Goal: Task Accomplishment & Management: Complete application form

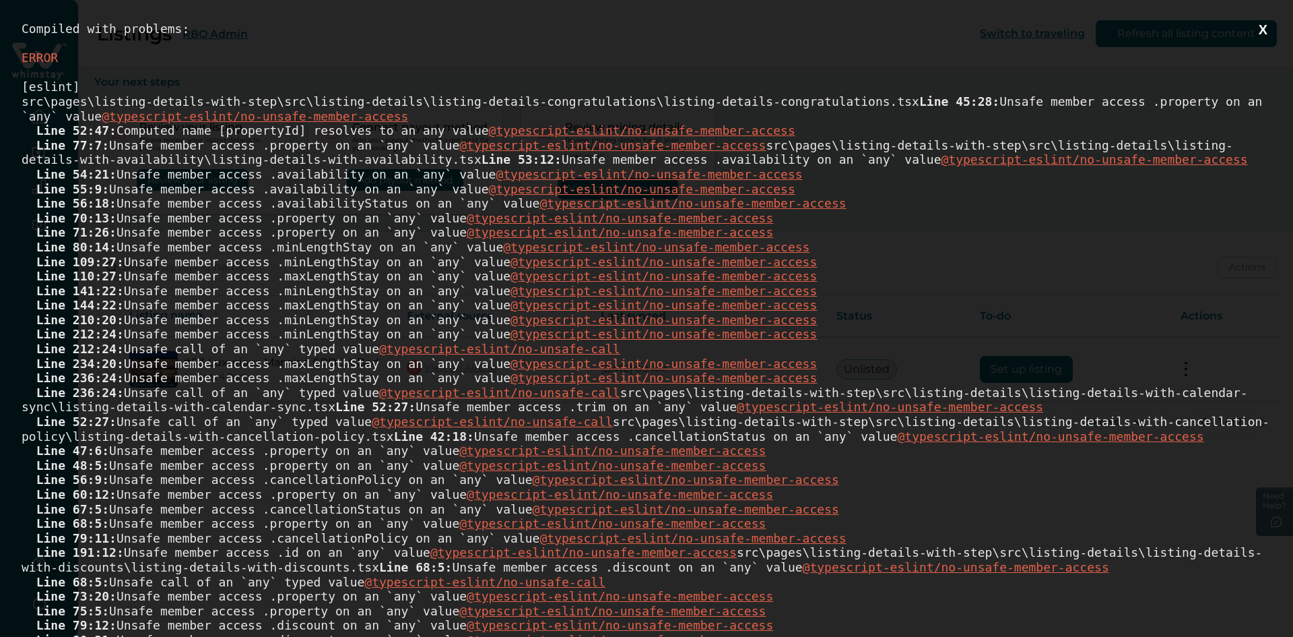
click at [1255, 29] on button "X" at bounding box center [1263, 30] width 17 height 17
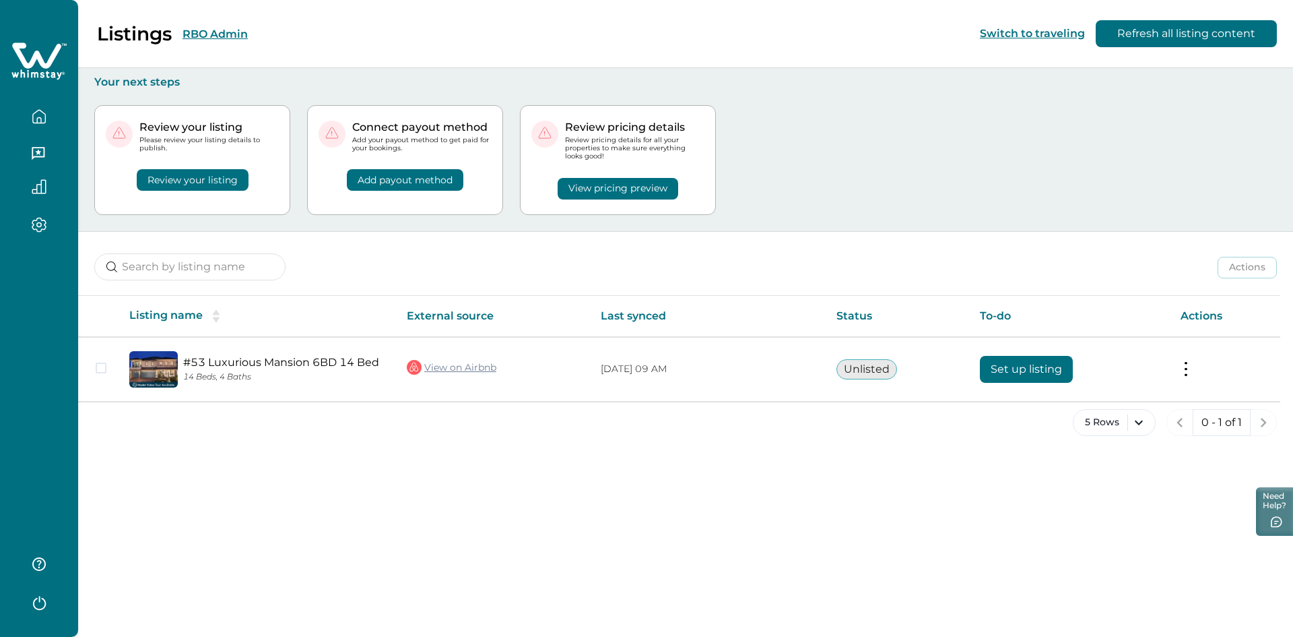
click at [37, 118] on icon "button" at bounding box center [39, 116] width 15 height 15
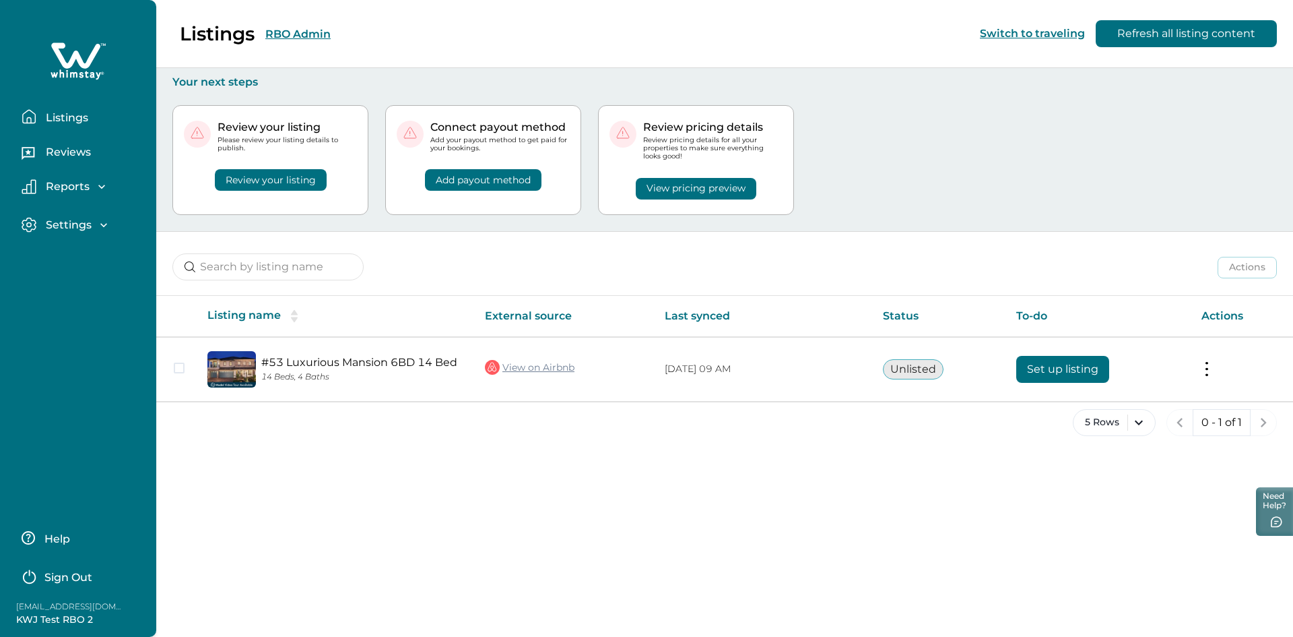
click at [932, 193] on div "Review your listing Please review your listing details to publish. Review your …" at bounding box center [724, 160] width 1105 height 142
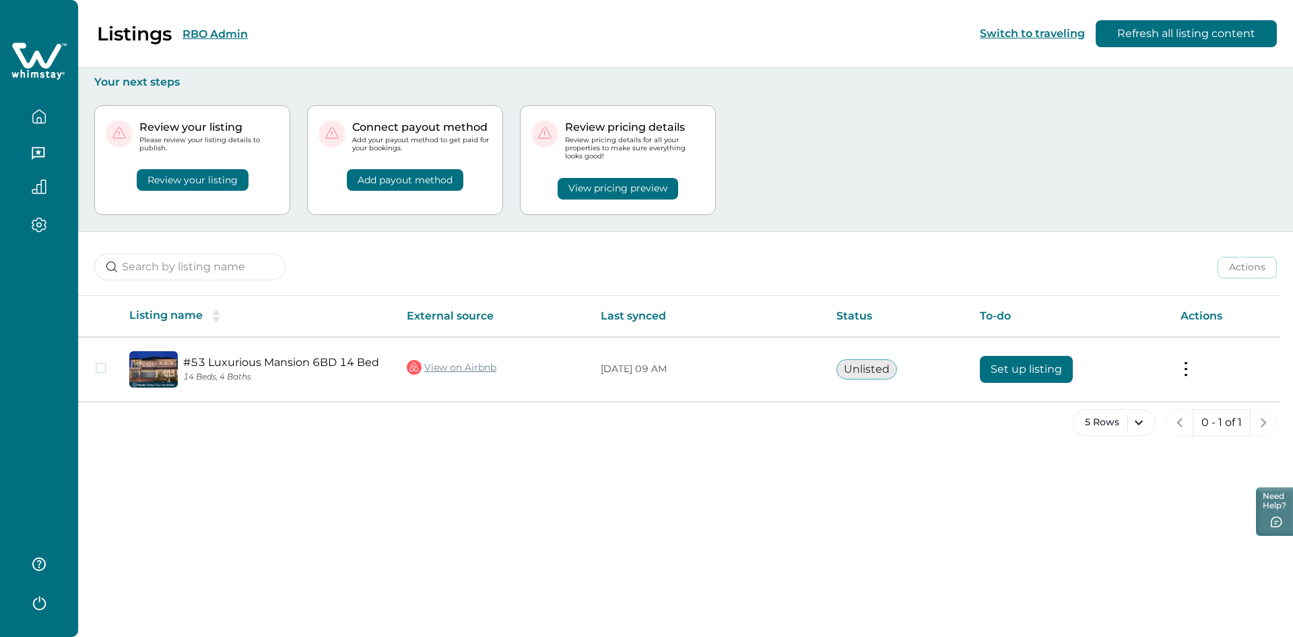
click at [191, 183] on button "Review your listing" at bounding box center [193, 180] width 112 height 22
click at [189, 176] on button "Review your listing" at bounding box center [193, 180] width 112 height 22
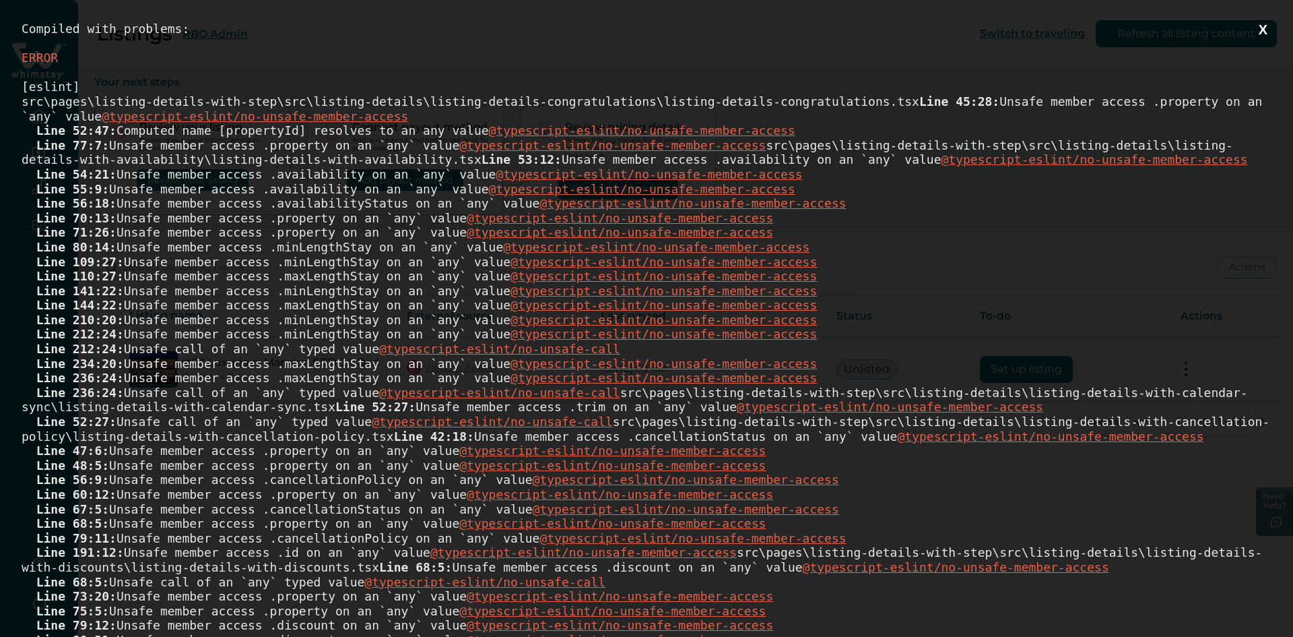
click at [1255, 28] on button "X" at bounding box center [1263, 30] width 17 height 17
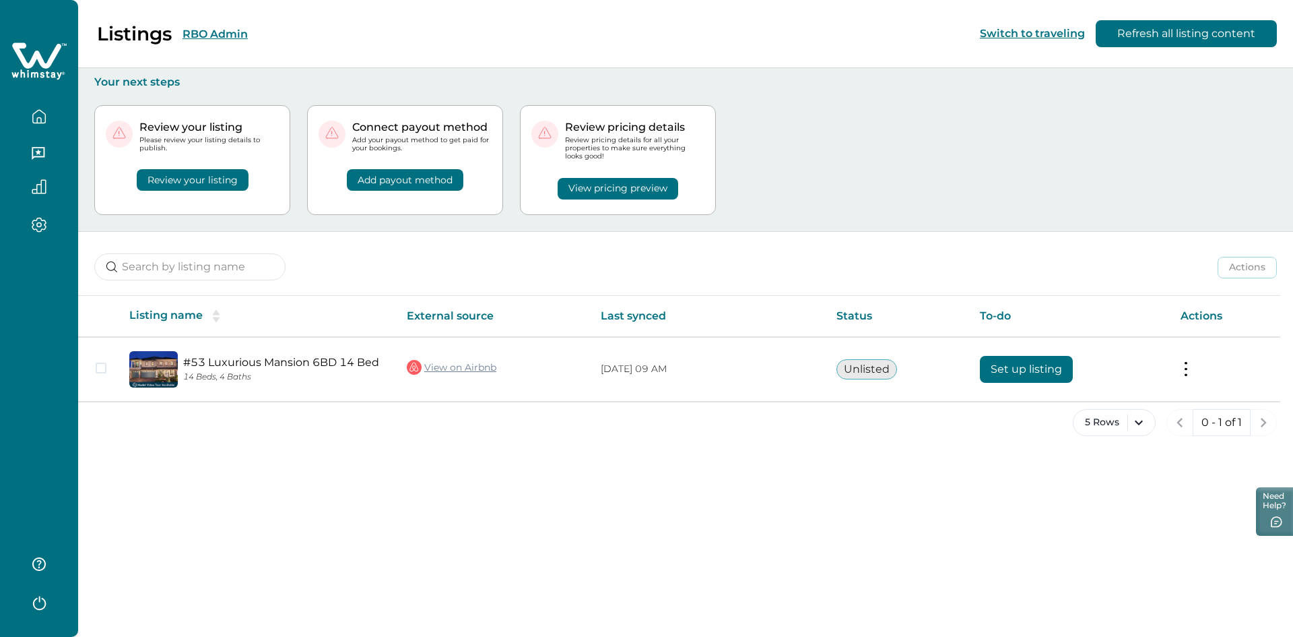
click at [184, 170] on button "Review your listing" at bounding box center [193, 180] width 112 height 22
click at [183, 176] on button "Review your listing" at bounding box center [193, 180] width 112 height 22
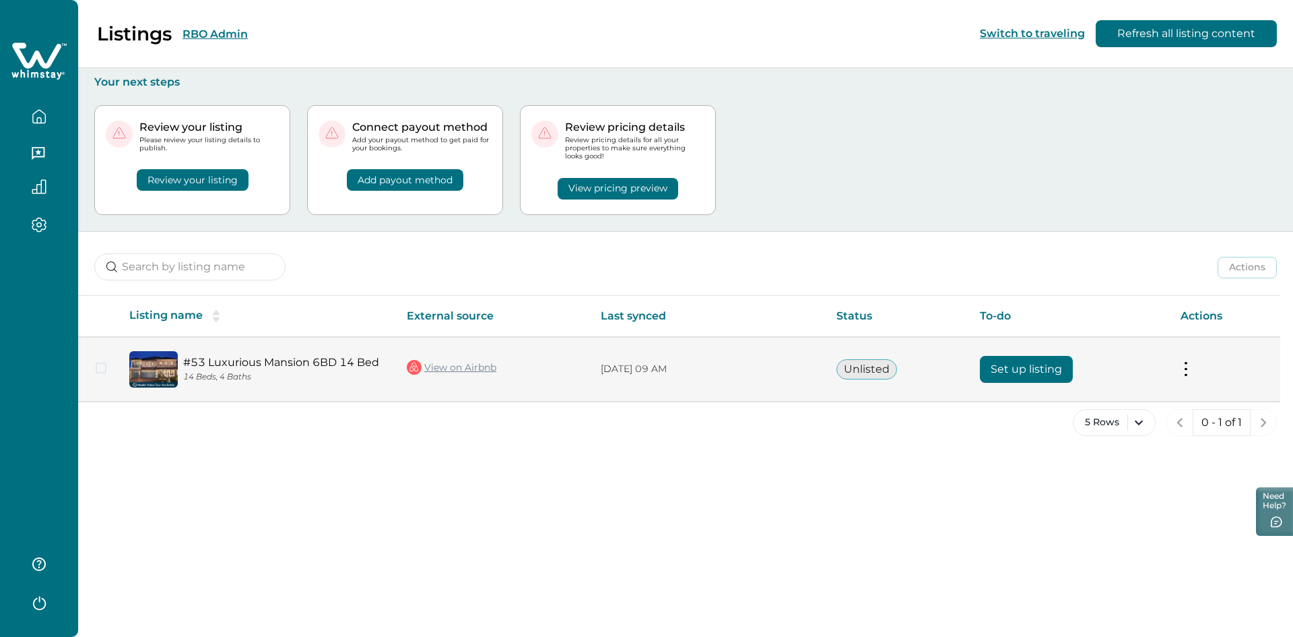
click at [1012, 359] on button "Set up listing" at bounding box center [1026, 369] width 93 height 27
click at [1010, 370] on button "Set up listing" at bounding box center [1026, 369] width 93 height 27
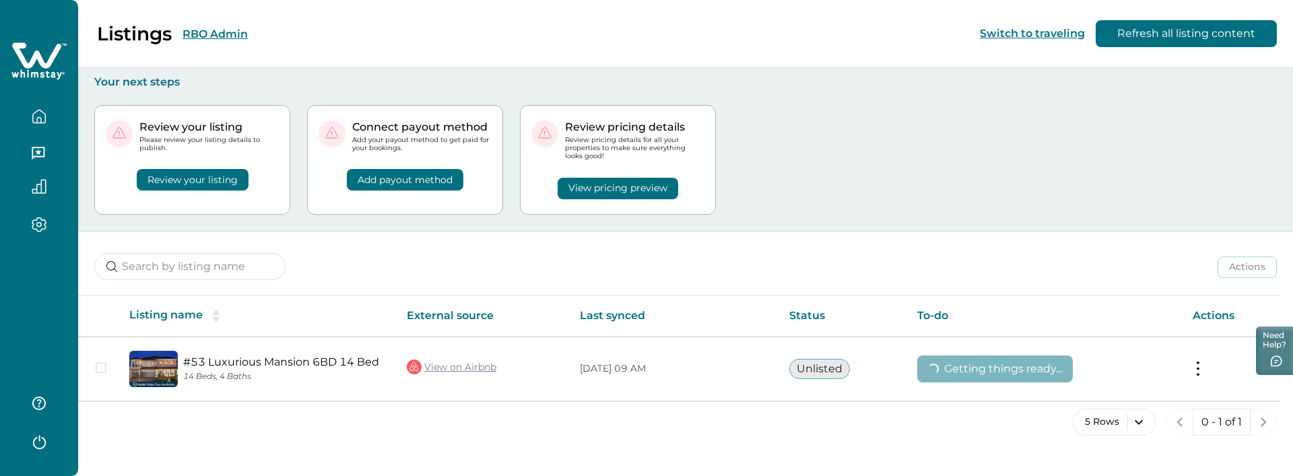
click at [251, 443] on div "5 Rows 0 - 1 of 1" at bounding box center [685, 433] width 1215 height 48
click at [36, 438] on icon "button" at bounding box center [39, 443] width 13 height 14
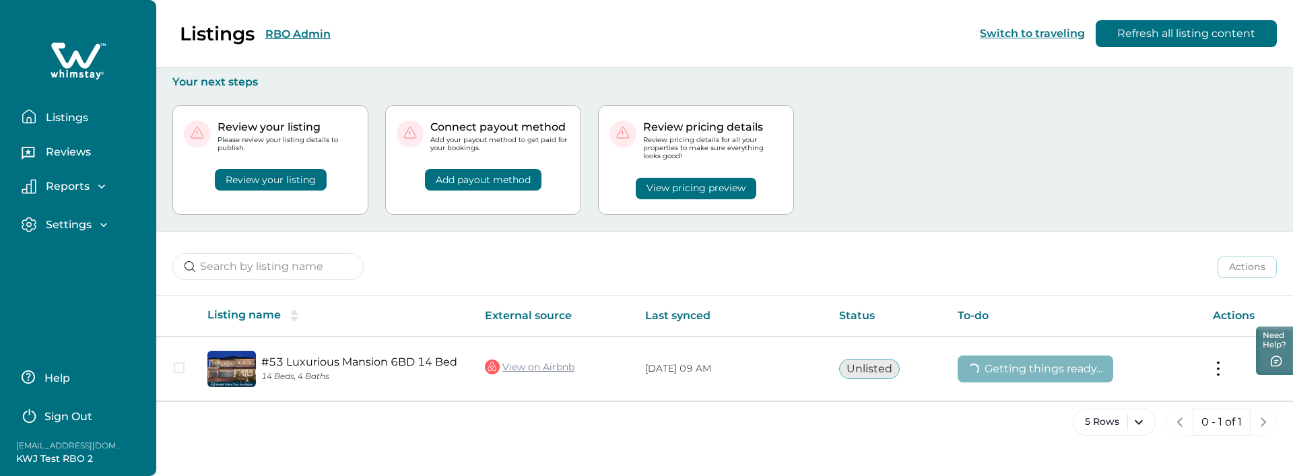
click at [64, 416] on p "Sign Out" at bounding box center [68, 416] width 48 height 13
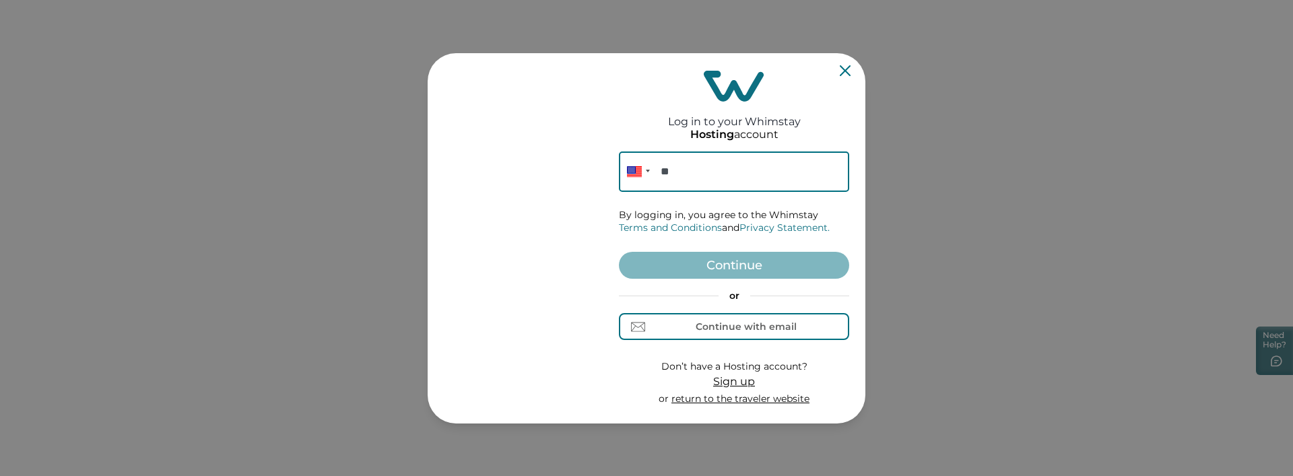
click at [727, 170] on input "**" at bounding box center [734, 172] width 230 height 40
click at [722, 325] on div "Continue with email" at bounding box center [746, 326] width 101 height 11
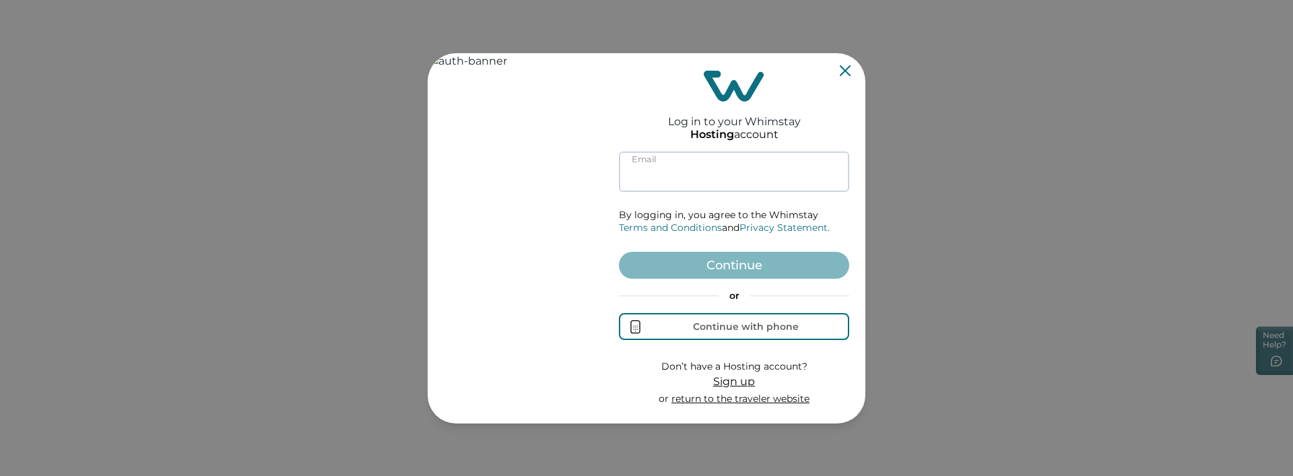
click at [700, 172] on input at bounding box center [734, 172] width 230 height 40
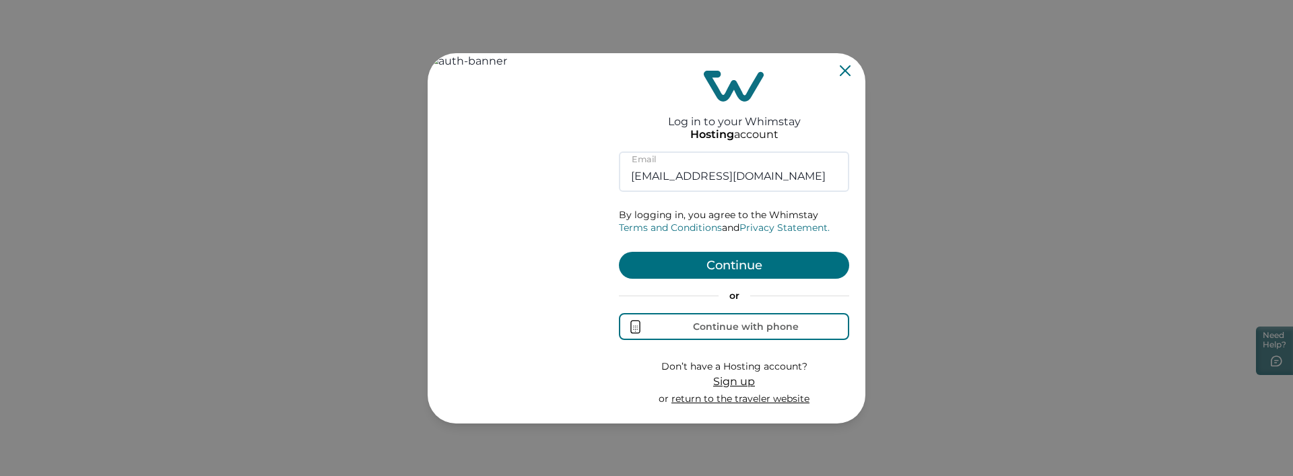
type input "rbo71@yopmail.com"
click at [743, 260] on button "Continue" at bounding box center [734, 265] width 230 height 27
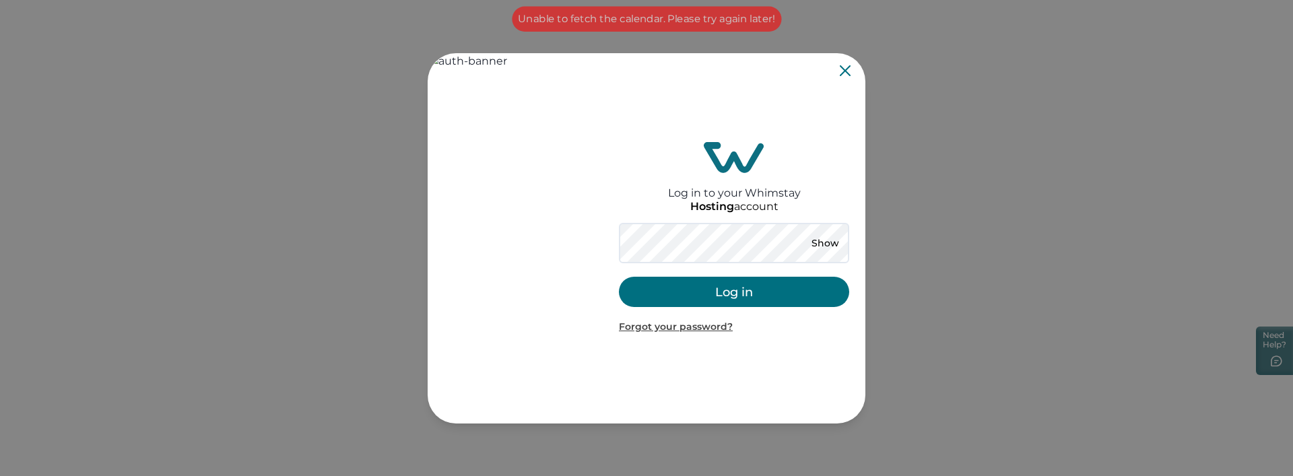
click at [765, 299] on button "Log in" at bounding box center [734, 292] width 230 height 30
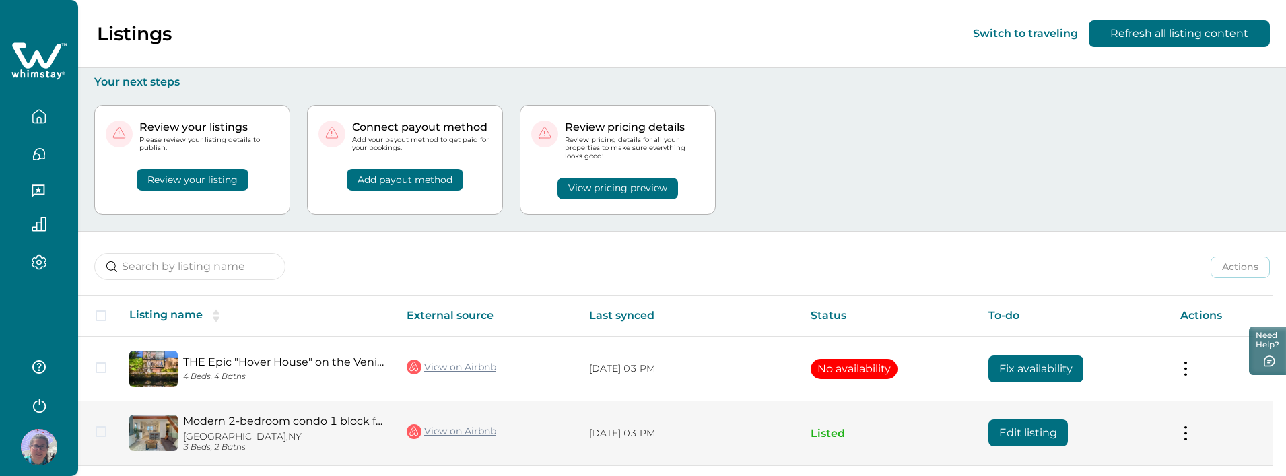
scroll to position [240, 0]
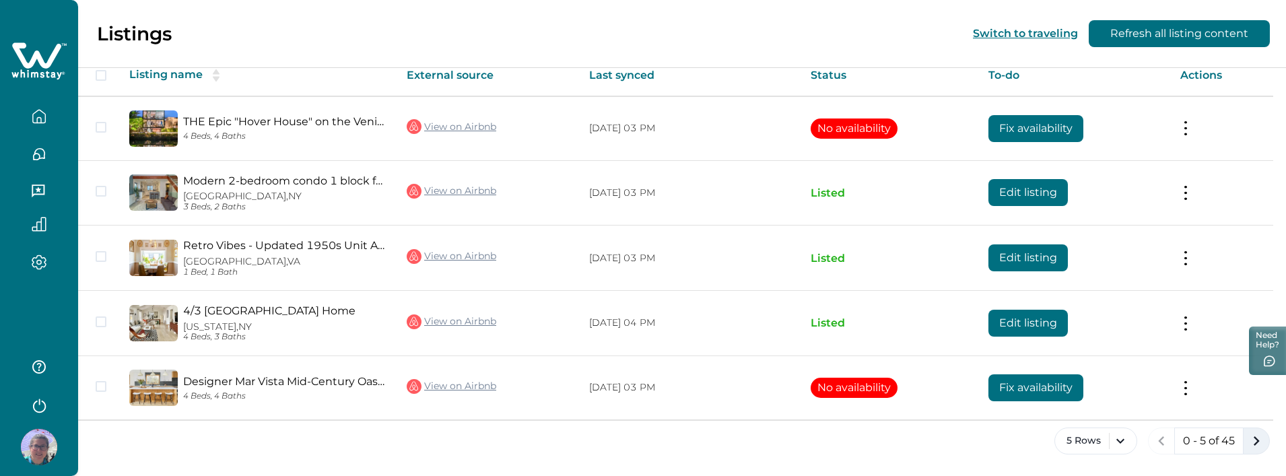
click at [1258, 445] on icon "next page" at bounding box center [1256, 441] width 19 height 19
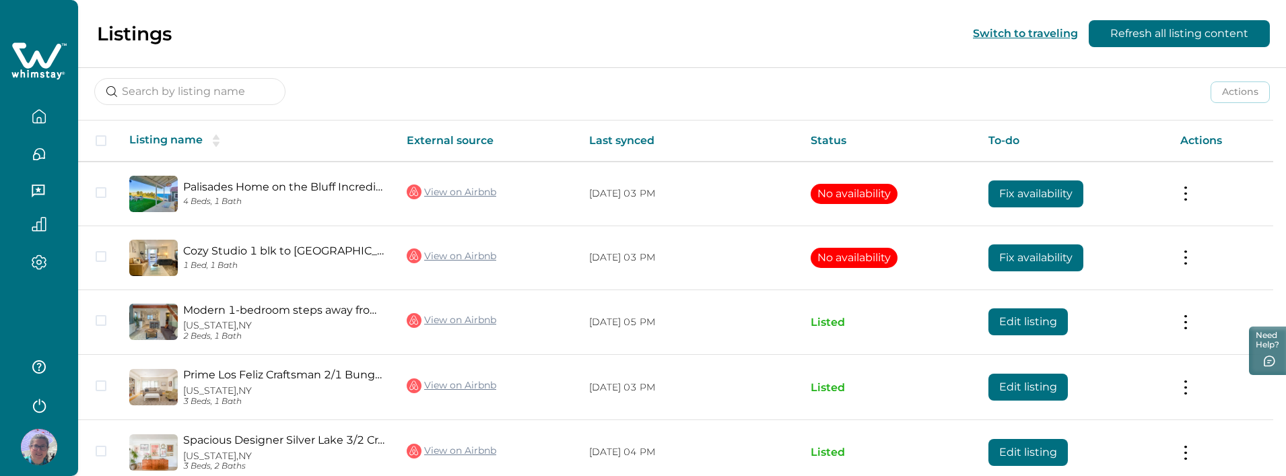
scroll to position [240, 0]
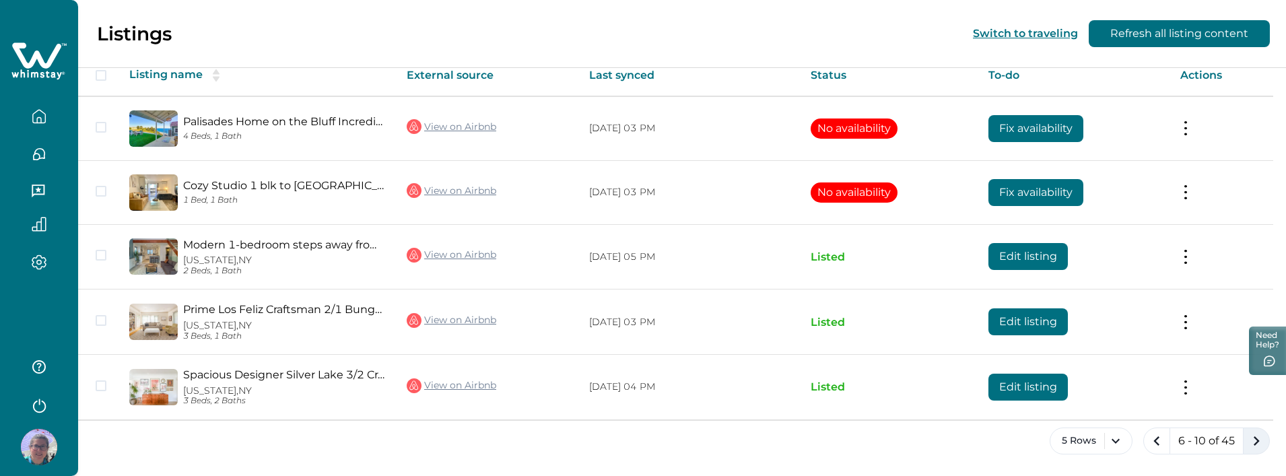
click at [1254, 445] on icon "next page" at bounding box center [1256, 441] width 19 height 19
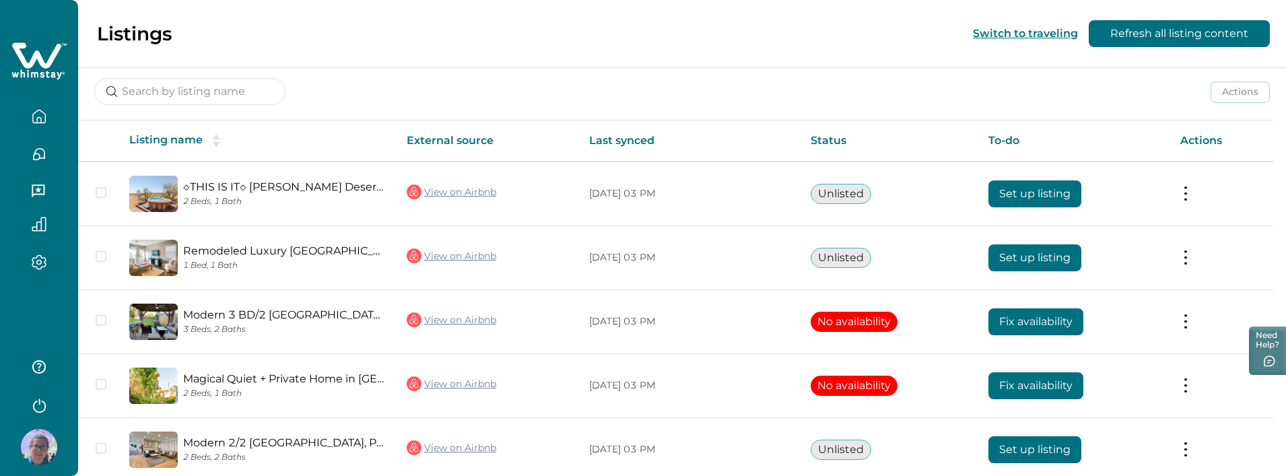
scroll to position [237, 0]
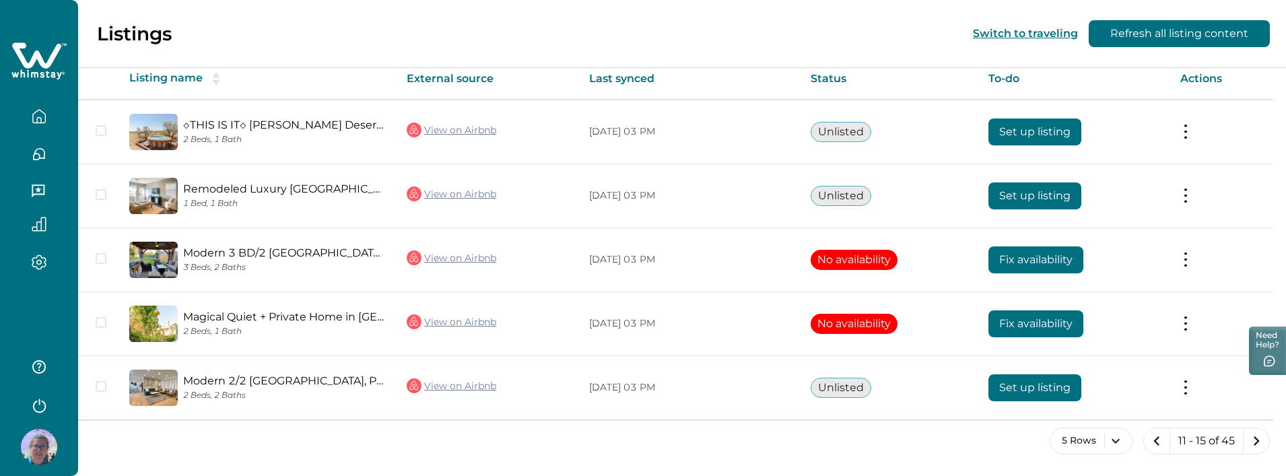
click at [1254, 445] on icon "next page" at bounding box center [1256, 441] width 19 height 19
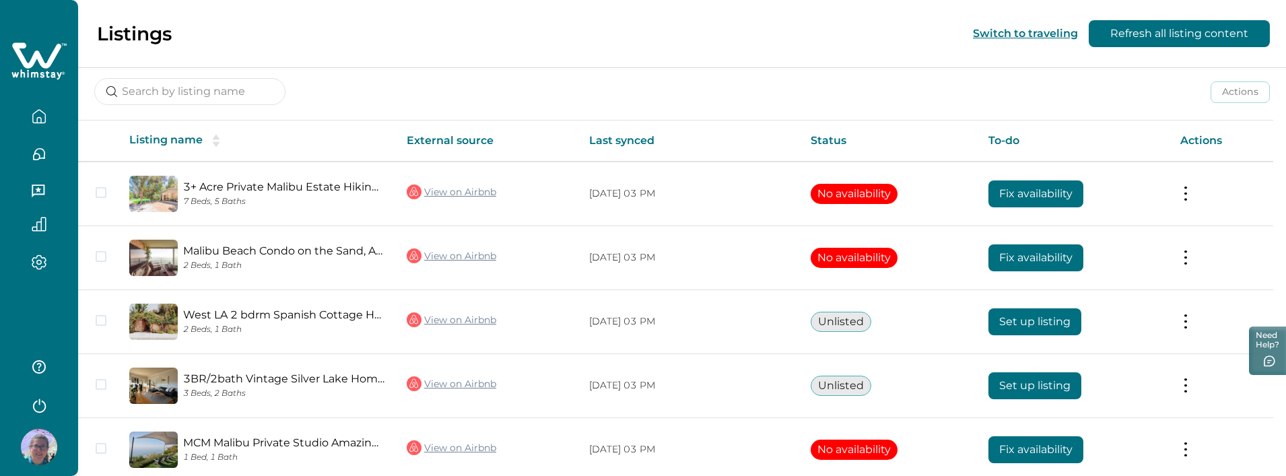
scroll to position [237, 0]
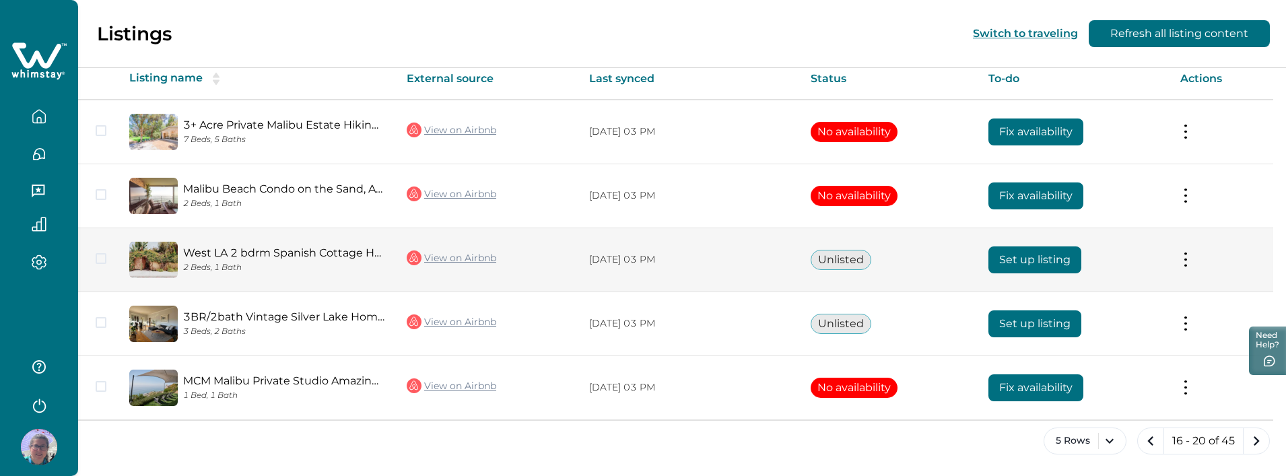
click at [1040, 261] on button "Set up listing" at bounding box center [1035, 260] width 93 height 27
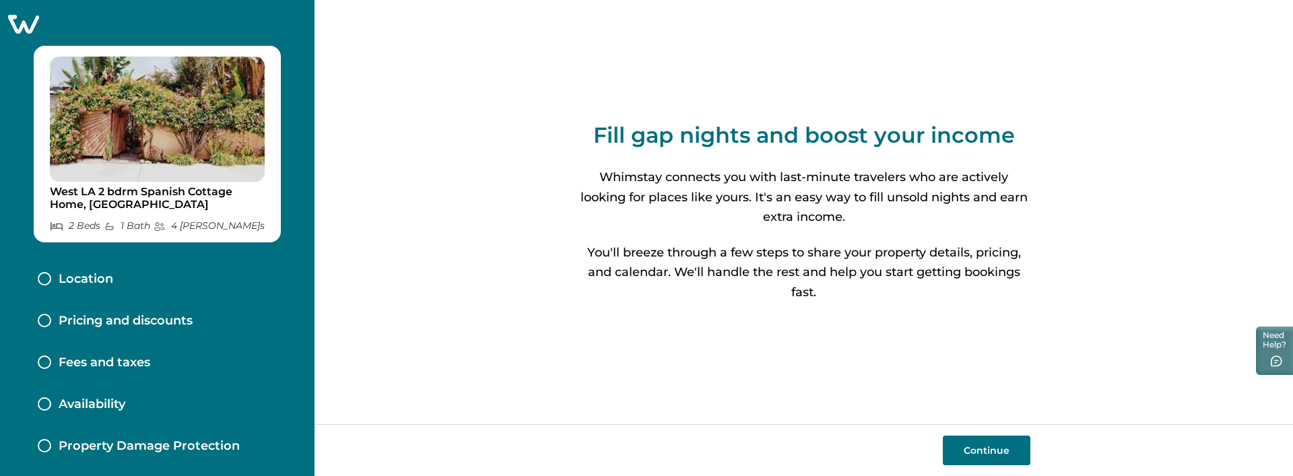
click at [102, 321] on p "Pricing and discounts" at bounding box center [126, 321] width 134 height 15
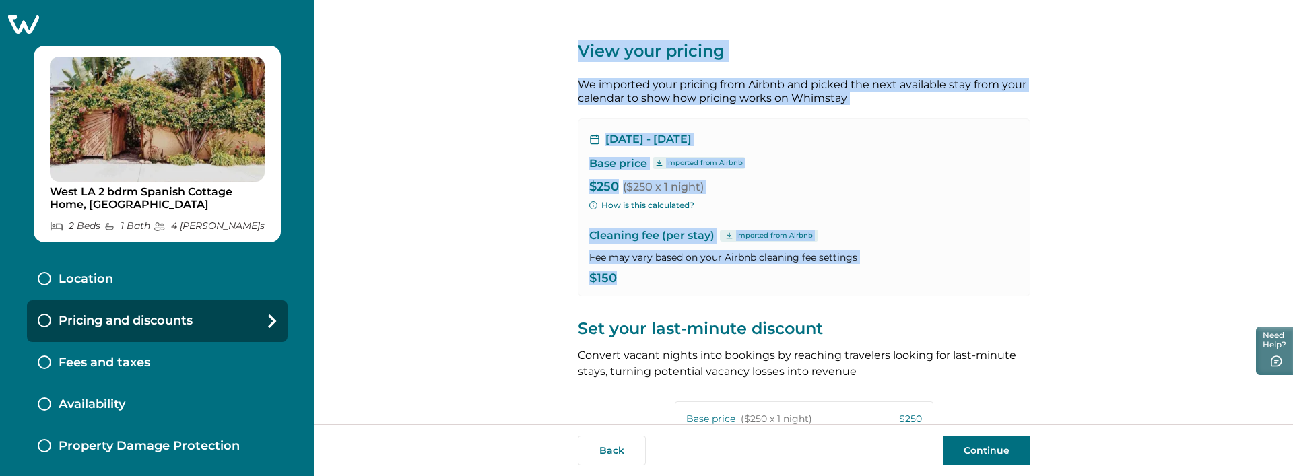
drag, startPoint x: 568, startPoint y: 42, endPoint x: 951, endPoint y: 289, distance: 455.7
click at [951, 289] on div "View your pricing We imported your pricing from Airbnb and picked the next avai…" at bounding box center [804, 212] width 979 height 424
click at [1052, 161] on div "View your pricing We imported your pricing from Airbnb and picked the next avai…" at bounding box center [804, 212] width 979 height 424
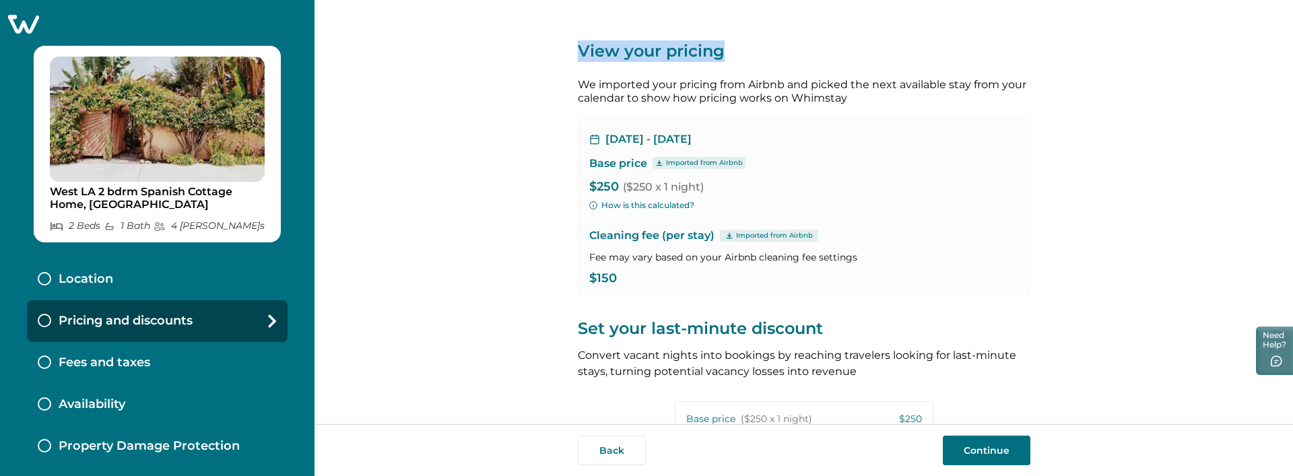
drag, startPoint x: 574, startPoint y: 53, endPoint x: 732, endPoint y: 55, distance: 158.3
click at [732, 55] on p "View your pricing" at bounding box center [804, 51] width 453 height 22
copy p "View your pricing"
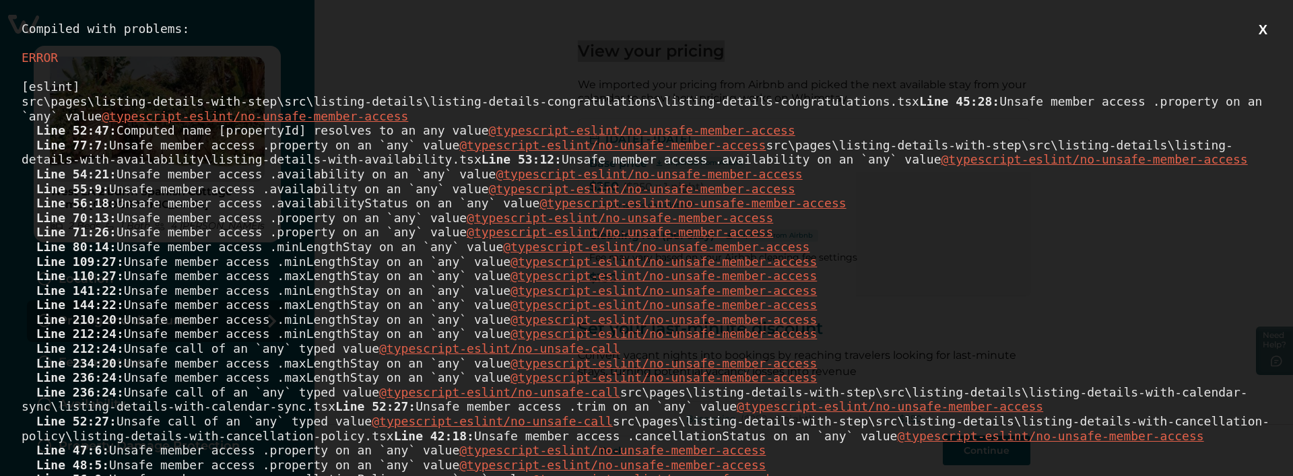
click at [1259, 36] on button "X" at bounding box center [1263, 30] width 17 height 17
click at [1261, 32] on button "X" at bounding box center [1263, 30] width 17 height 17
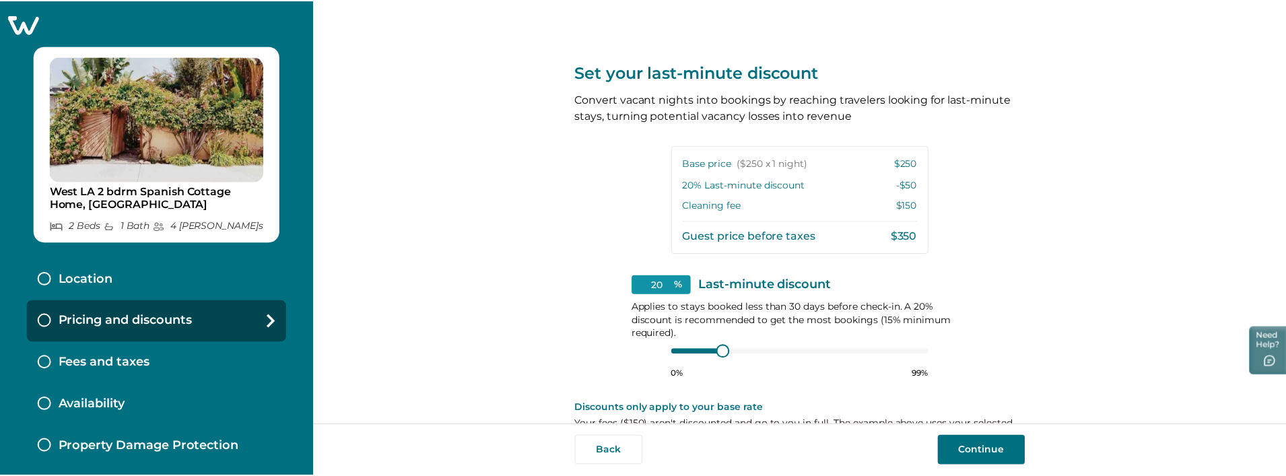
scroll to position [38, 0]
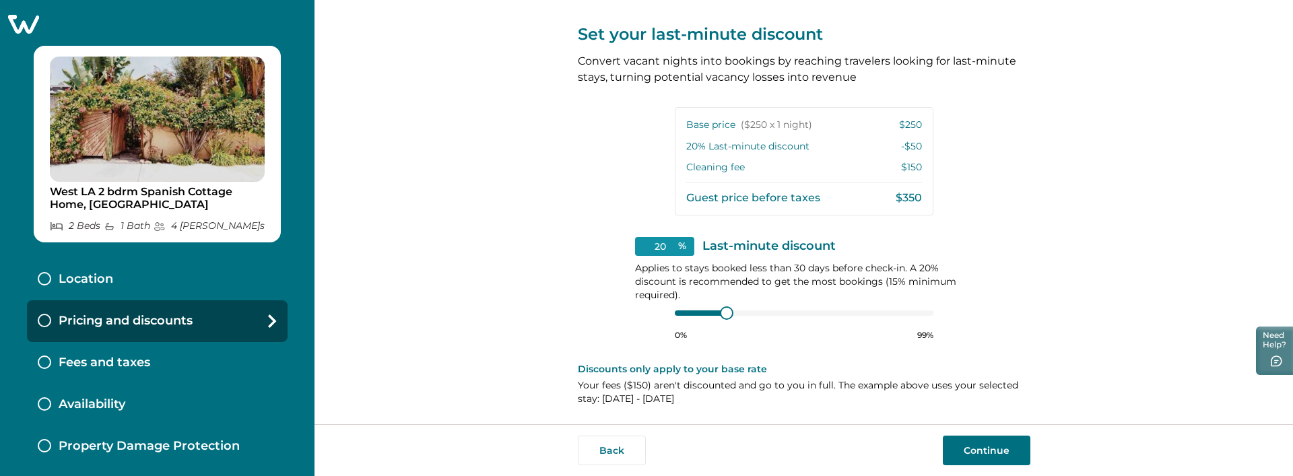
click at [16, 20] on icon at bounding box center [23, 23] width 33 height 21
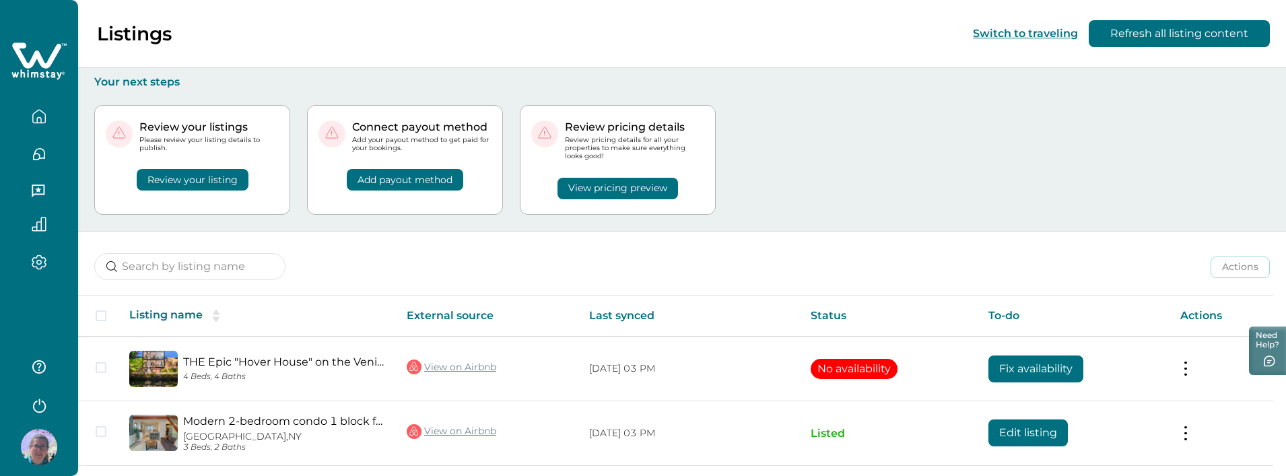
click at [600, 126] on p "Review pricing details" at bounding box center [634, 127] width 139 height 13
drag, startPoint x: 350, startPoint y: 128, endPoint x: 484, endPoint y: 132, distance: 133.4
click at [484, 132] on div "Connect payout method Add your payout method to get paid for your bookings." at bounding box center [405, 137] width 173 height 32
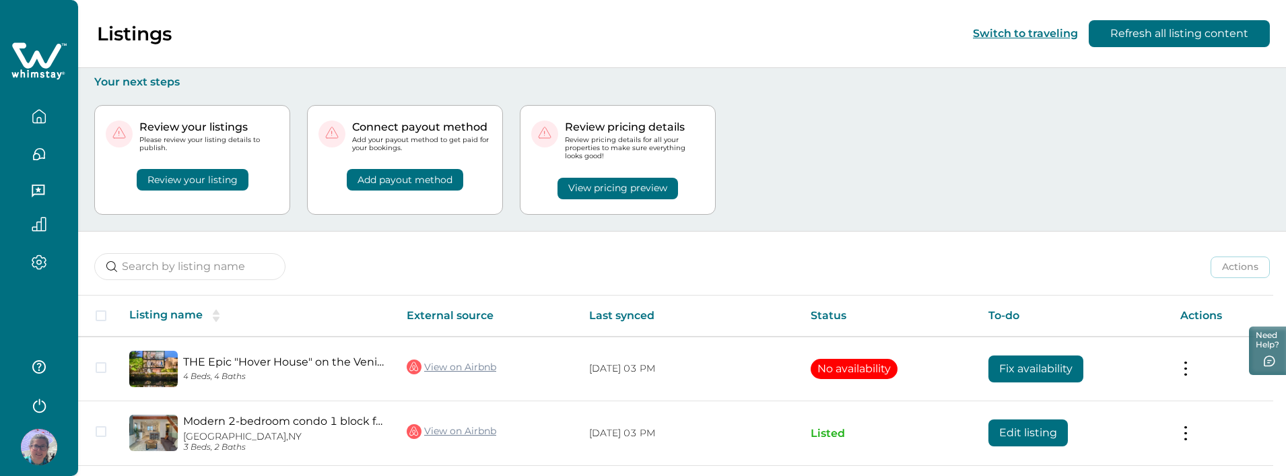
click at [638, 127] on p "Review pricing details" at bounding box center [634, 127] width 139 height 13
click at [197, 126] on p "Review your listings" at bounding box center [208, 127] width 139 height 13
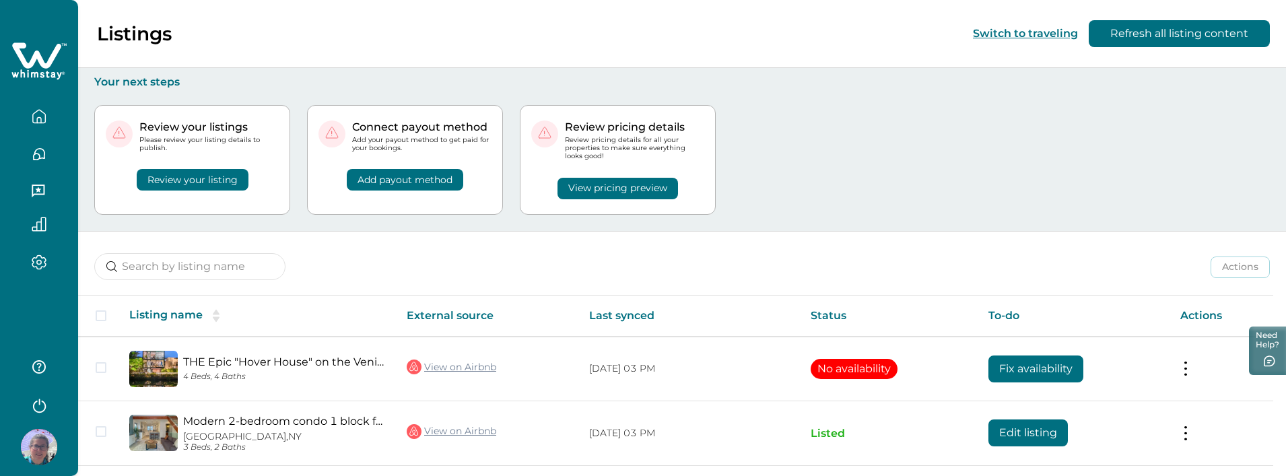
click at [610, 123] on p "Review pricing details" at bounding box center [634, 127] width 139 height 13
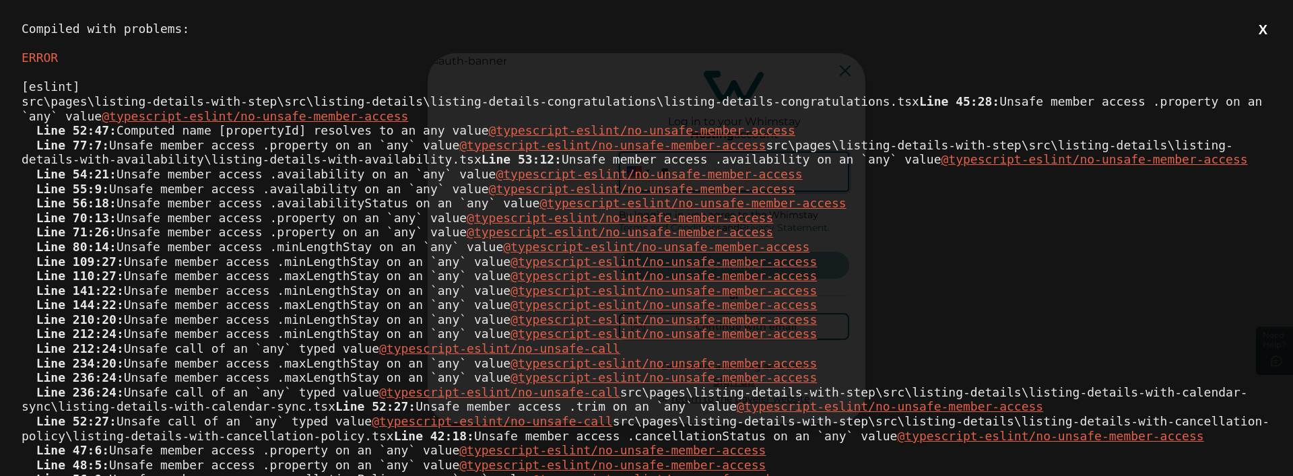
click at [1255, 34] on button "X" at bounding box center [1263, 30] width 17 height 17
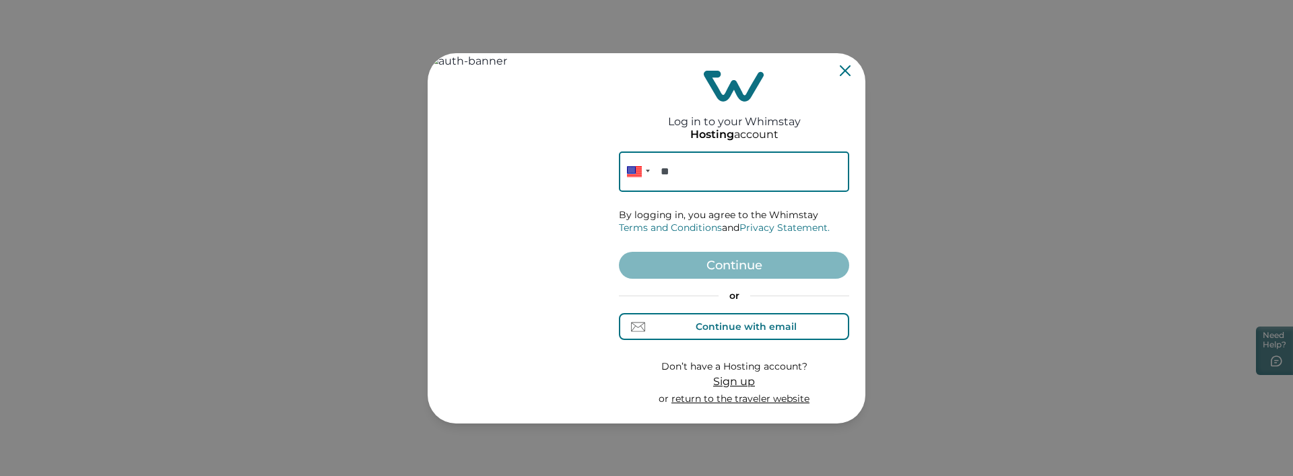
click at [709, 331] on div "Continue with email" at bounding box center [746, 326] width 101 height 11
click at [717, 174] on input at bounding box center [734, 172] width 230 height 40
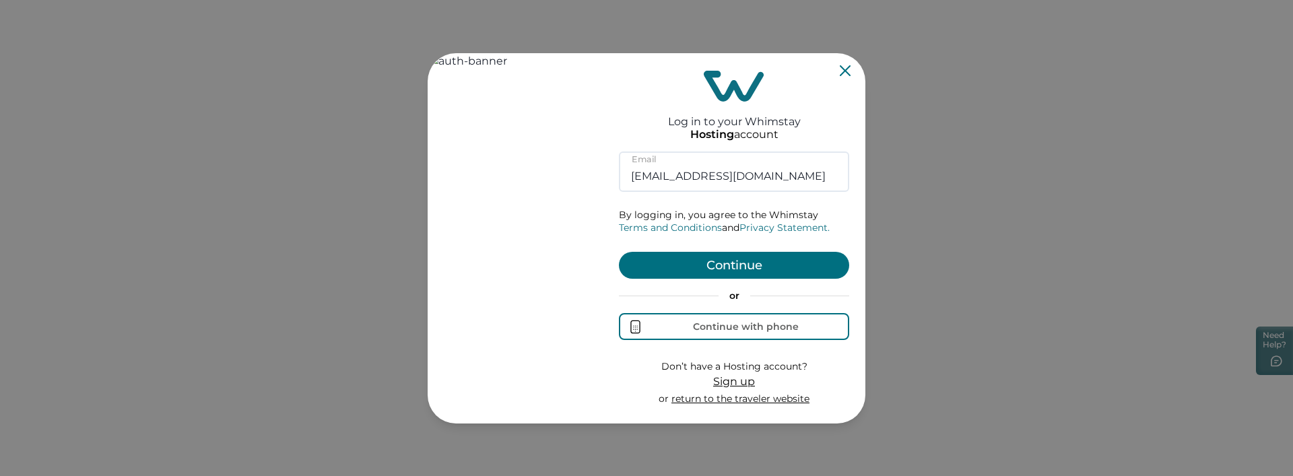
type input "rbo71@yopmail.com"
click at [729, 261] on button "Continue" at bounding box center [734, 265] width 230 height 27
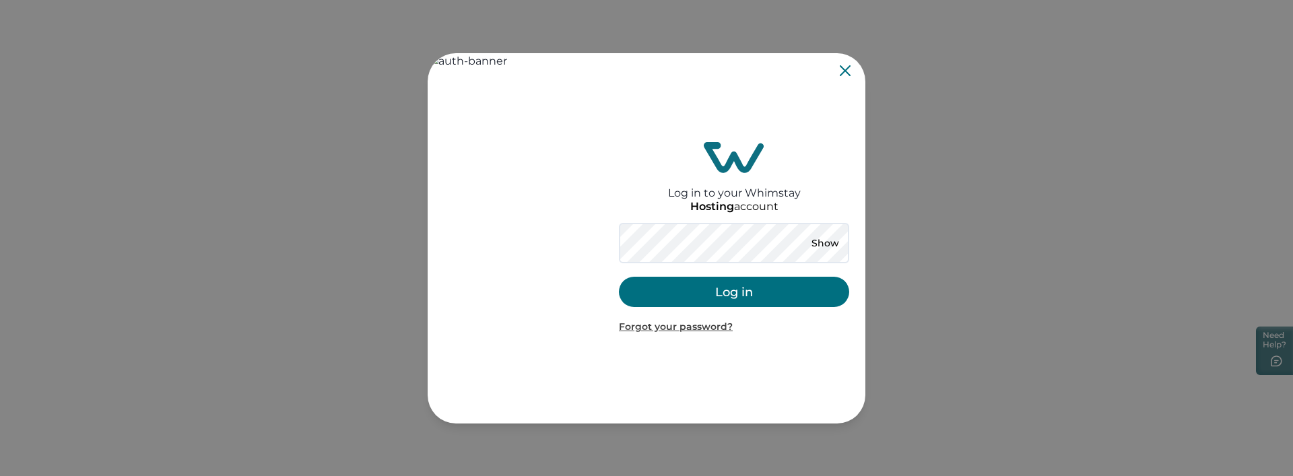
click at [726, 294] on button "Log in" at bounding box center [734, 292] width 230 height 30
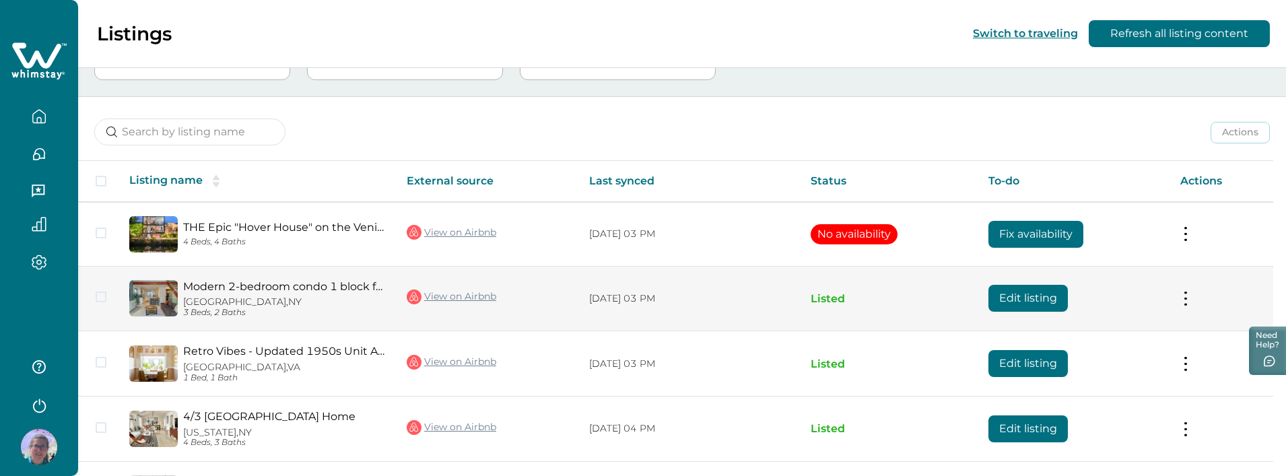
scroll to position [240, 0]
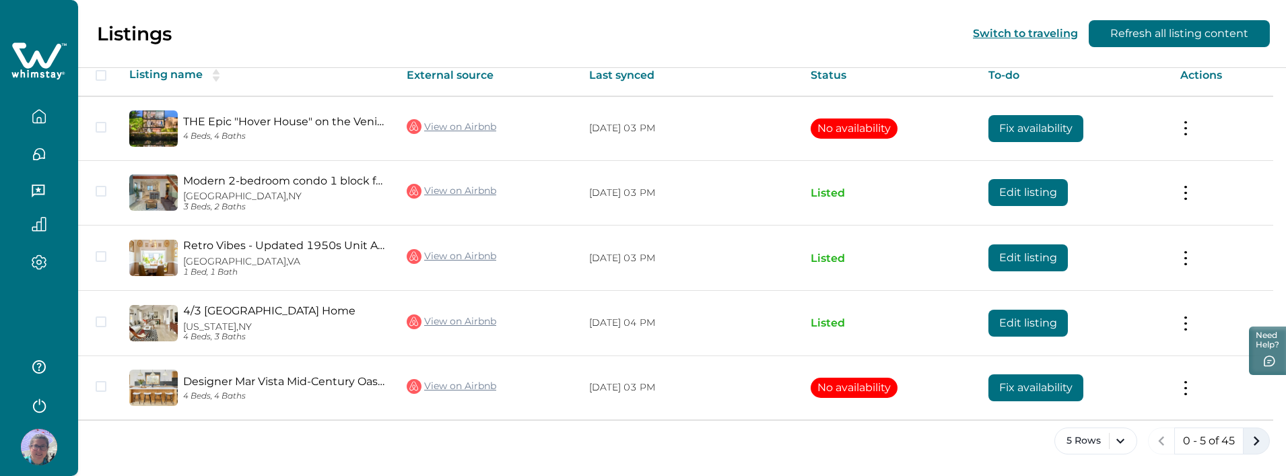
click at [1256, 448] on icon "next page" at bounding box center [1256, 441] width 19 height 19
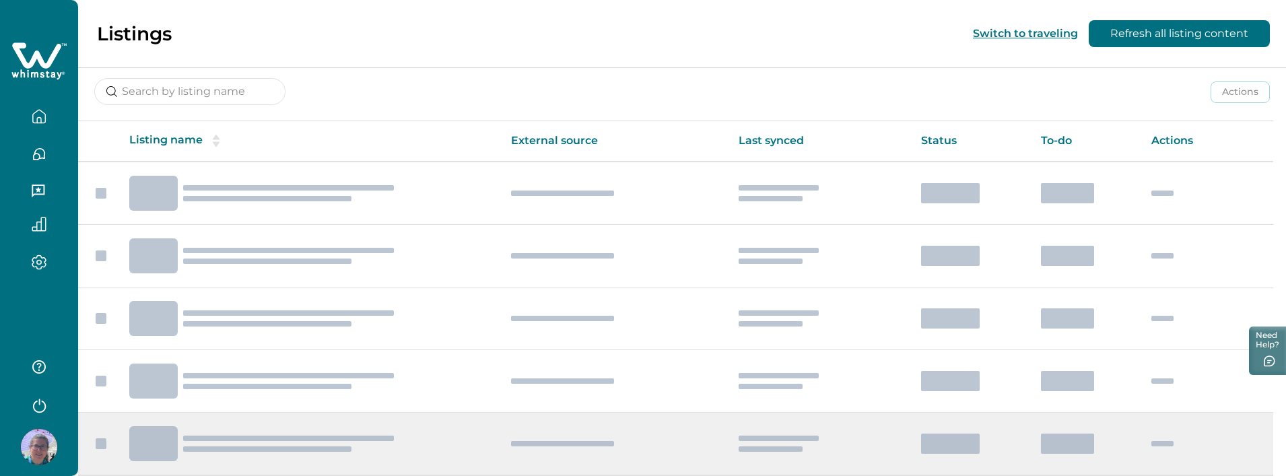
scroll to position [240, 0]
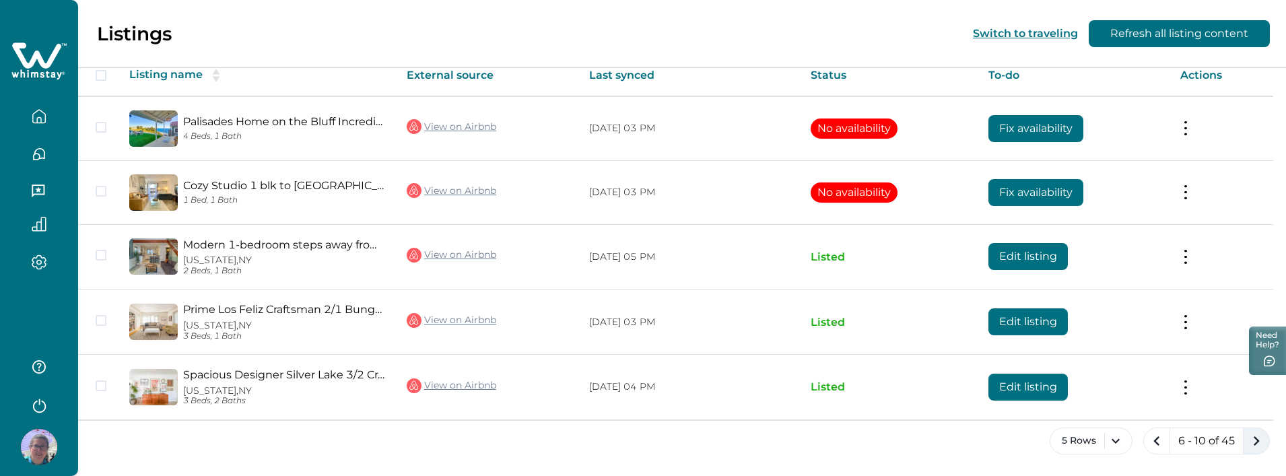
click at [1262, 441] on icon "next page" at bounding box center [1256, 441] width 19 height 19
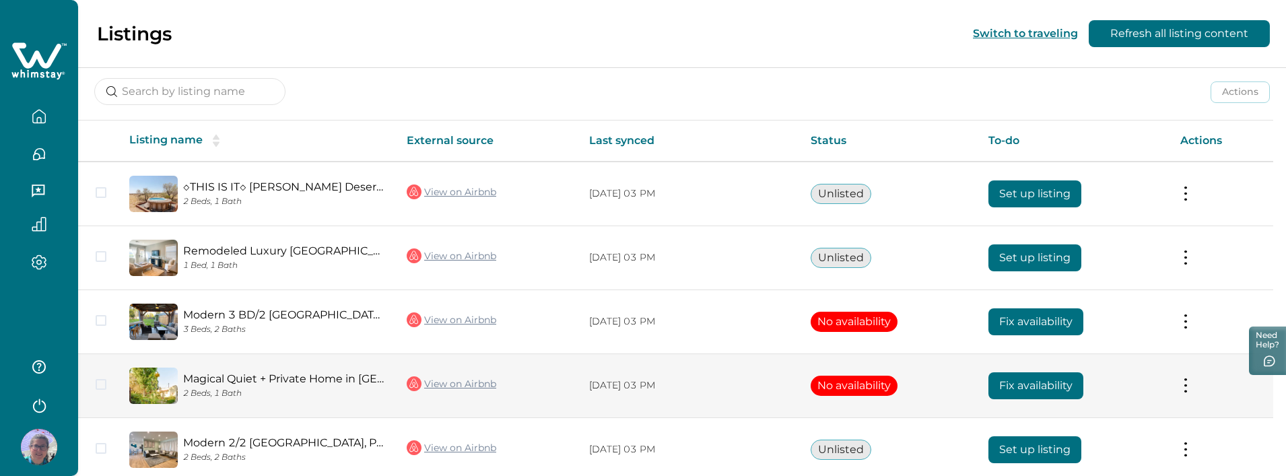
scroll to position [237, 0]
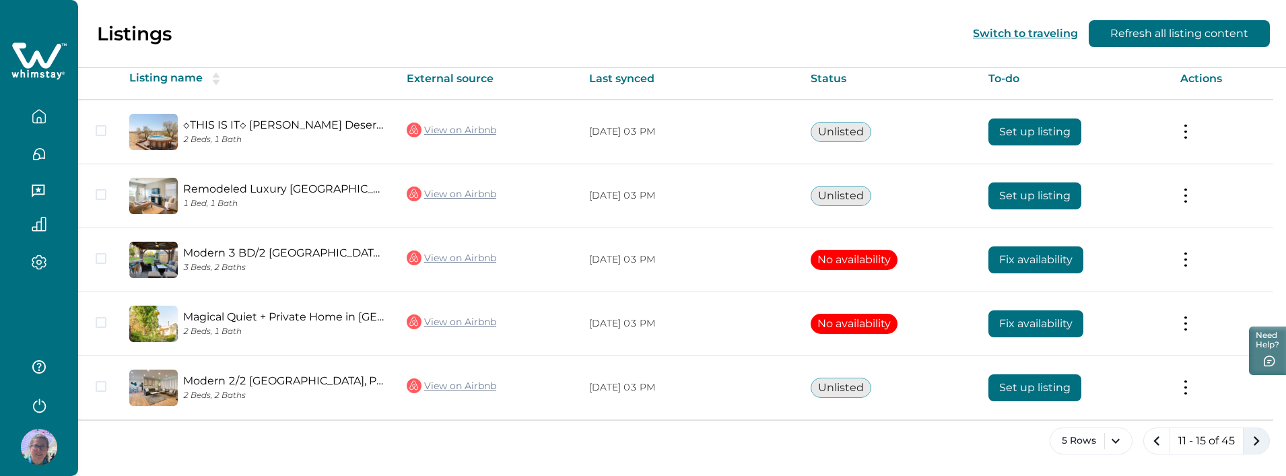
click at [1255, 443] on icon "next page" at bounding box center [1256, 441] width 19 height 19
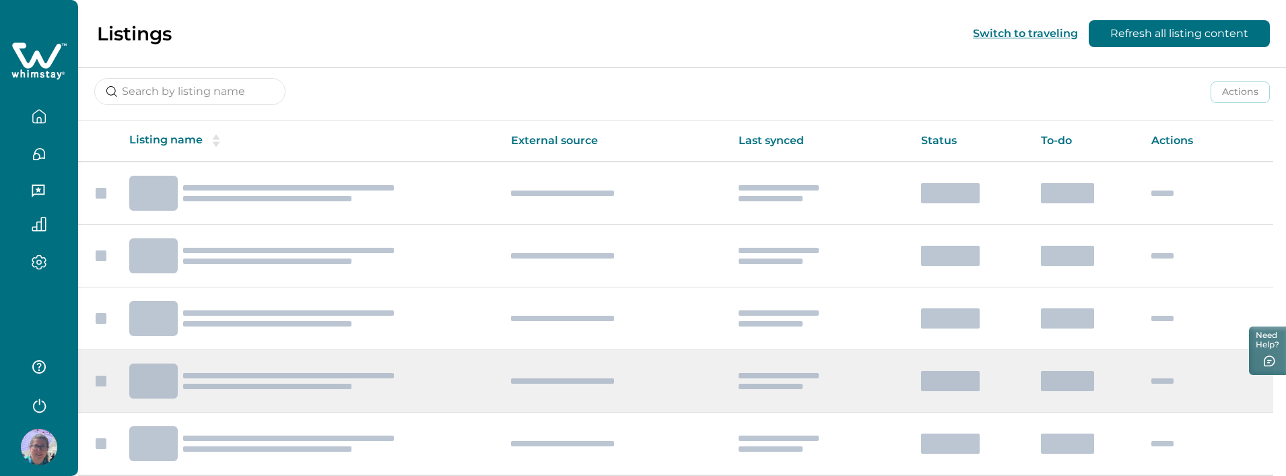
scroll to position [237, 0]
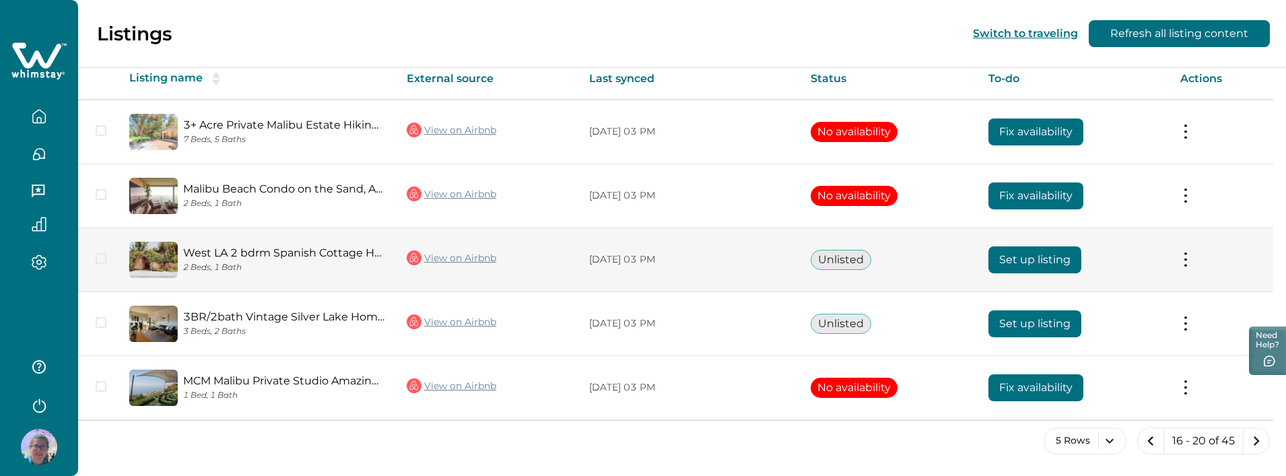
click at [1012, 256] on button "Set up listing" at bounding box center [1035, 260] width 93 height 27
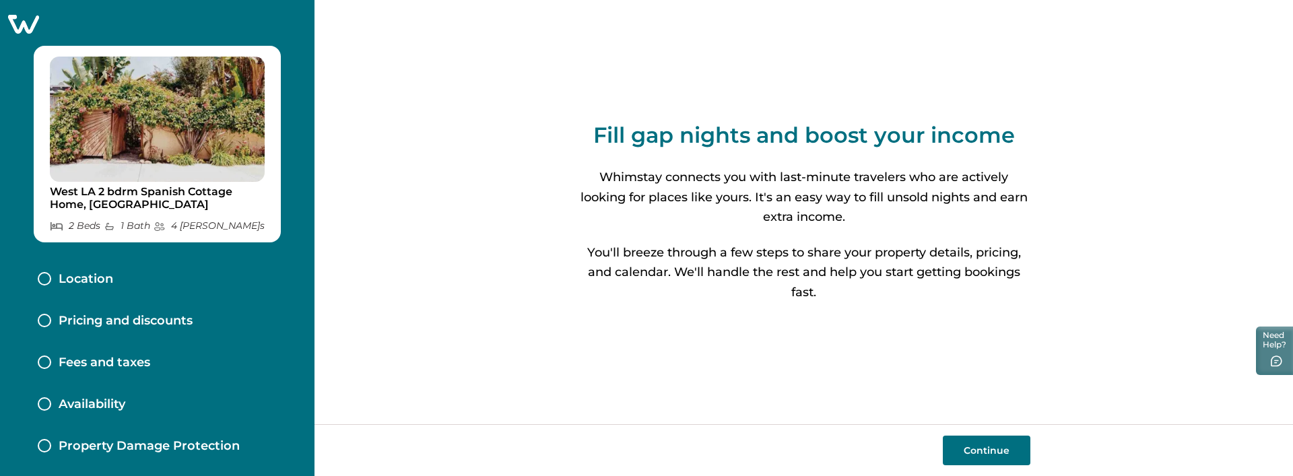
click at [146, 322] on p "Pricing and discounts" at bounding box center [126, 321] width 134 height 15
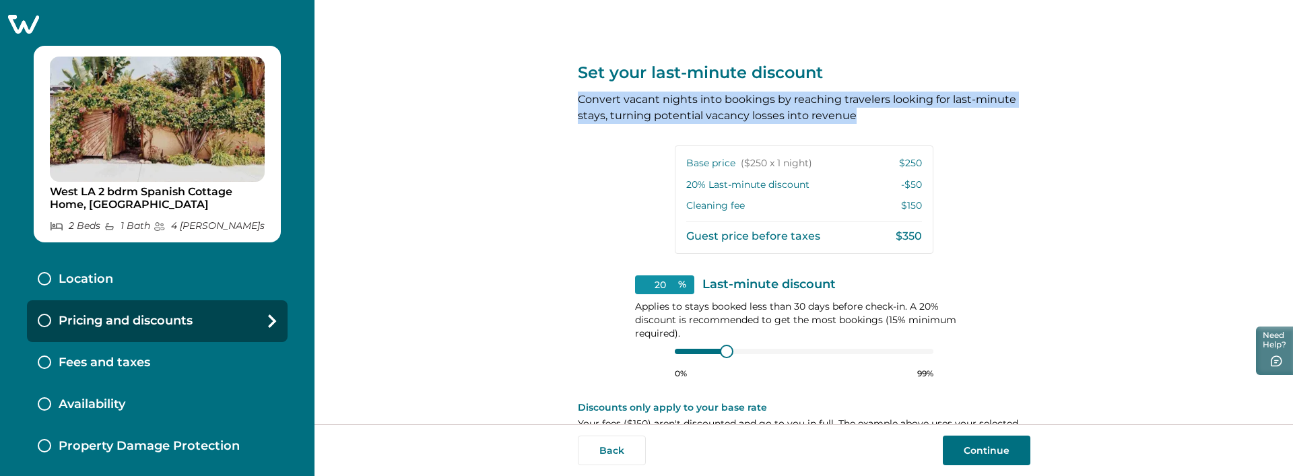
drag, startPoint x: 572, startPoint y: 102, endPoint x: 868, endPoint y: 109, distance: 296.5
click at [868, 109] on div "Set your last-minute discount Convert vacant nights into bookings by reaching t…" at bounding box center [804, 212] width 979 height 424
copy p "Convert vacant nights into bookings by reaching travelers looking for last-minu…"
click at [507, 226] on div "Set your last-minute discount Convert vacant nights into bookings by reaching t…" at bounding box center [804, 212] width 979 height 424
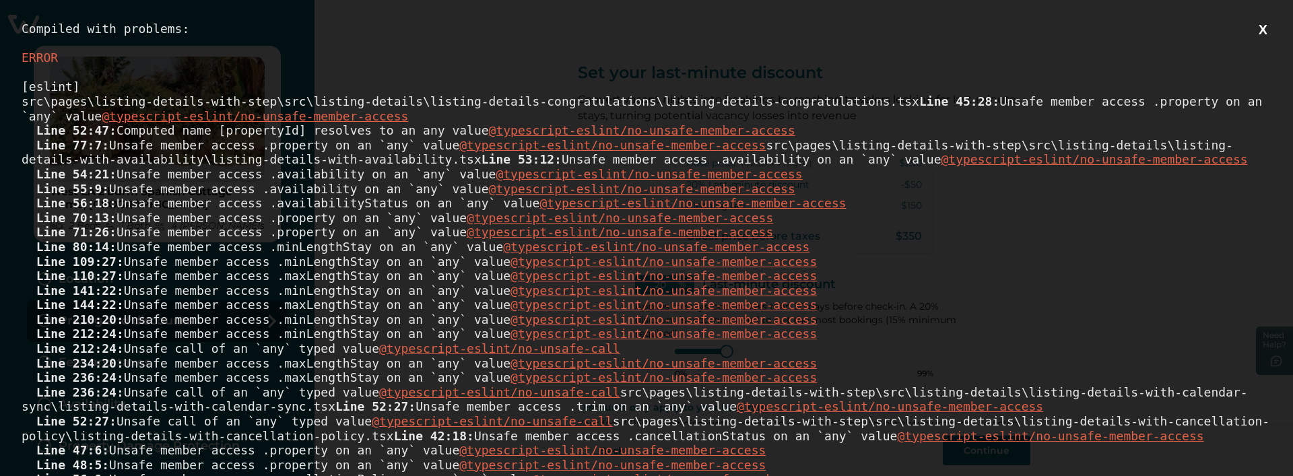
click at [1255, 27] on button "X" at bounding box center [1263, 30] width 17 height 17
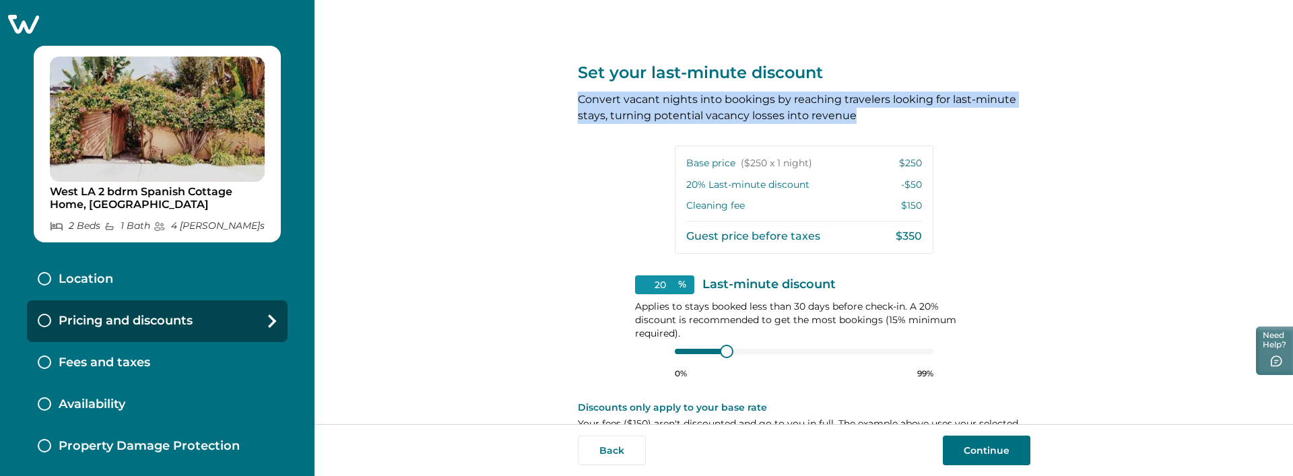
drag, startPoint x: 572, startPoint y: 101, endPoint x: 866, endPoint y: 122, distance: 295.1
click at [866, 122] on div "Set your last-minute discount Convert vacant nights into bookings by reaching t…" at bounding box center [804, 212] width 979 height 424
copy p "Convert vacant nights into bookings by reaching travelers looking for last-minu…"
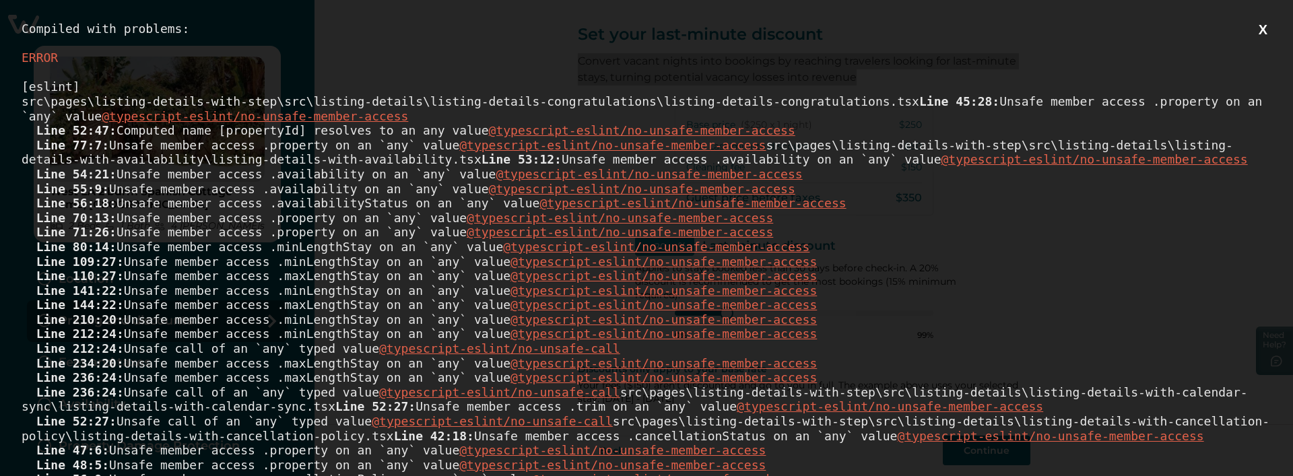
click at [1255, 31] on button "X" at bounding box center [1263, 30] width 17 height 17
click at [1255, 37] on button "X" at bounding box center [1263, 30] width 17 height 17
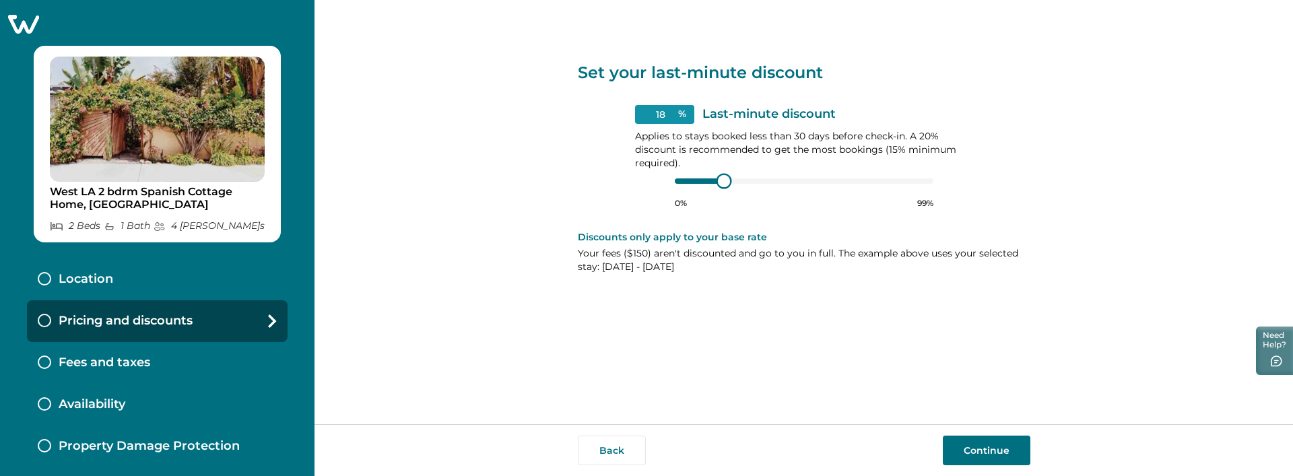
type input "17"
click at [720, 190] on div "0% 99%" at bounding box center [804, 192] width 259 height 34
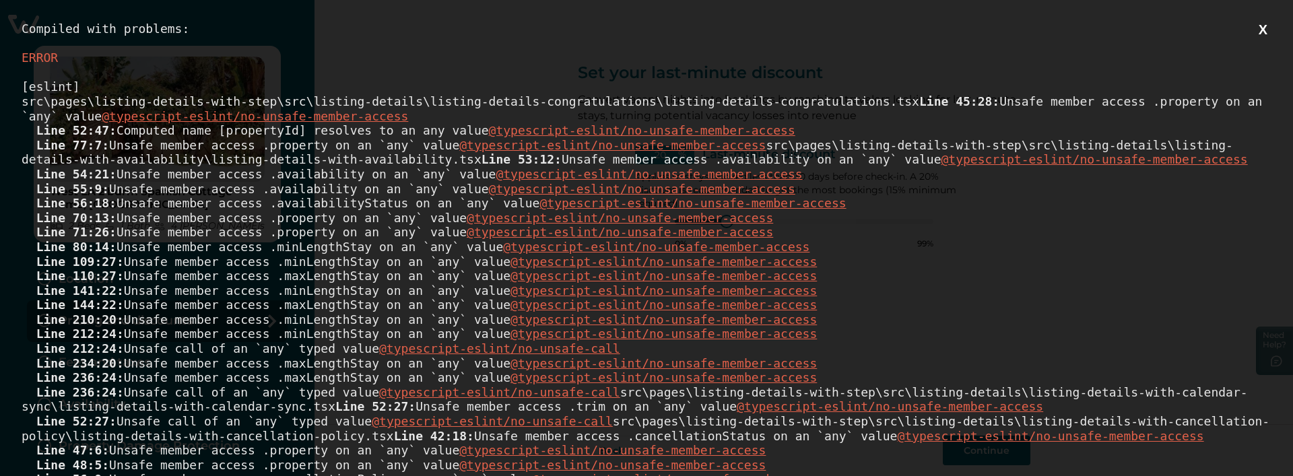
click at [1255, 27] on button "X" at bounding box center [1263, 30] width 17 height 17
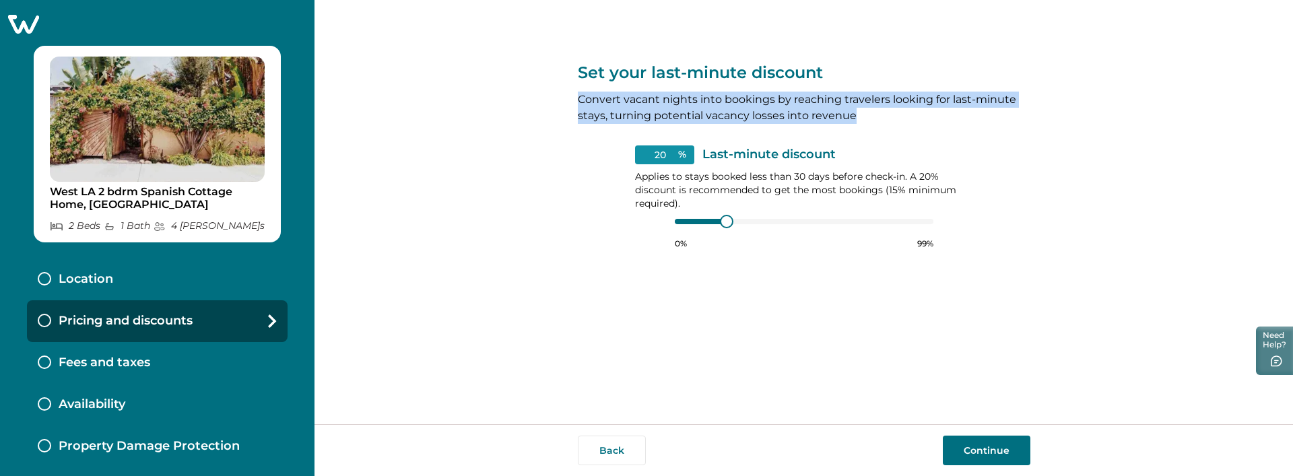
drag, startPoint x: 577, startPoint y: 104, endPoint x: 878, endPoint y: 119, distance: 301.4
click at [878, 119] on p "Convert vacant nights into bookings by reaching travelers looking for last-minu…" at bounding box center [804, 108] width 453 height 32
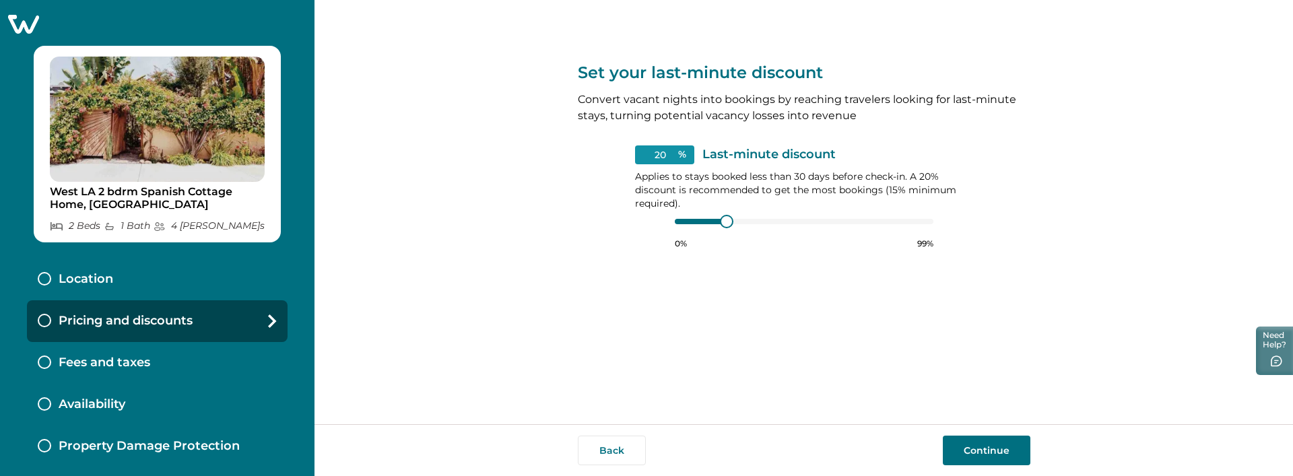
click at [476, 178] on div "Set your last-minute discount Convert vacant nights into bookings by reaching t…" at bounding box center [804, 212] width 979 height 424
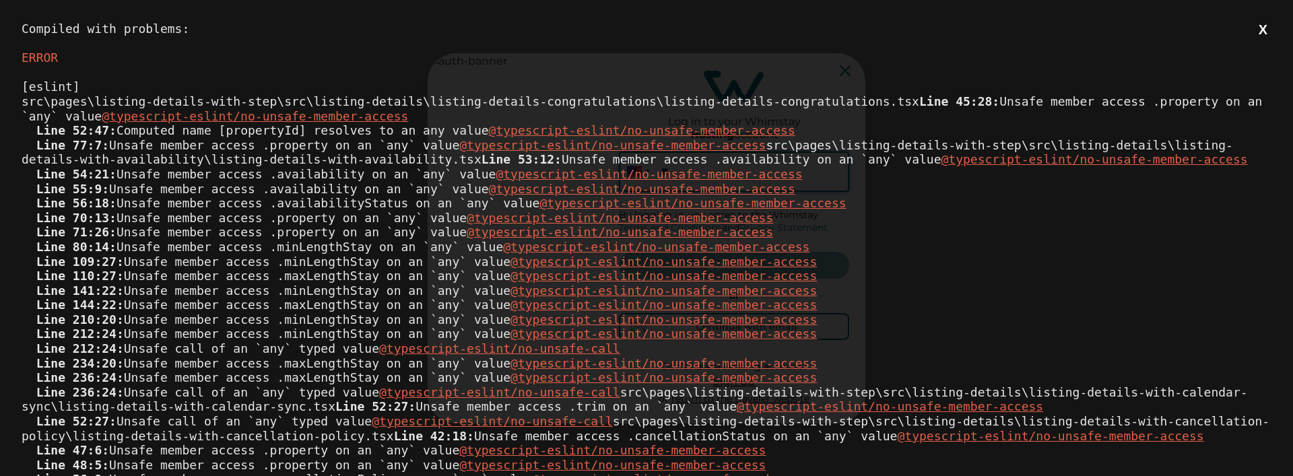
click at [1255, 33] on button "X" at bounding box center [1263, 30] width 17 height 17
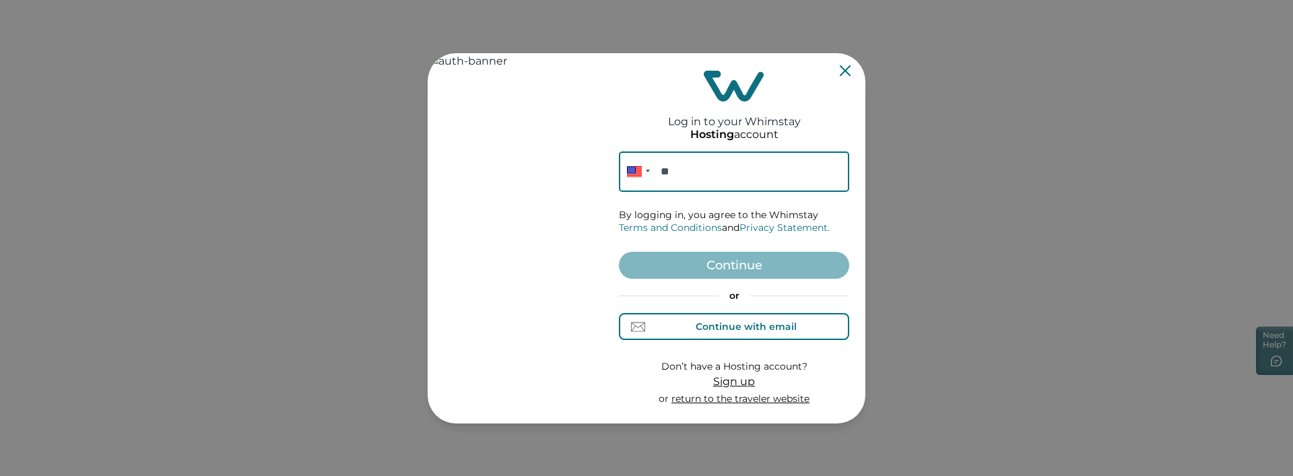
click at [712, 321] on div "Continue with email" at bounding box center [746, 326] width 101 height 11
click at [690, 174] on input at bounding box center [734, 172] width 230 height 40
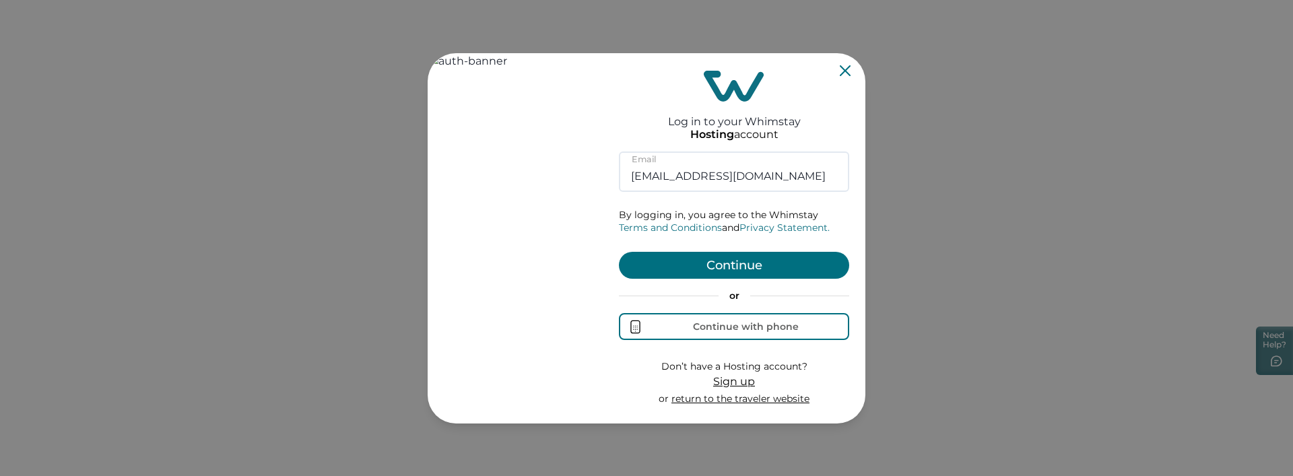
type input "rbo71@yopmail.com"
click at [739, 261] on button "Continue" at bounding box center [734, 265] width 230 height 27
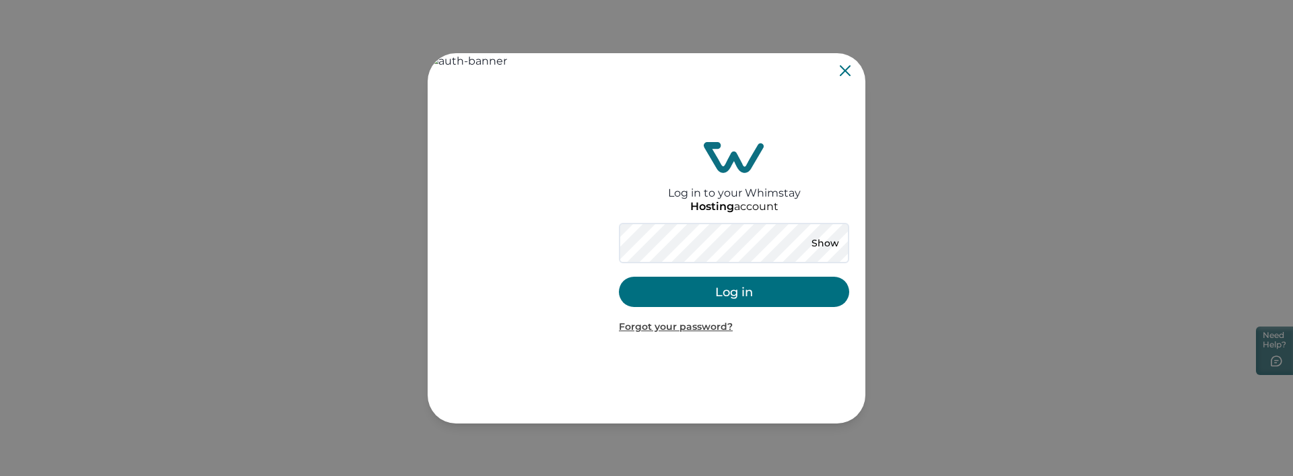
click at [767, 280] on button "Log in" at bounding box center [734, 292] width 230 height 30
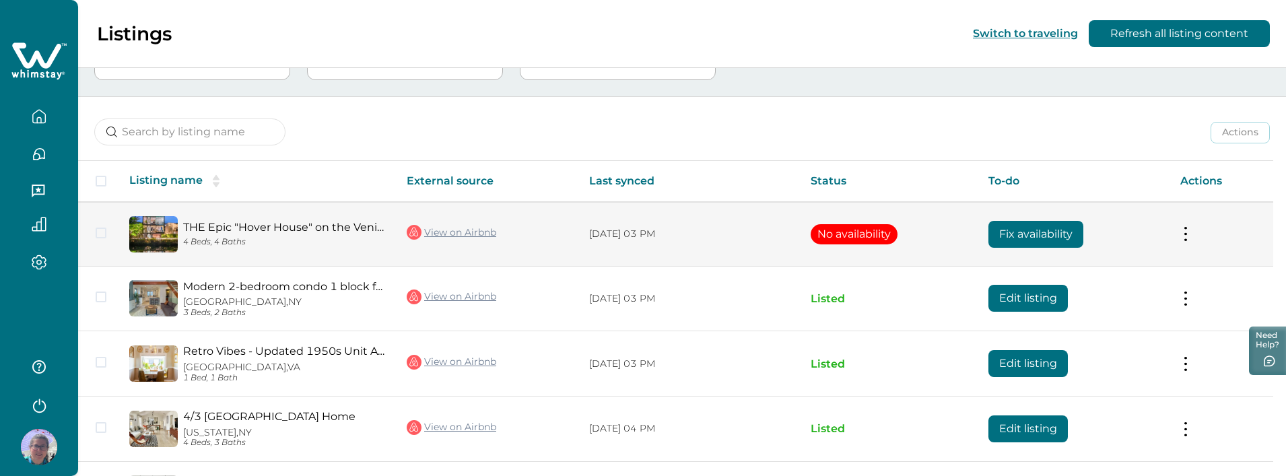
scroll to position [240, 0]
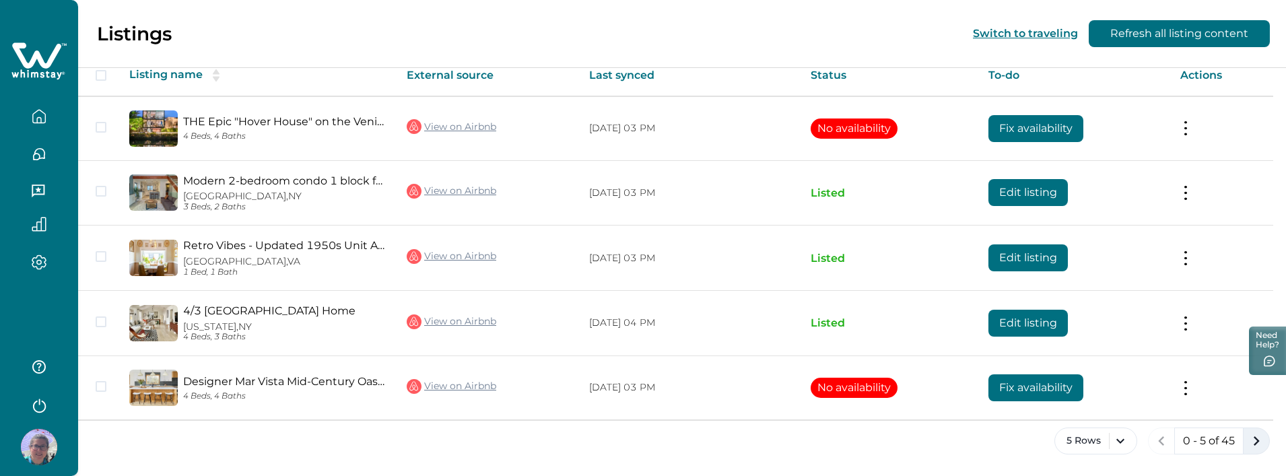
click at [1254, 442] on icon "next page" at bounding box center [1256, 441] width 19 height 19
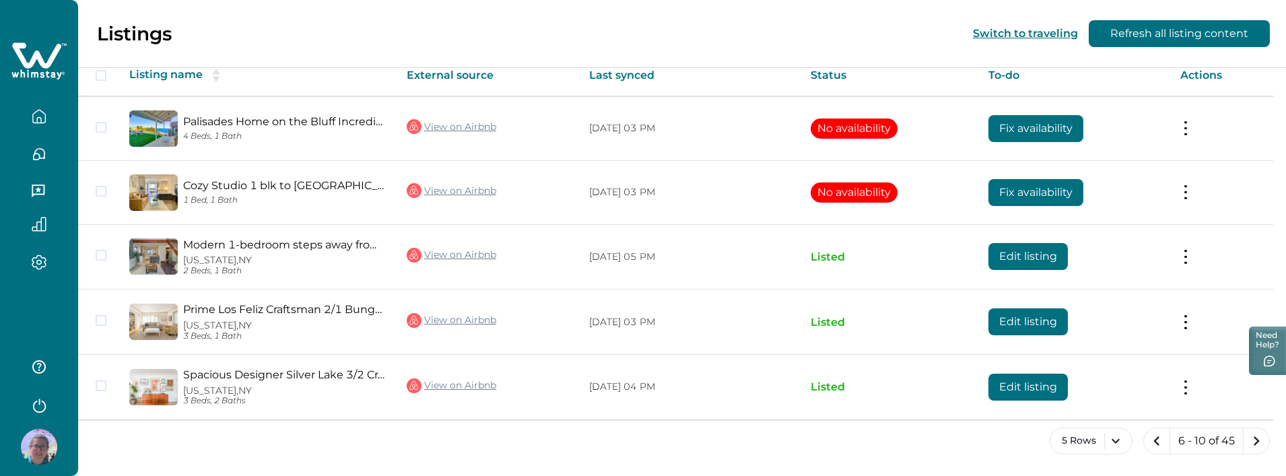
click at [1254, 442] on icon "next page" at bounding box center [1256, 441] width 19 height 19
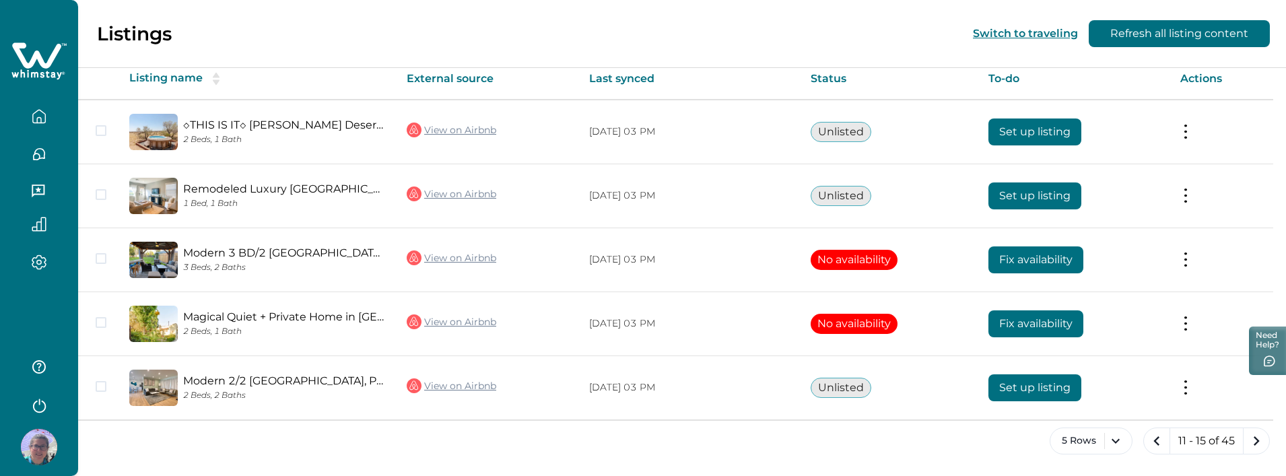
click at [1254, 442] on icon "next page" at bounding box center [1256, 441] width 19 height 19
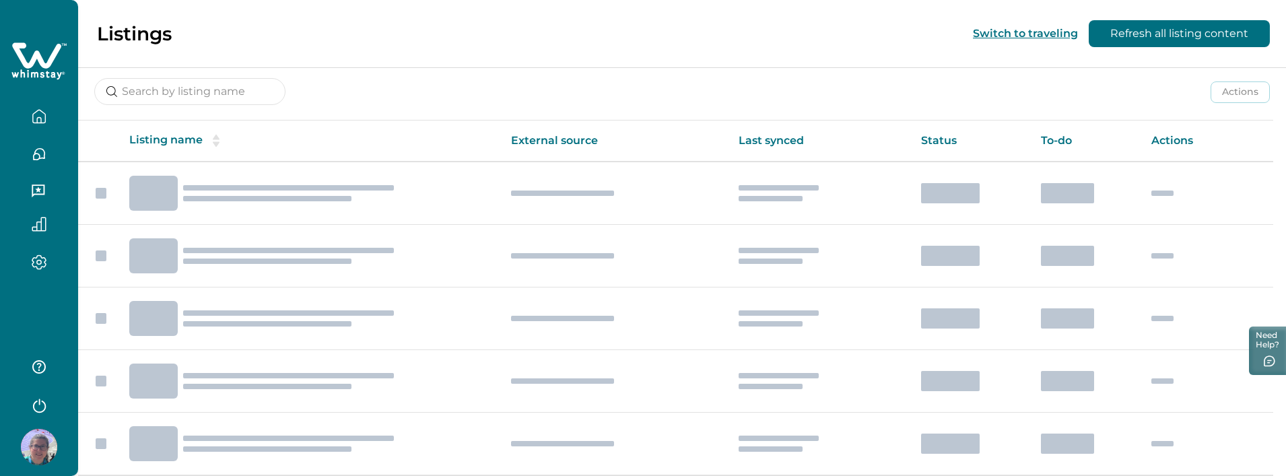
scroll to position [237, 0]
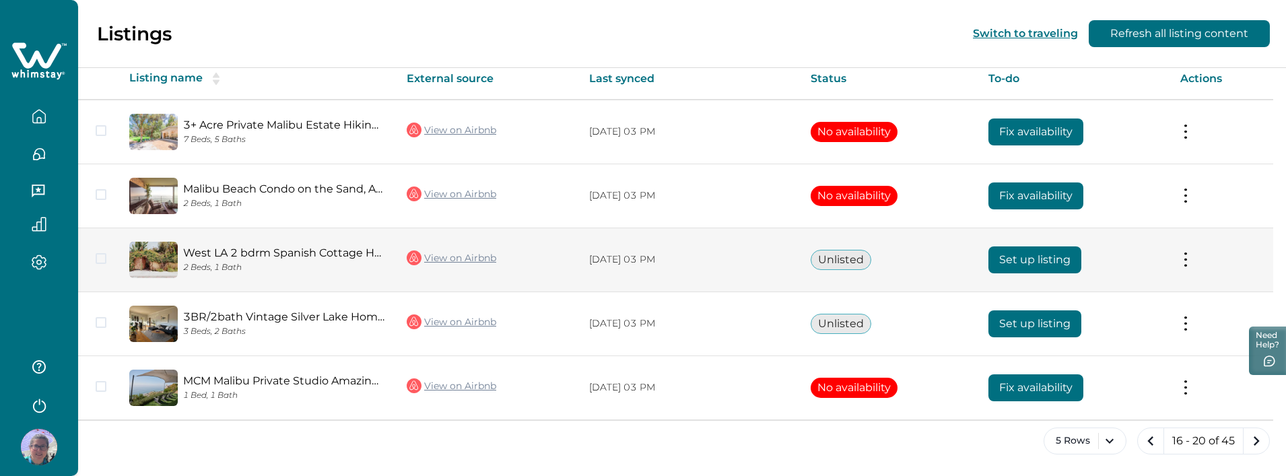
click at [1035, 267] on button "Set up listing" at bounding box center [1035, 260] width 93 height 27
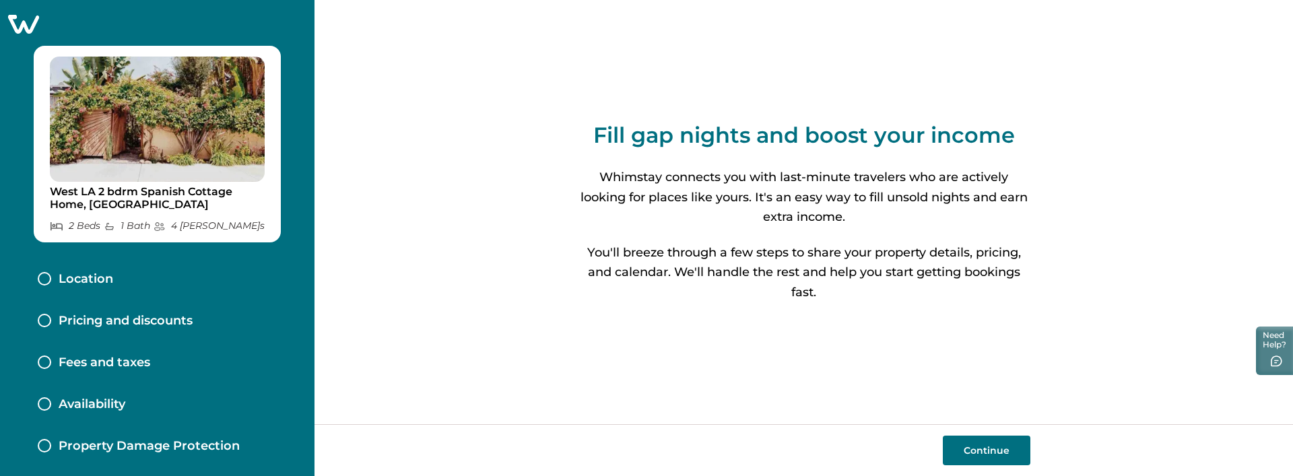
click at [136, 317] on p "Pricing and discounts" at bounding box center [126, 321] width 134 height 15
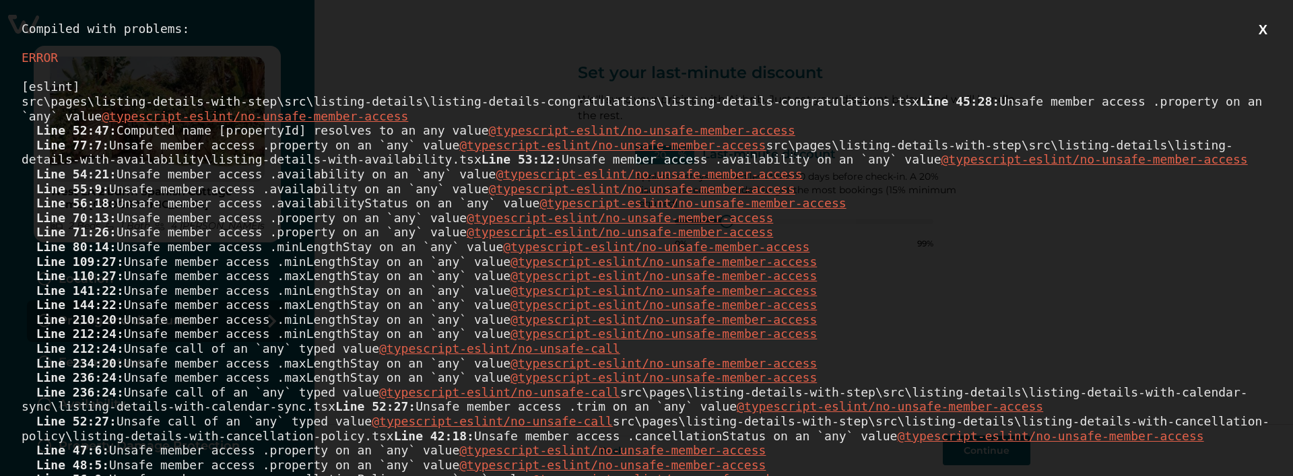
click at [1263, 34] on div "Compiled with problems: X ERROR [eslint] src\pages\listing-details-with-step\sr…" at bounding box center [646, 238] width 1293 height 476
click at [1256, 34] on button "X" at bounding box center [1263, 30] width 17 height 17
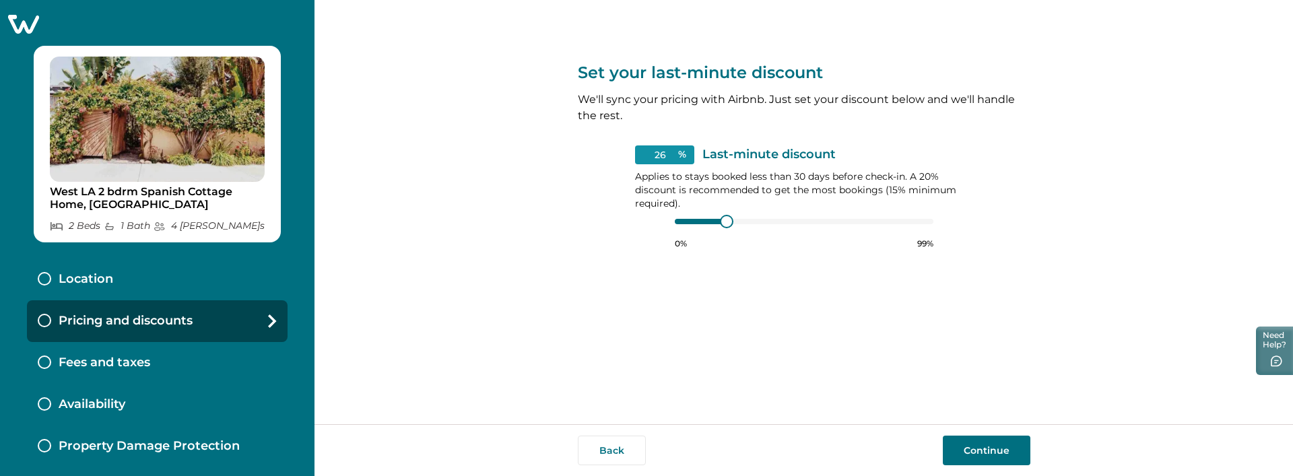
type input "27"
click at [744, 223] on div at bounding box center [745, 222] width 12 height 12
click at [973, 451] on button "Continue" at bounding box center [987, 451] width 88 height 30
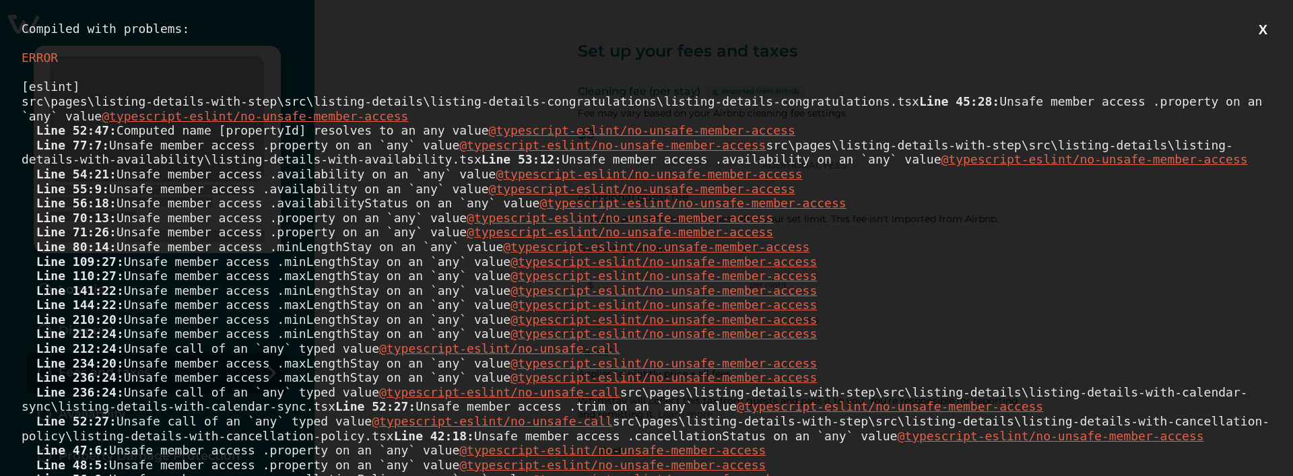
click at [1255, 32] on button "X" at bounding box center [1263, 30] width 17 height 17
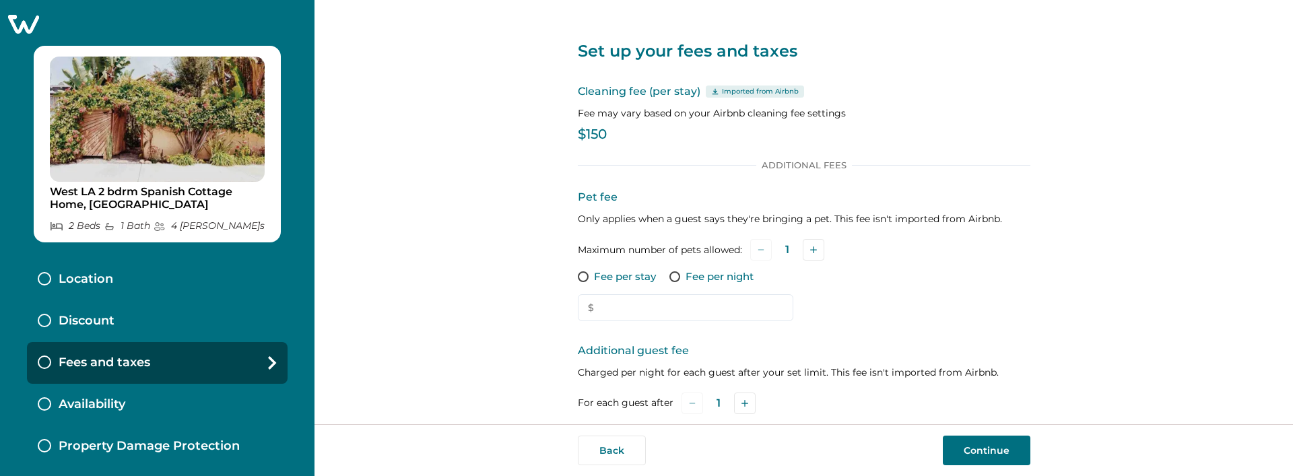
type input "0"
click at [155, 323] on div "Discount" at bounding box center [157, 321] width 261 height 42
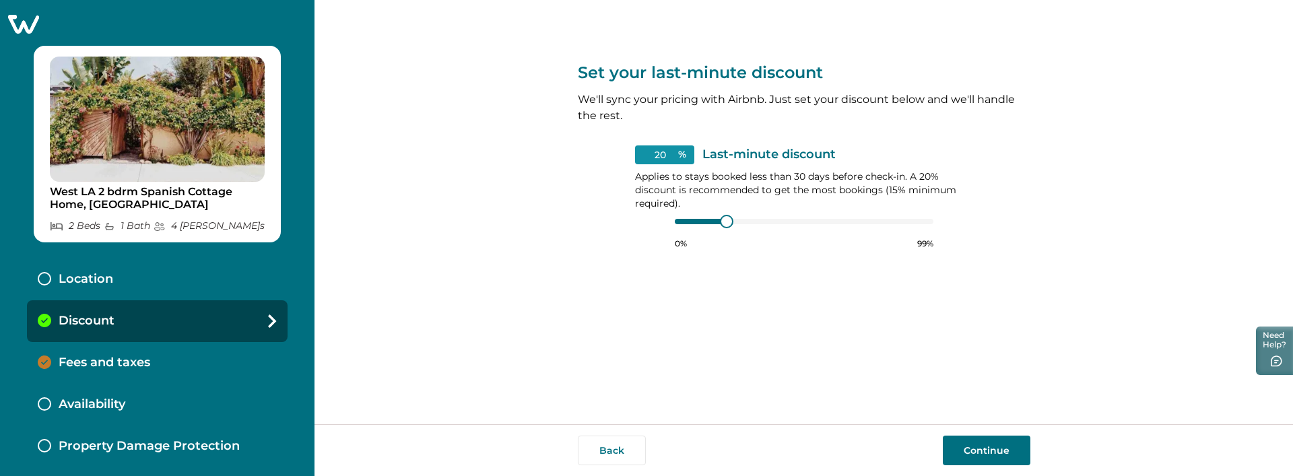
click at [26, 30] on icon at bounding box center [23, 23] width 33 height 21
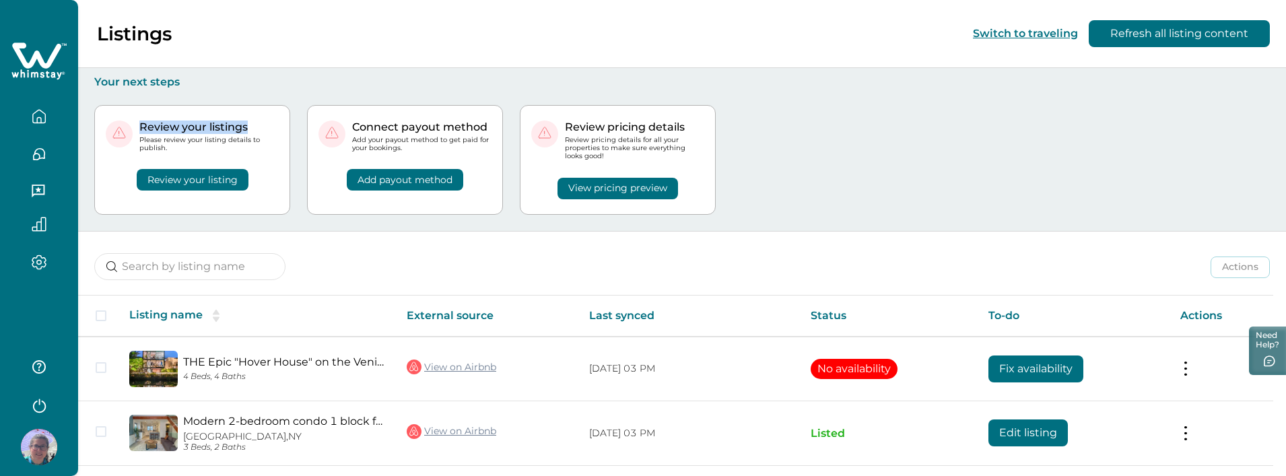
drag, startPoint x: 139, startPoint y: 127, endPoint x: 247, endPoint y: 125, distance: 107.1
click at [247, 125] on p "Review your listings" at bounding box center [208, 127] width 139 height 13
copy p "Review your listings"
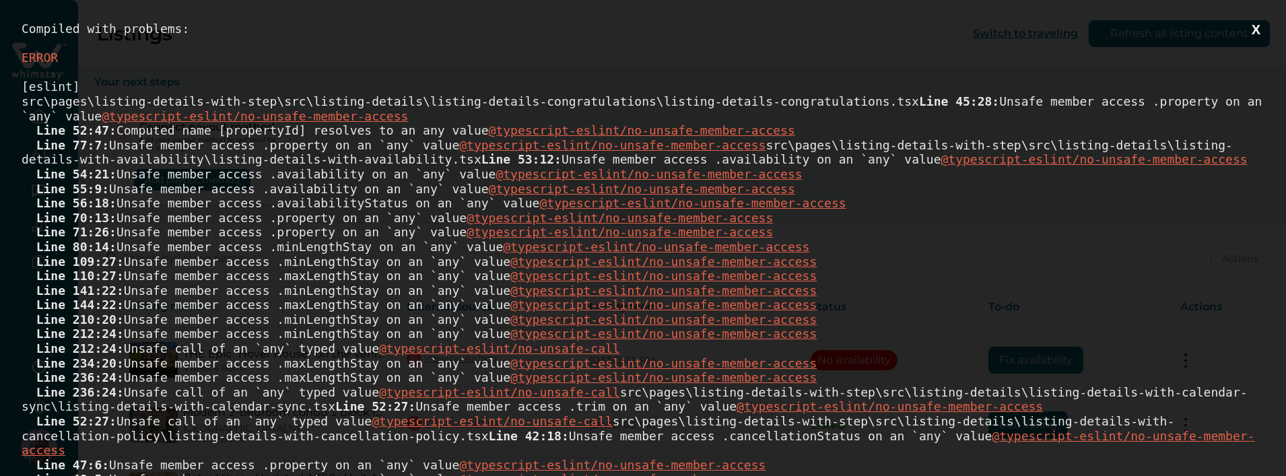
click at [1253, 32] on button "X" at bounding box center [1256, 30] width 17 height 17
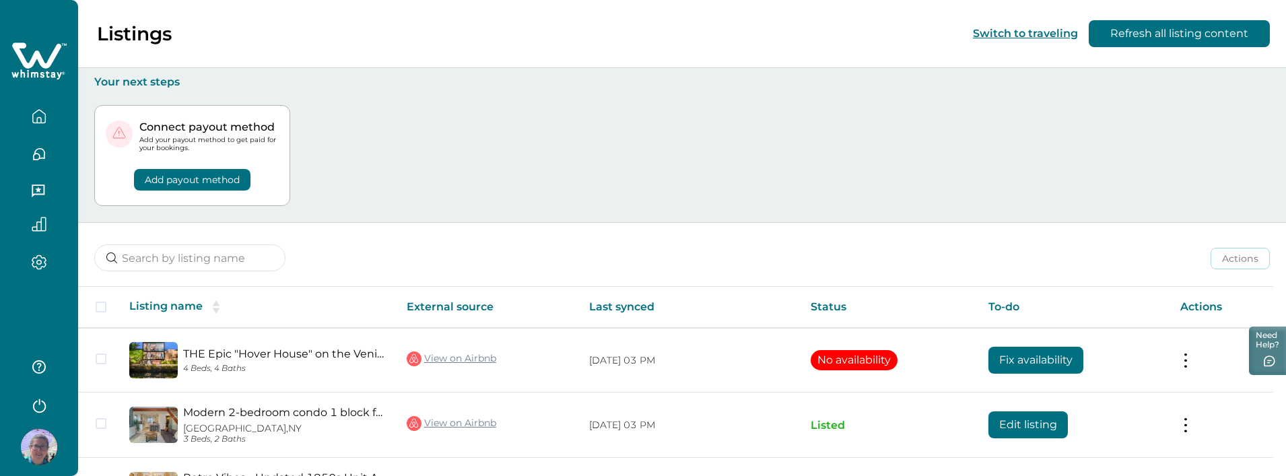
click at [208, 181] on button "Add payout method" at bounding box center [192, 180] width 117 height 22
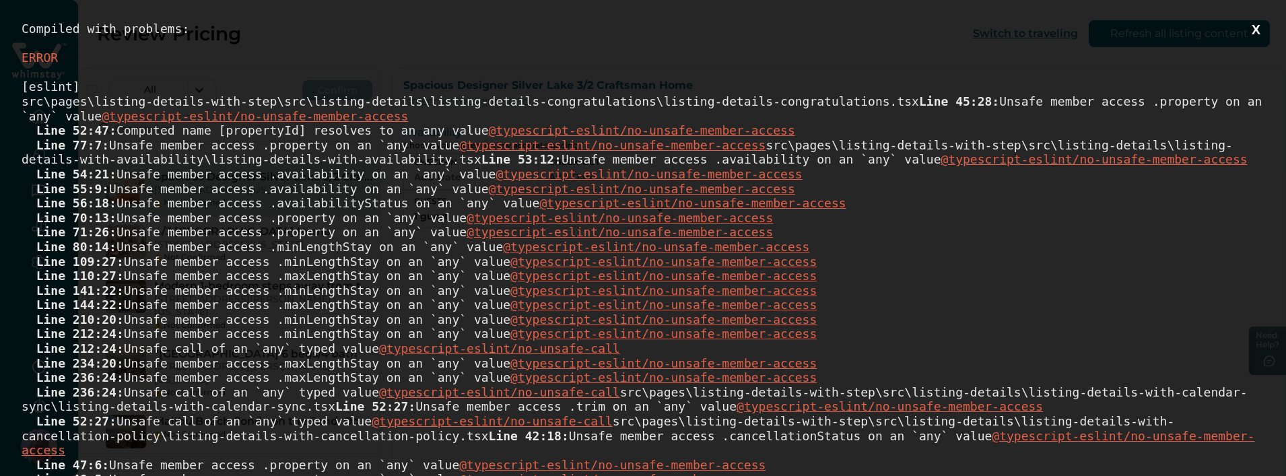
click at [1259, 33] on button "X" at bounding box center [1256, 30] width 17 height 17
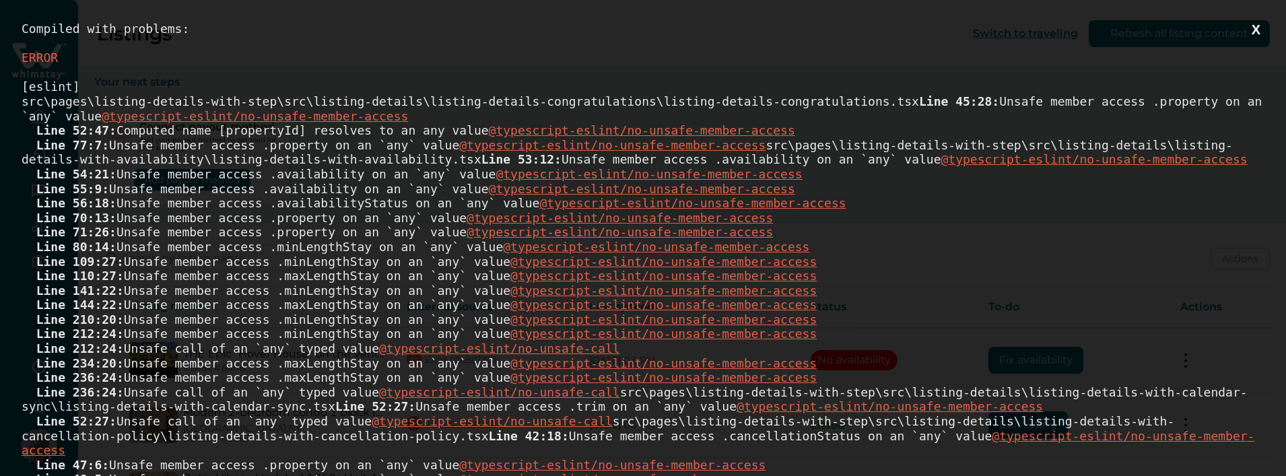
click at [1255, 29] on button "X" at bounding box center [1256, 30] width 17 height 17
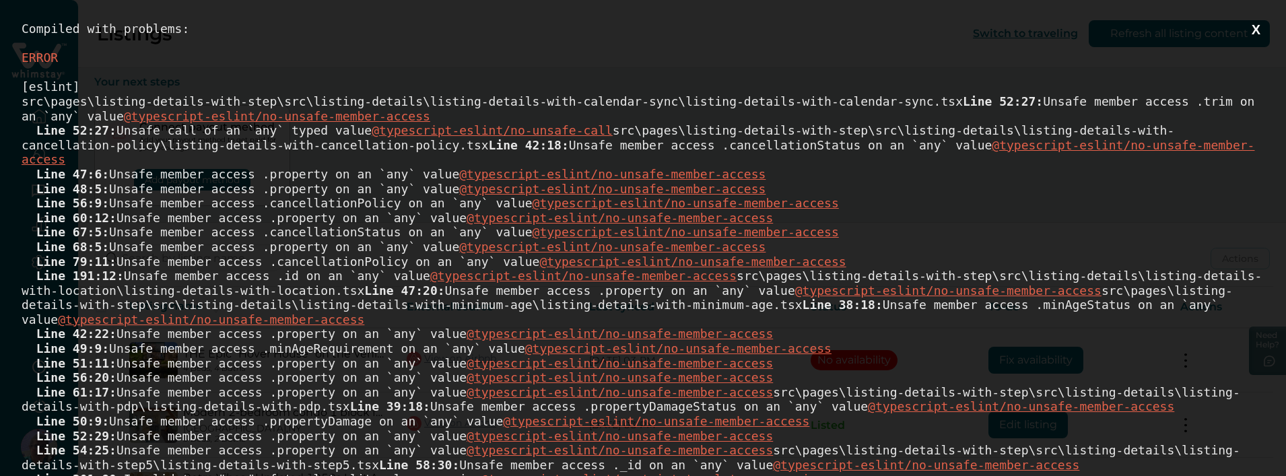
click at [1249, 32] on button "X" at bounding box center [1256, 30] width 17 height 17
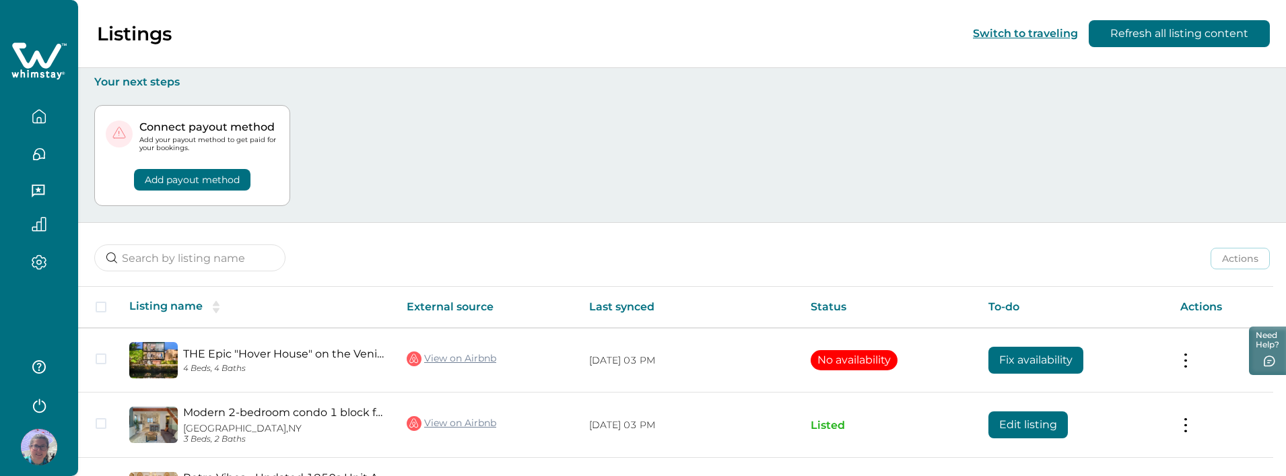
scroll to position [232, 0]
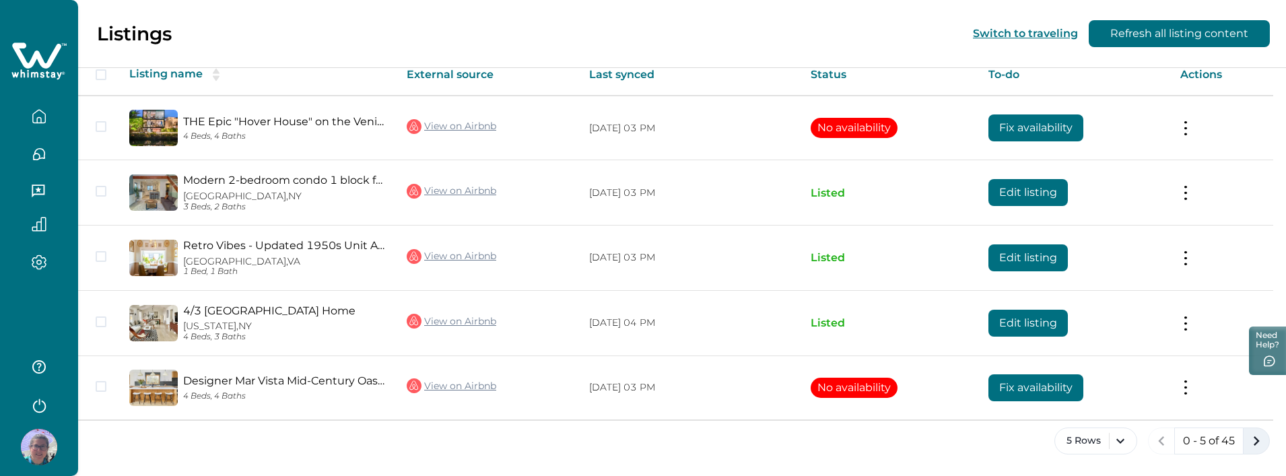
click at [1254, 439] on icon "next page" at bounding box center [1256, 441] width 19 height 19
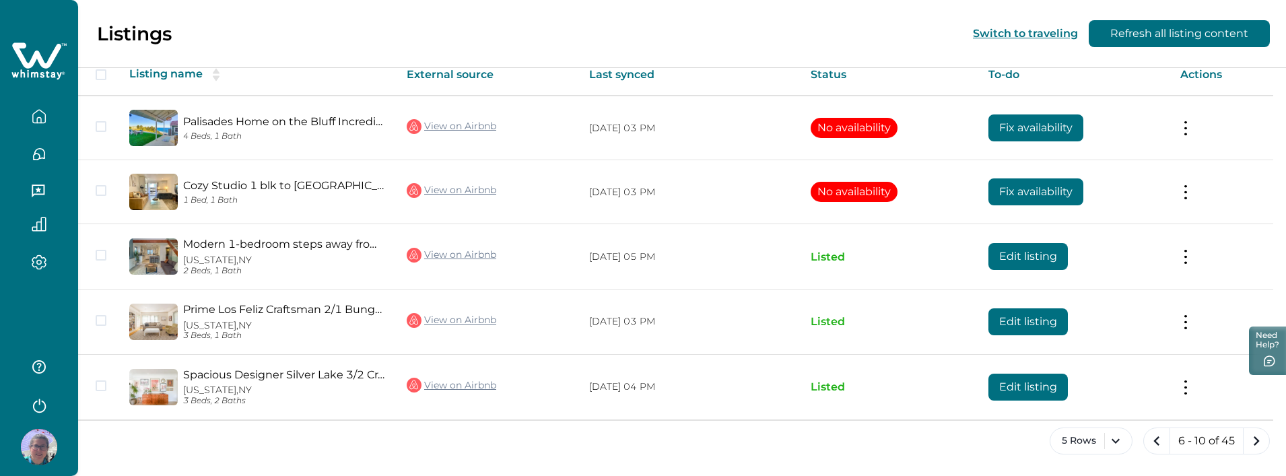
click at [1254, 439] on icon "next page" at bounding box center [1256, 441] width 19 height 19
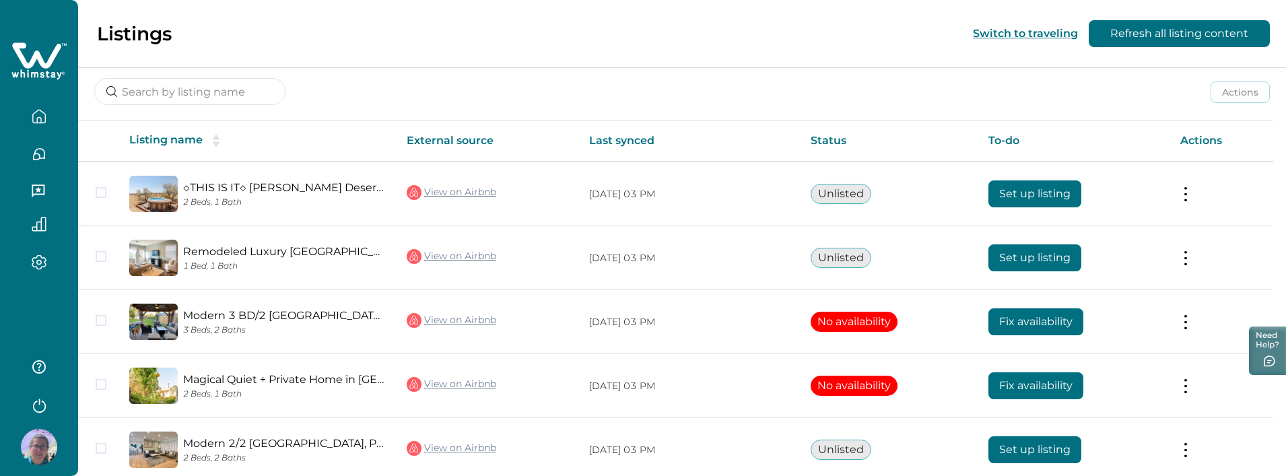
scroll to position [228, 0]
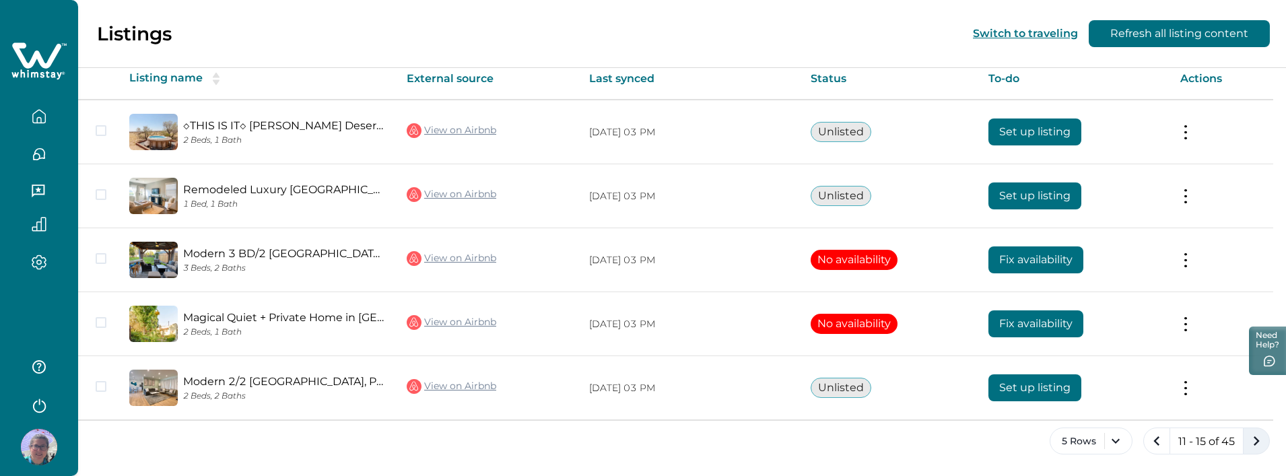
click at [1262, 444] on icon "next page" at bounding box center [1256, 441] width 19 height 19
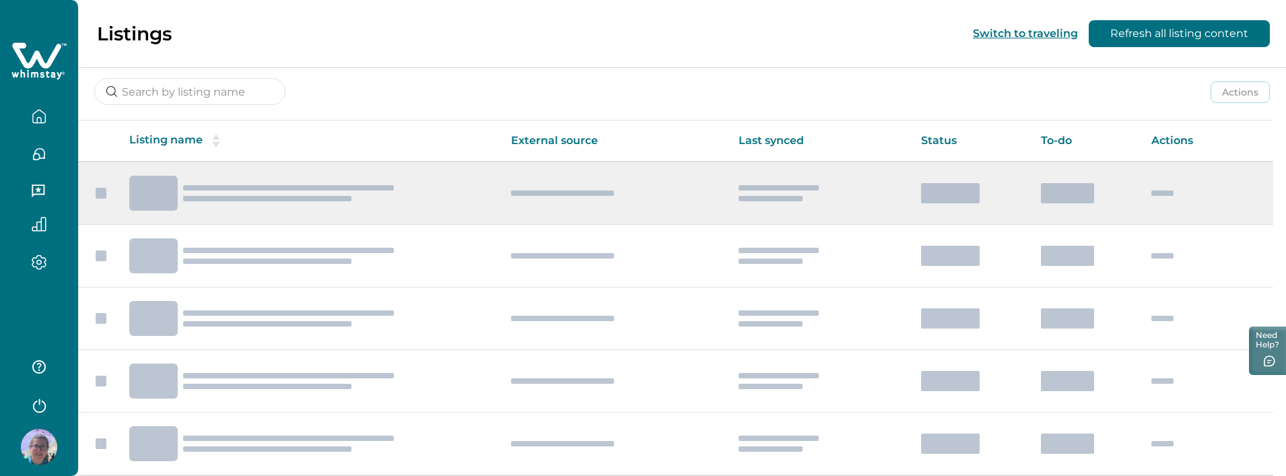
scroll to position [228, 0]
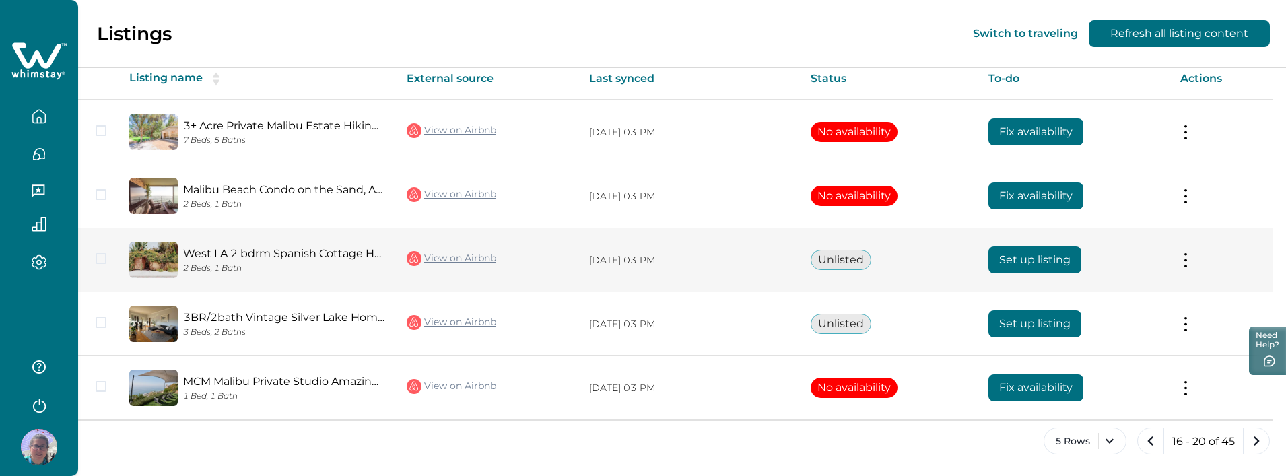
click at [1003, 258] on button "Set up listing" at bounding box center [1035, 260] width 93 height 27
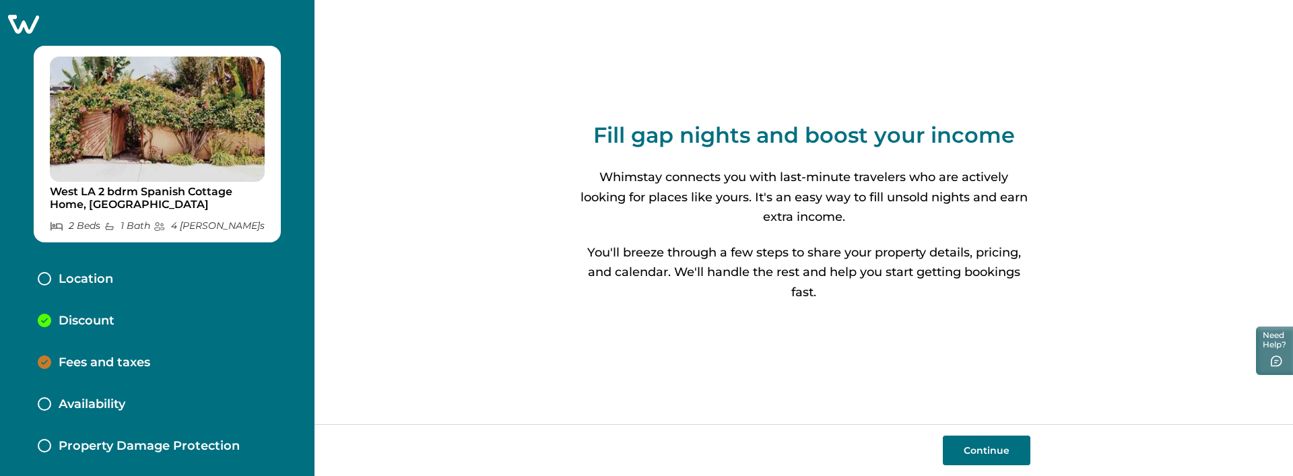
click at [96, 321] on p "Discount" at bounding box center [87, 321] width 56 height 15
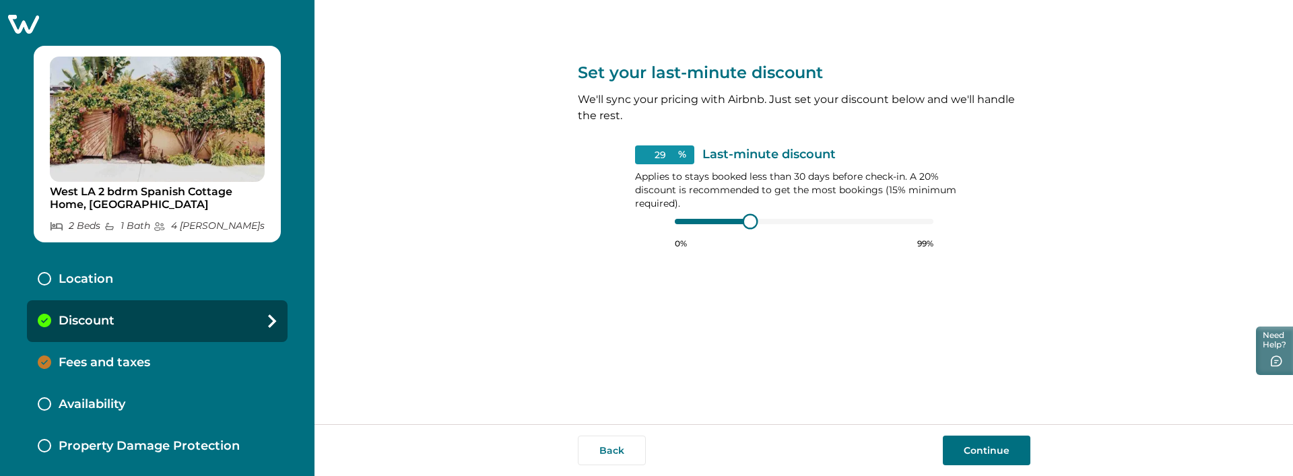
type input "30"
click at [753, 220] on div at bounding box center [753, 222] width 12 height 12
click at [977, 455] on button "Continue" at bounding box center [987, 451] width 88 height 30
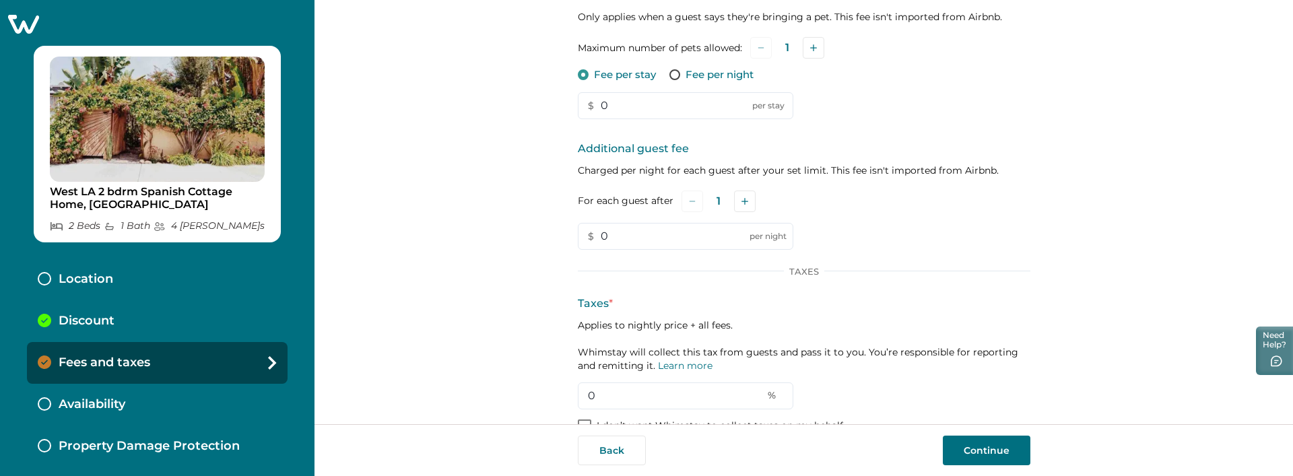
scroll to position [135, 0]
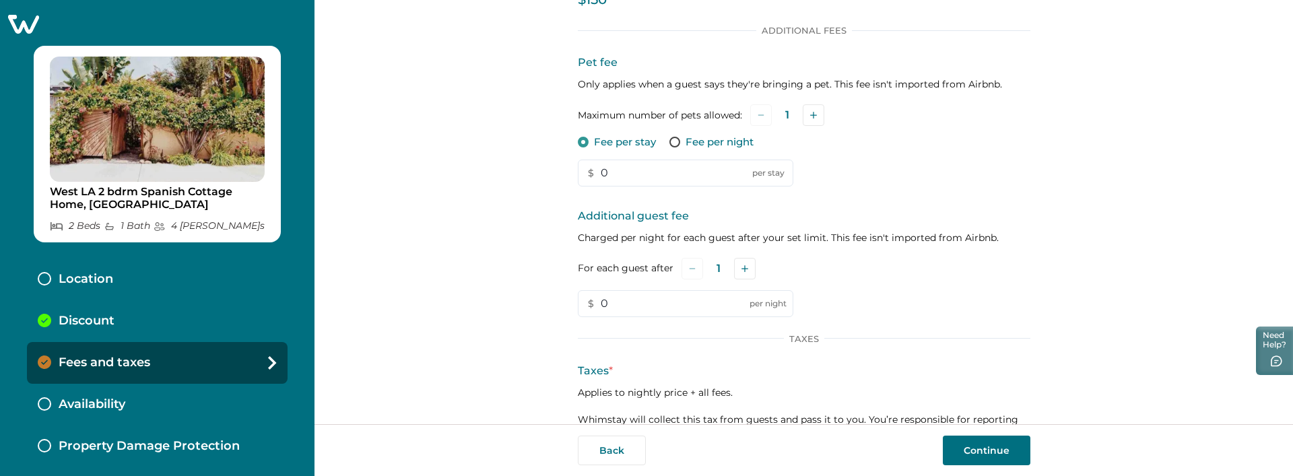
click at [147, 282] on div "Location" at bounding box center [157, 280] width 261 height 42
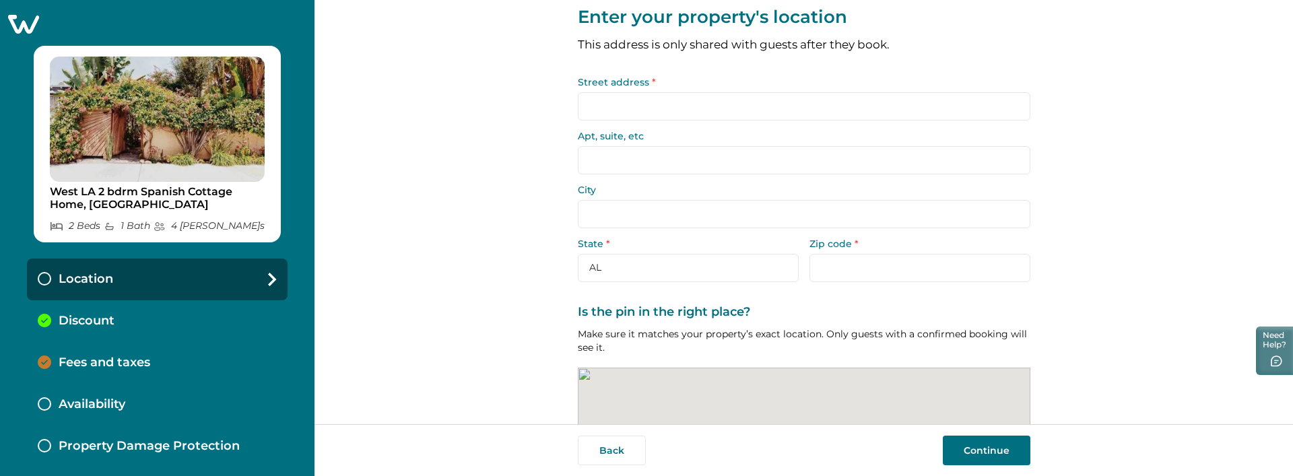
scroll to position [135, 0]
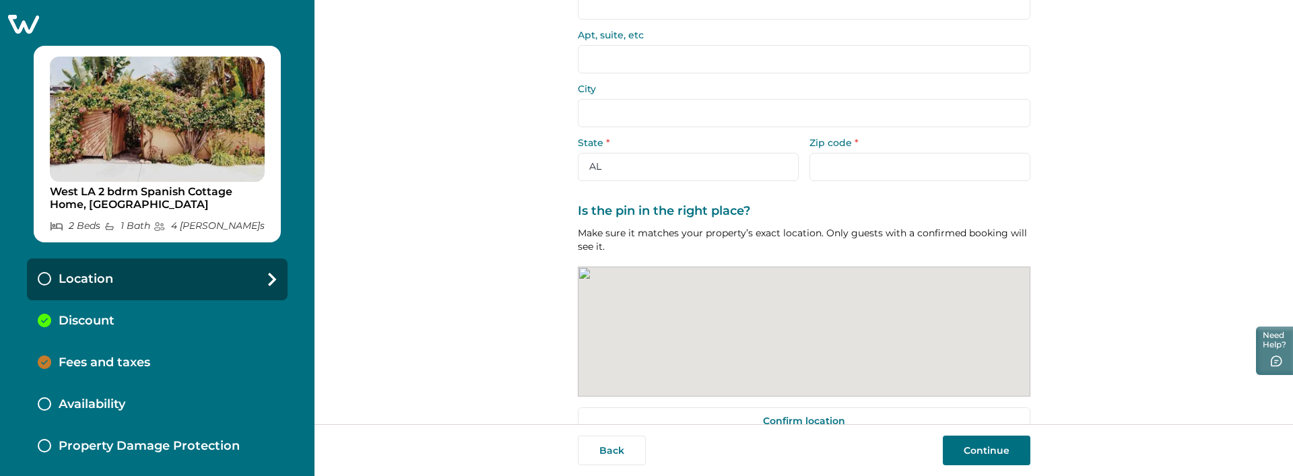
click at [653, 119] on input "City" at bounding box center [804, 113] width 453 height 28
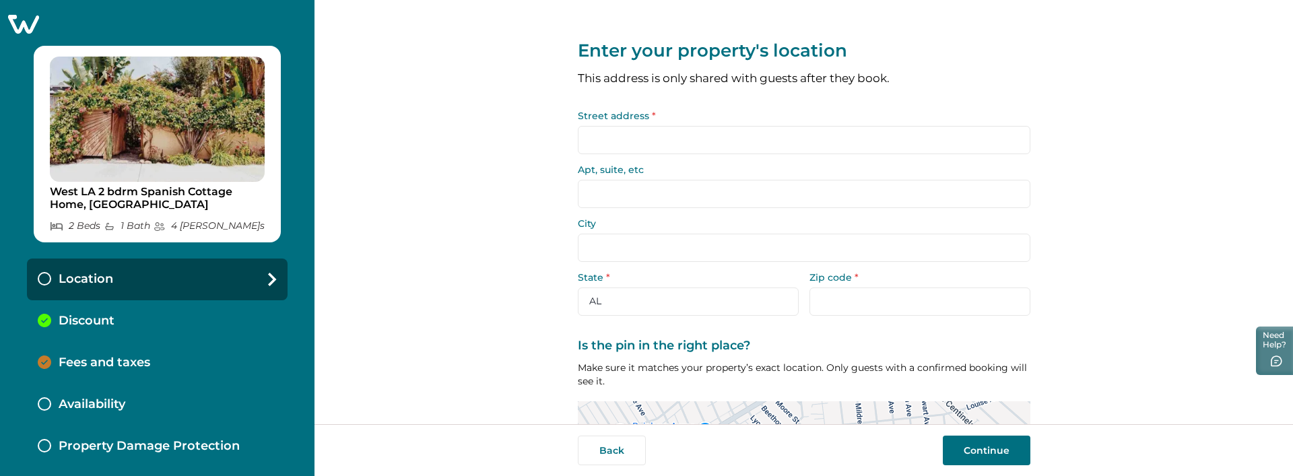
click at [615, 146] on input "Street address *" at bounding box center [804, 140] width 453 height 28
click at [132, 369] on p "Fees and taxes" at bounding box center [105, 363] width 92 height 15
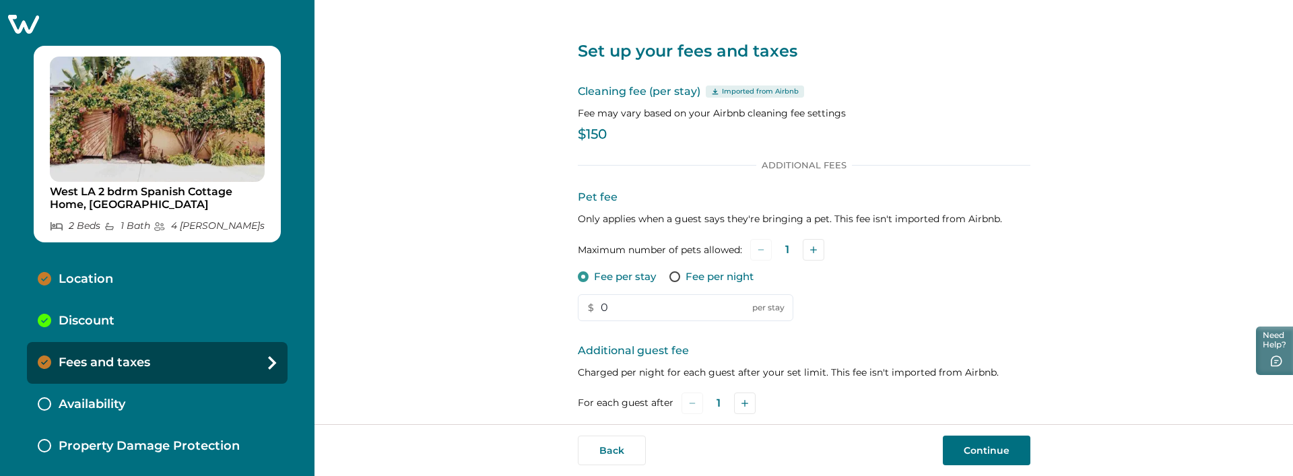
click at [743, 90] on p "Imported from Airbnb" at bounding box center [760, 91] width 77 height 11
click at [558, 90] on div "Set up your fees and taxes Cleaning fee (per stay) Imported from Airbnb Fee may…" at bounding box center [804, 212] width 979 height 424
drag, startPoint x: 822, startPoint y: 86, endPoint x: 750, endPoint y: 96, distance: 73.4
click at [750, 96] on p "Cleaning fee (per stay) Imported from Airbnb" at bounding box center [804, 92] width 453 height 16
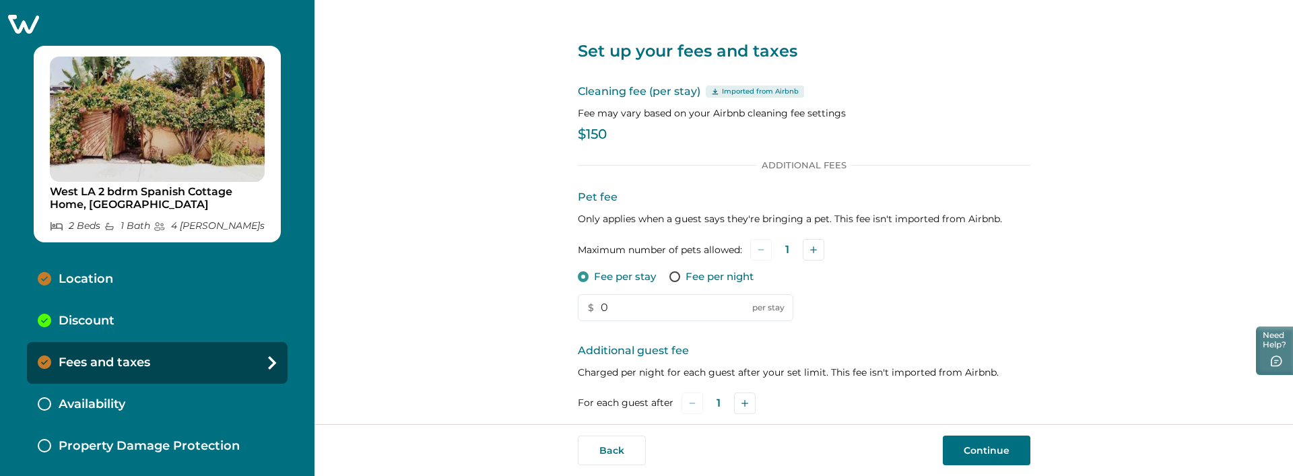
click at [700, 142] on div "Cleaning fee (per stay) Imported from Airbnb Fee may vary based on your Airbnb …" at bounding box center [804, 115] width 453 height 63
drag, startPoint x: 565, startPoint y: 126, endPoint x: 634, endPoint y: 140, distance: 70.1
click at [634, 140] on div "Set up your fees and taxes Cleaning fee (per stay) Imported from Airbnb Fee may…" at bounding box center [804, 212] width 979 height 424
click at [740, 91] on p "Imported from Airbnb" at bounding box center [760, 91] width 77 height 11
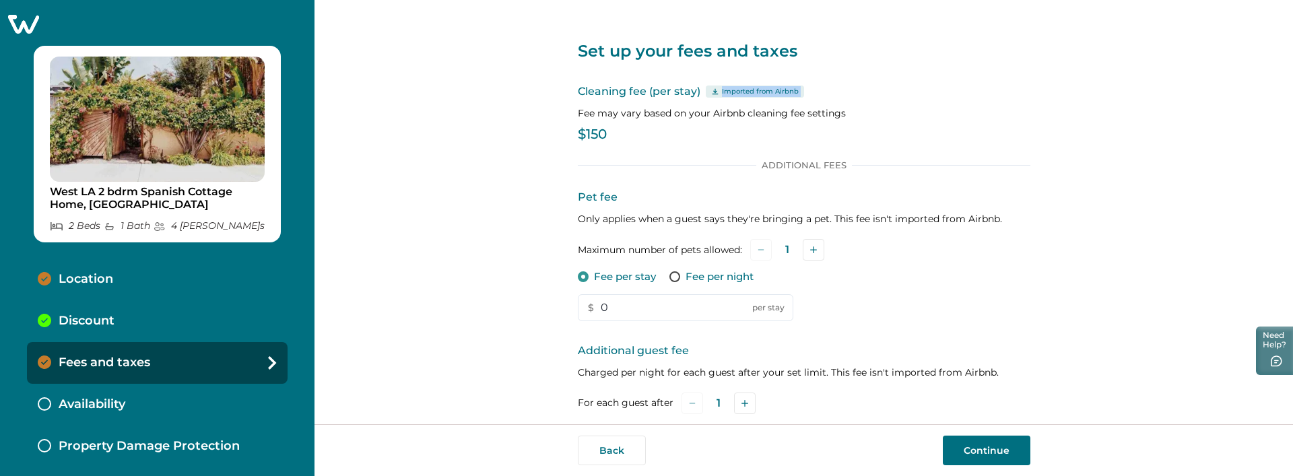
click at [740, 91] on p "Imported from Airbnb" at bounding box center [760, 91] width 77 height 11
click at [845, 85] on p "Cleaning fee (per stay) Imported from Airbnb" at bounding box center [804, 92] width 453 height 16
drag, startPoint x: 573, startPoint y: 115, endPoint x: 680, endPoint y: 116, distance: 107.1
click at [680, 116] on div "Set up your fees and taxes Cleaning fee (per stay) Imported from Airbnb Fee may…" at bounding box center [804, 212] width 979 height 424
copy p "Fee may vary based on"
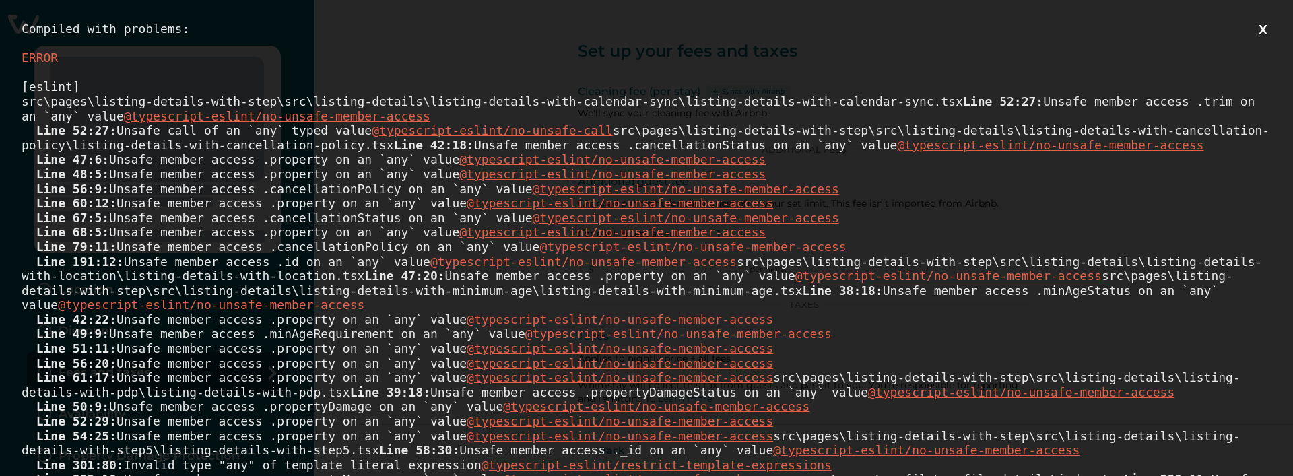
click at [1255, 33] on button "X" at bounding box center [1263, 30] width 17 height 17
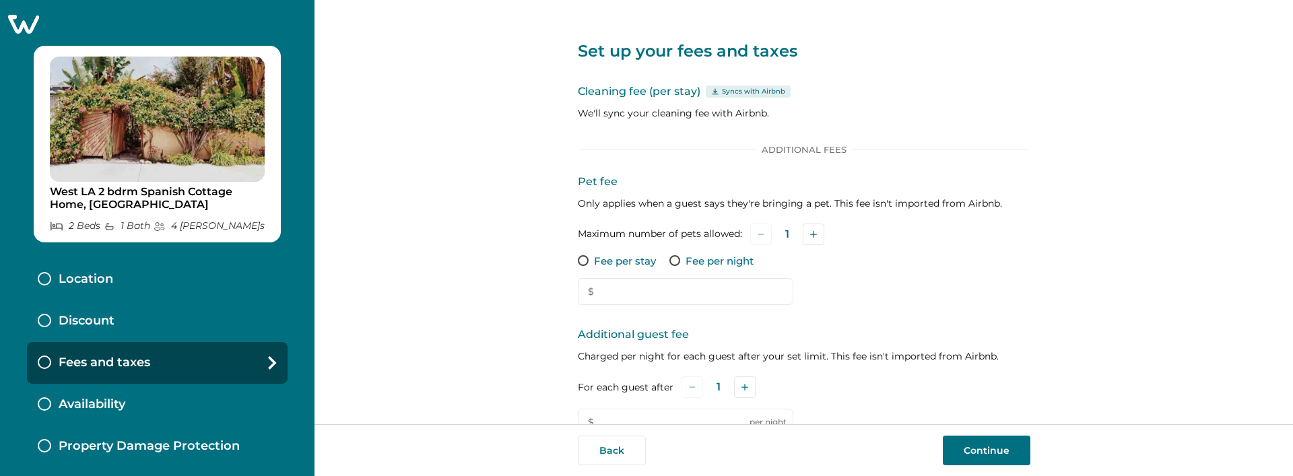
type input "0"
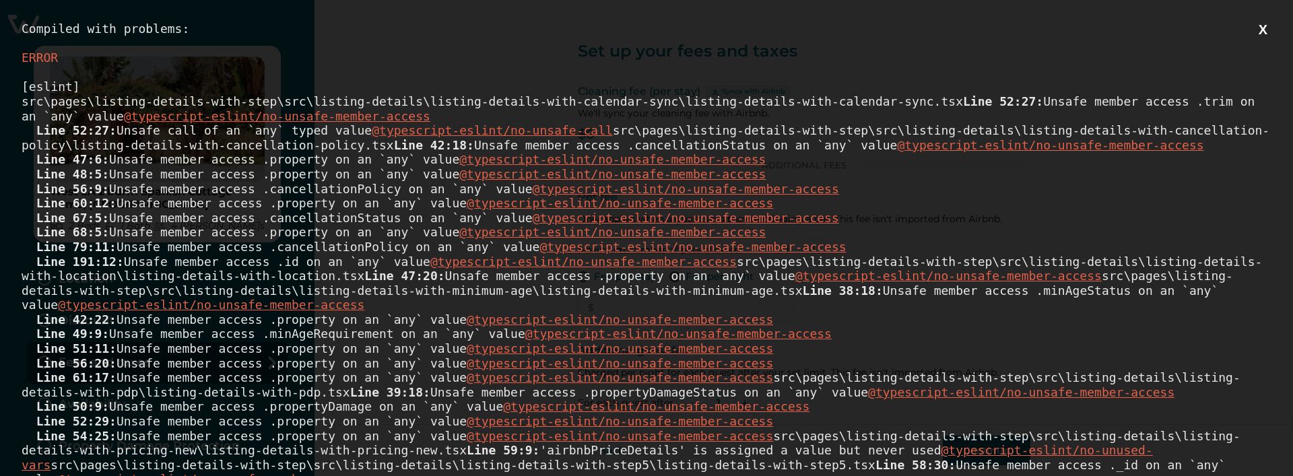
type input "0"
click at [1256, 36] on button "X" at bounding box center [1263, 30] width 17 height 17
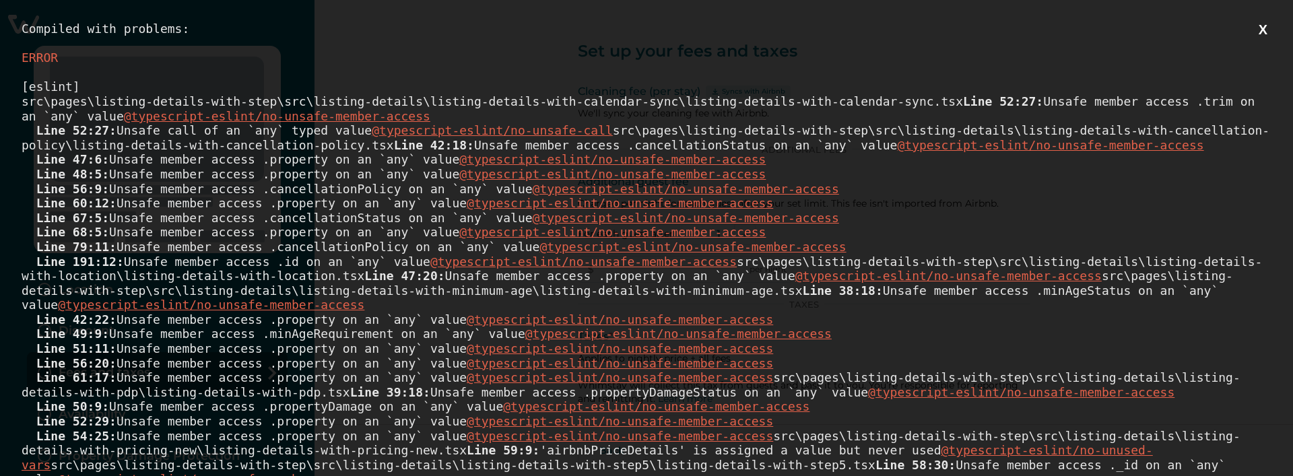
click at [1255, 30] on button "X" at bounding box center [1263, 30] width 17 height 17
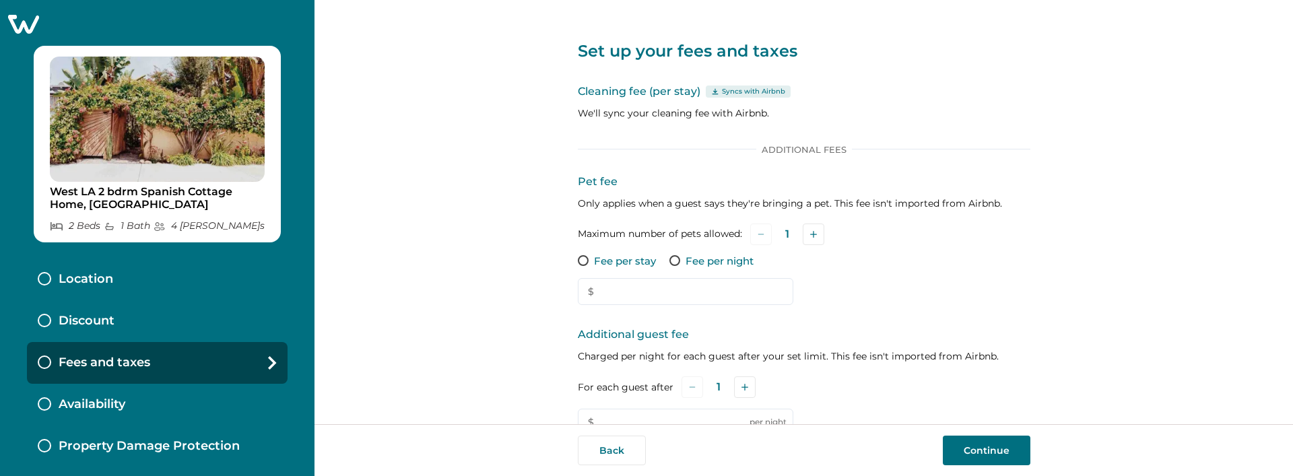
type input "0"
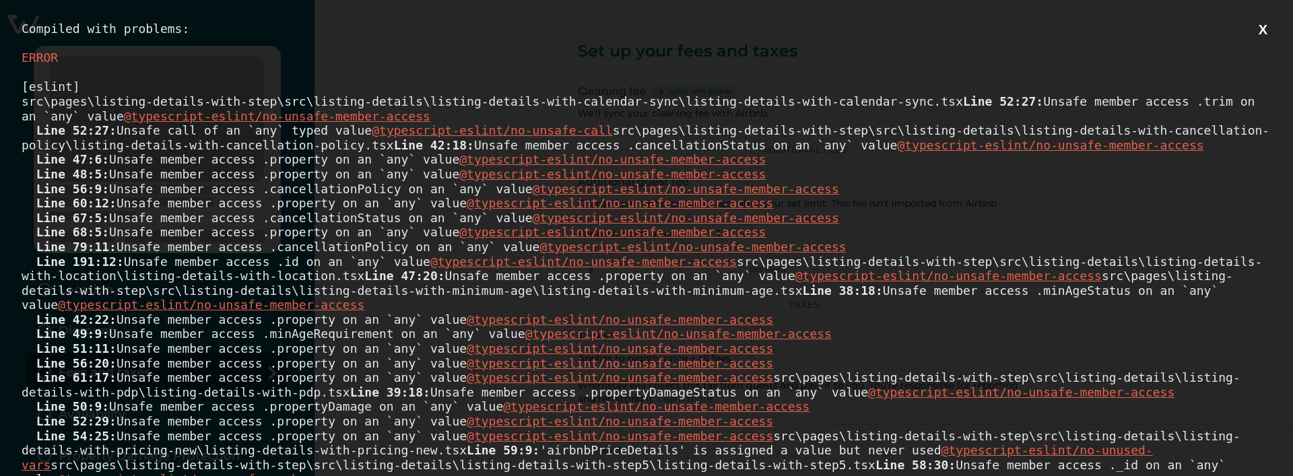
click at [1105, 127] on div "[eslint] src\pages\listing-details-with-step\src\listing-details\listing-detail…" at bounding box center [647, 399] width 1250 height 640
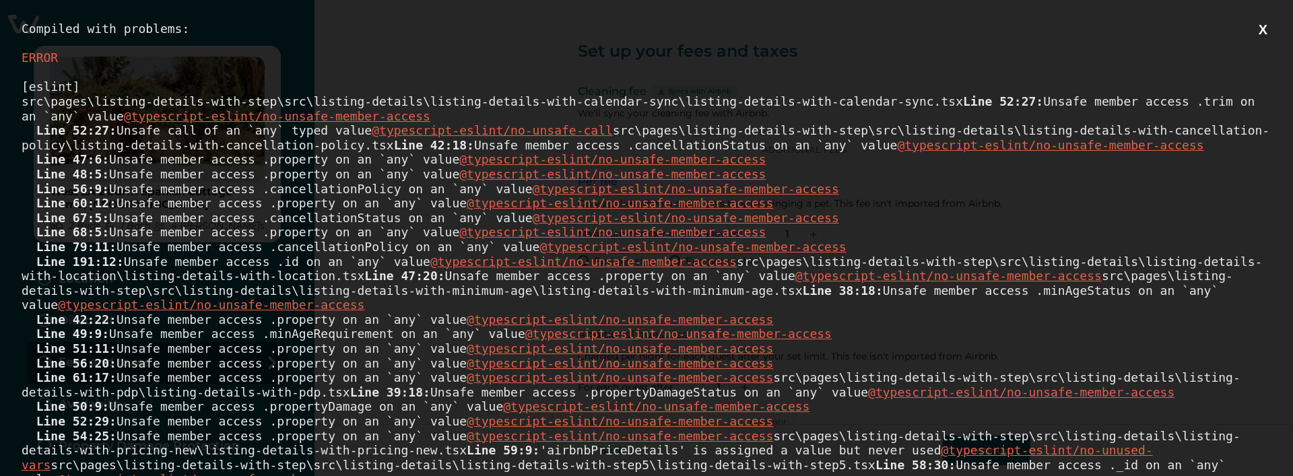
click at [1255, 23] on button "X" at bounding box center [1263, 30] width 17 height 17
type input "0"
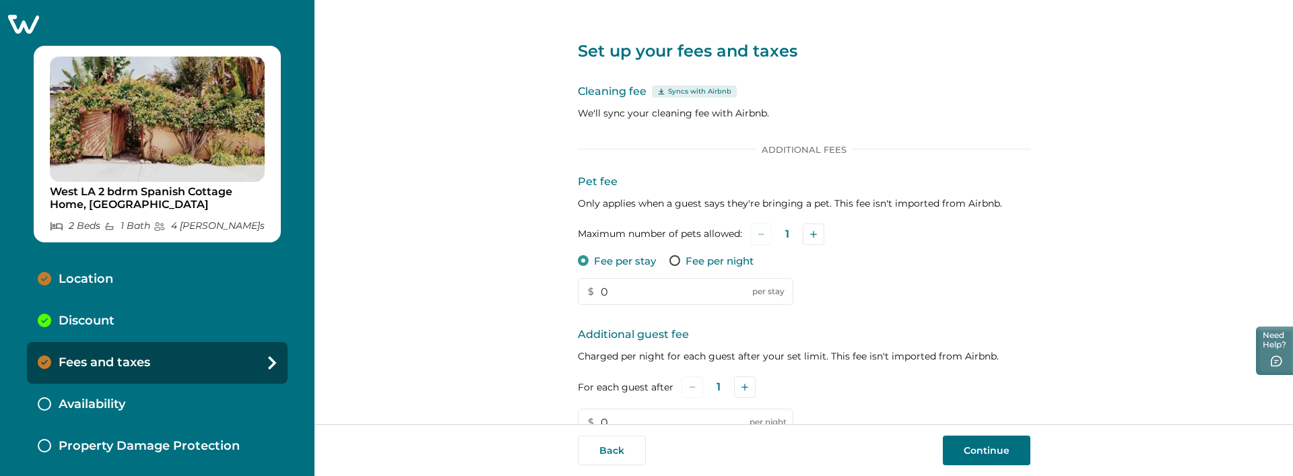
click at [704, 92] on p "Syncs with Airbnb" at bounding box center [699, 91] width 63 height 11
click at [829, 98] on p "Cleaning fee Syncs with Airbnb" at bounding box center [804, 92] width 453 height 16
click at [119, 324] on div "Discount" at bounding box center [157, 321] width 261 height 42
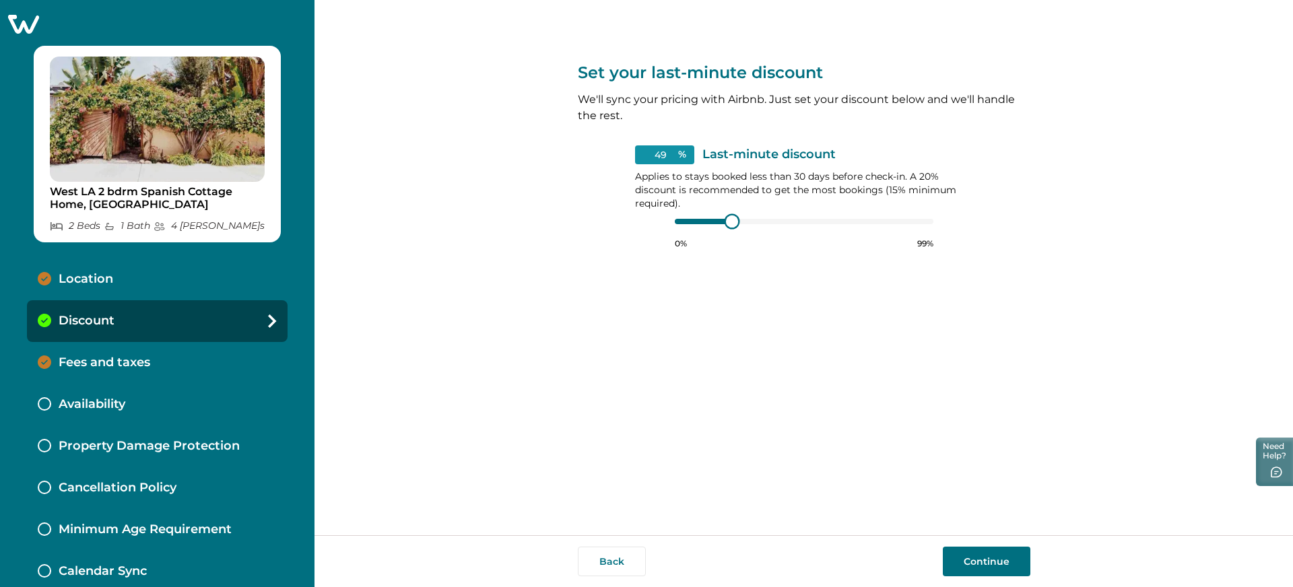
type input "71"
click at [860, 233] on div "0% 99%" at bounding box center [804, 233] width 259 height 34
click at [994, 476] on button "Continue" at bounding box center [987, 562] width 88 height 30
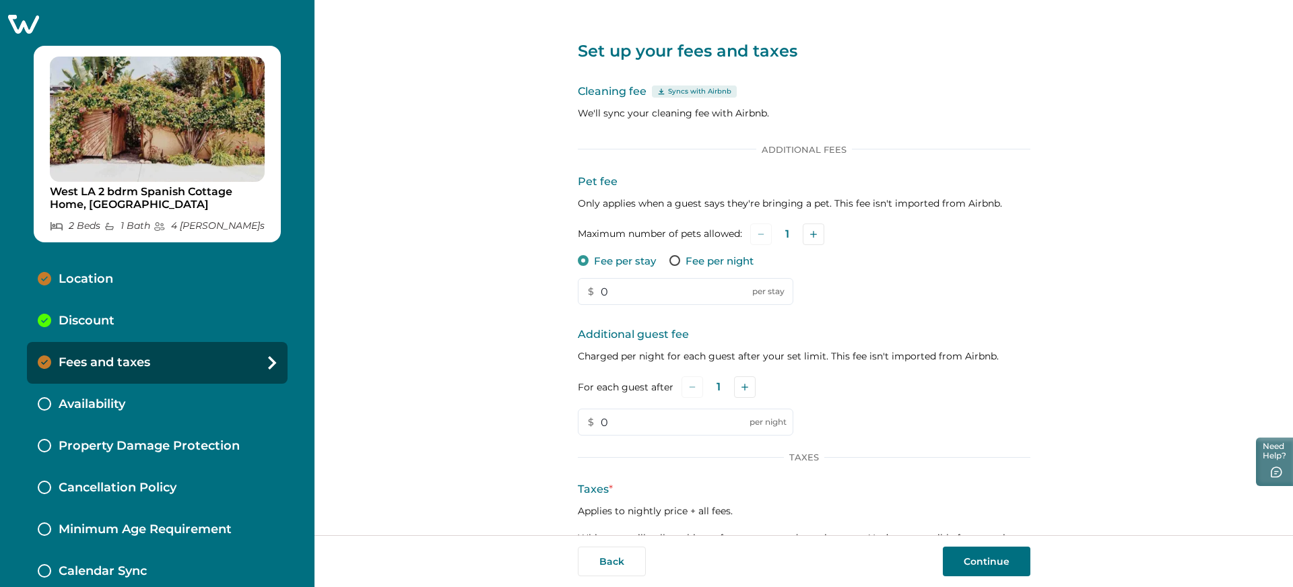
click at [139, 311] on div "Discount" at bounding box center [157, 321] width 261 height 42
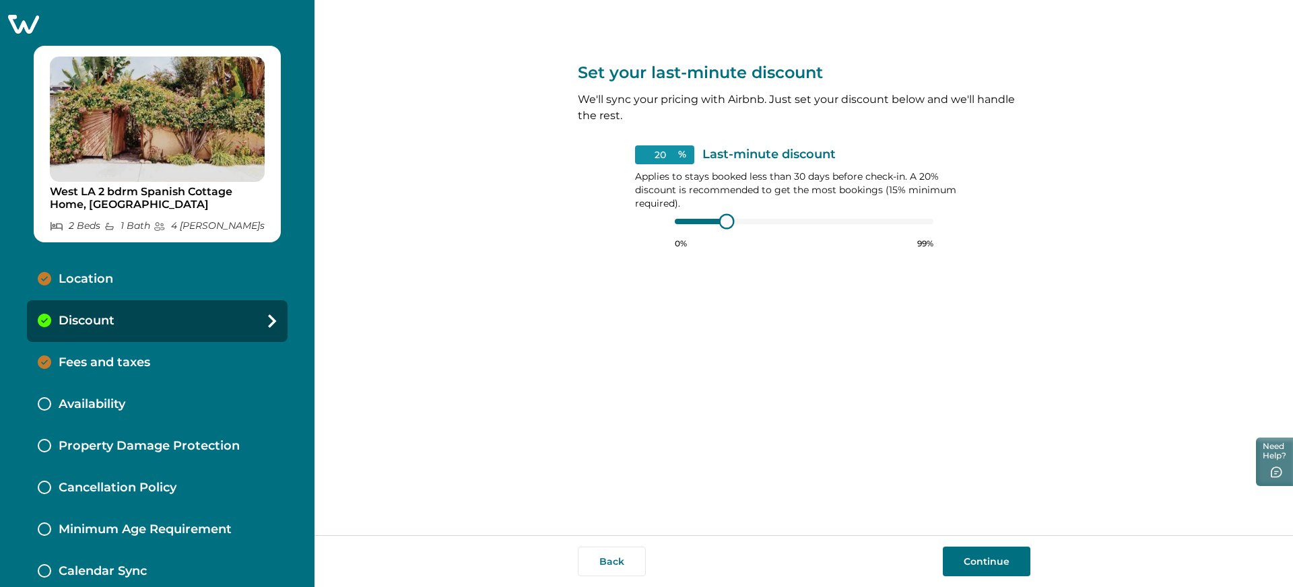
type input "15"
click at [649, 217] on div "15 % Last-minute discount Applies to stays booked less than 30 days before chec…" at bounding box center [804, 197] width 338 height 104
click at [981, 476] on button "Continue" at bounding box center [987, 562] width 88 height 30
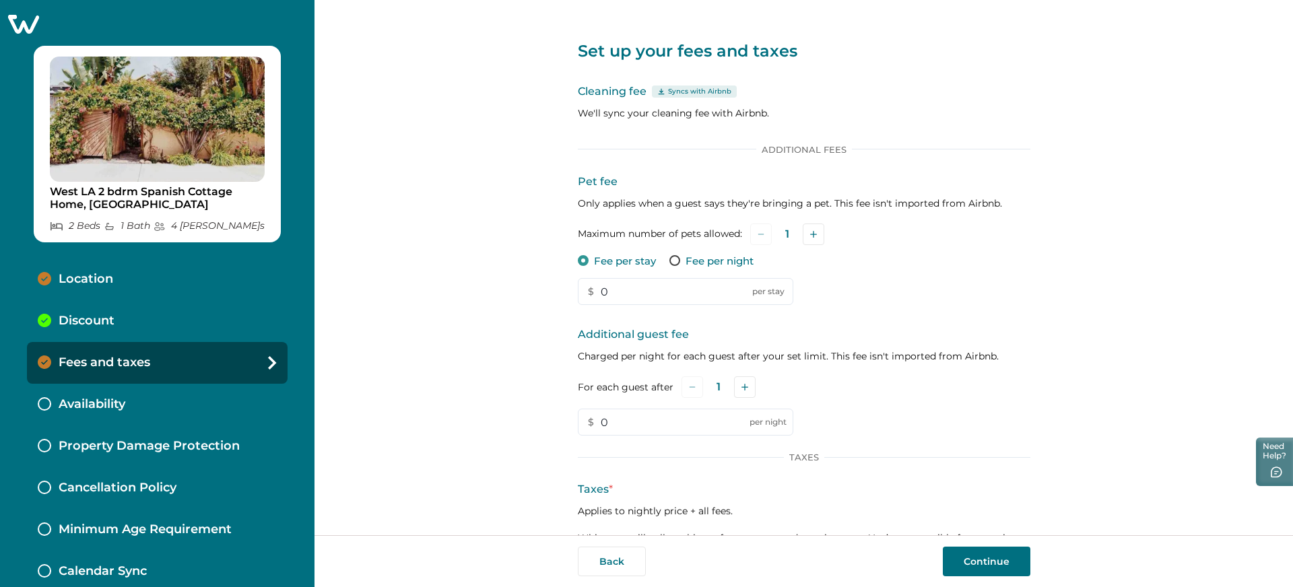
click at [658, 90] on icon at bounding box center [661, 91] width 6 height 6
click at [131, 277] on div "Location" at bounding box center [157, 280] width 261 height 42
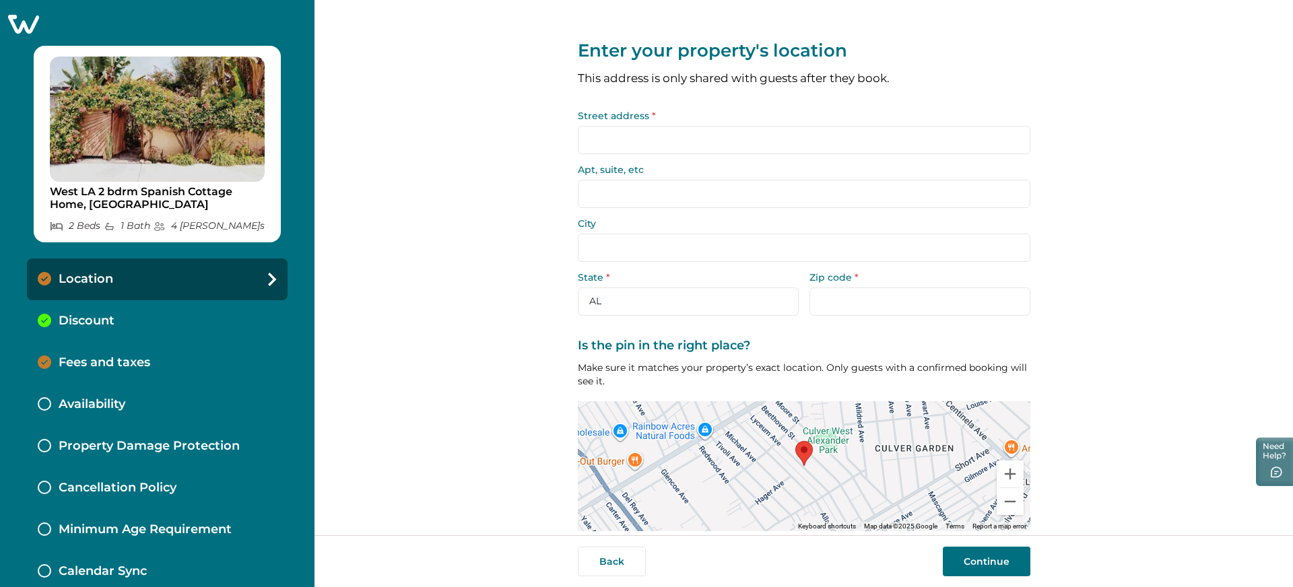
click at [649, 138] on input "Street address *" at bounding box center [804, 140] width 453 height 28
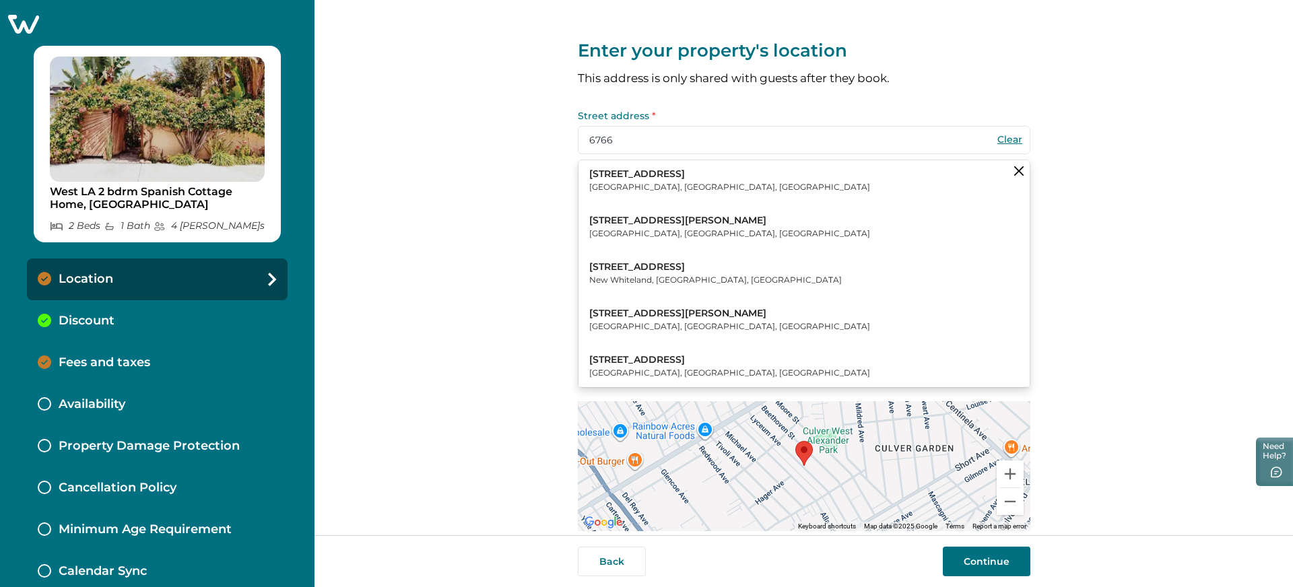
click at [670, 186] on button "[STREET_ADDRESS]" at bounding box center [804, 180] width 451 height 41
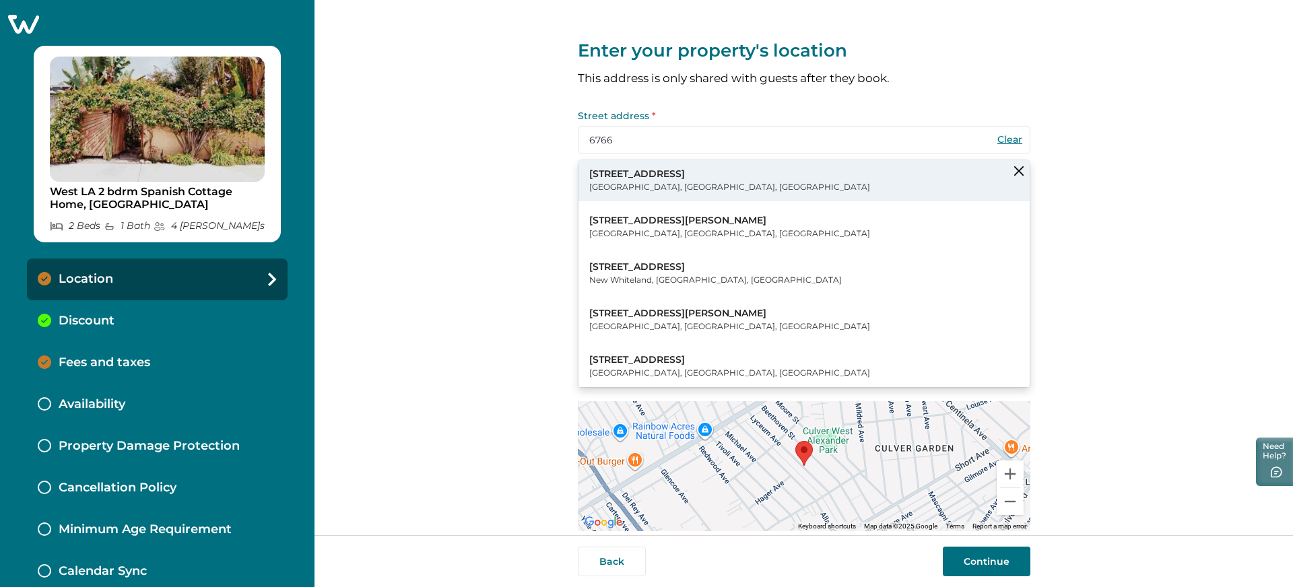
type input "[STREET_ADDRESS]"
type input "[GEOGRAPHIC_DATA]"
select select "NY"
type input "11375"
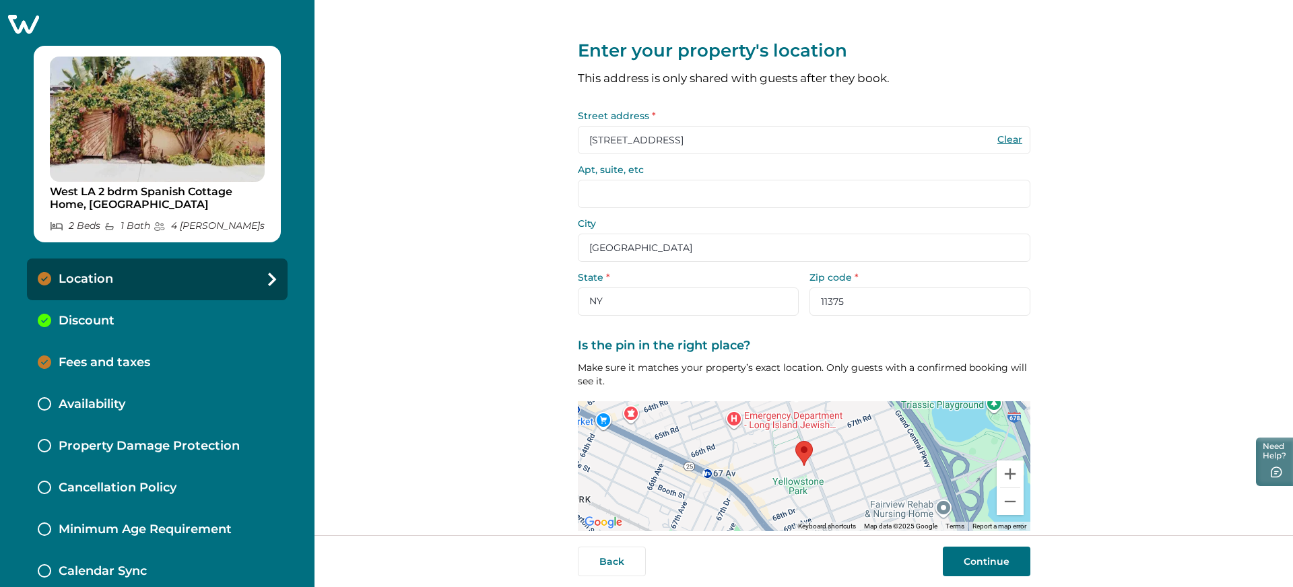
click at [996, 476] on button "Continue" at bounding box center [987, 562] width 88 height 30
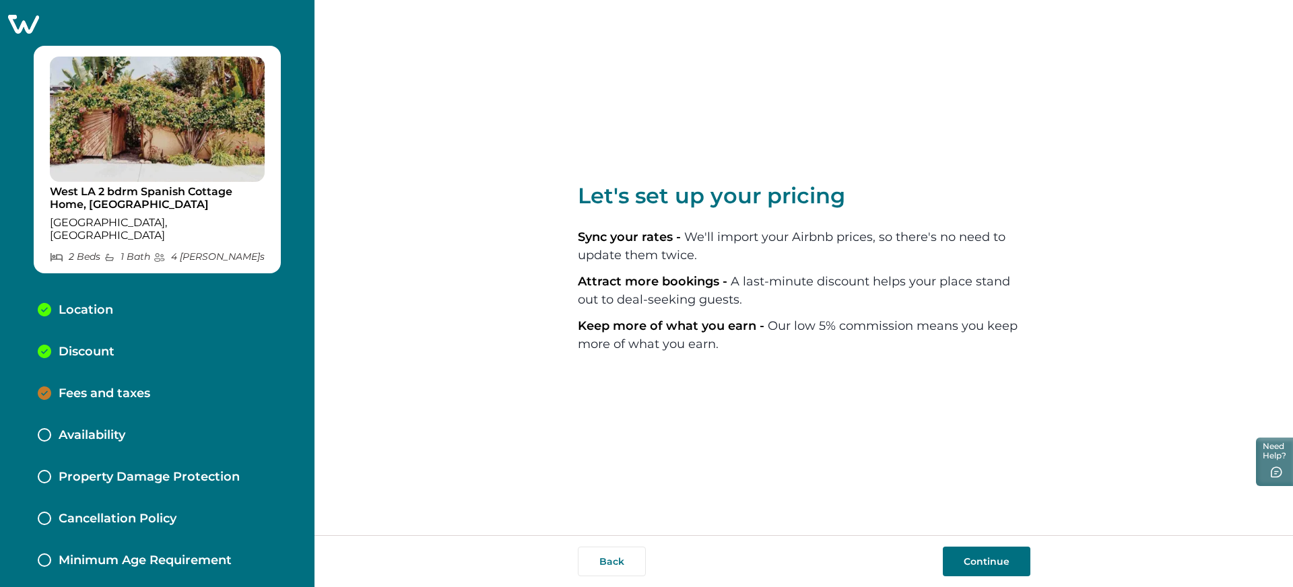
click at [979, 476] on button "Continue" at bounding box center [987, 562] width 88 height 30
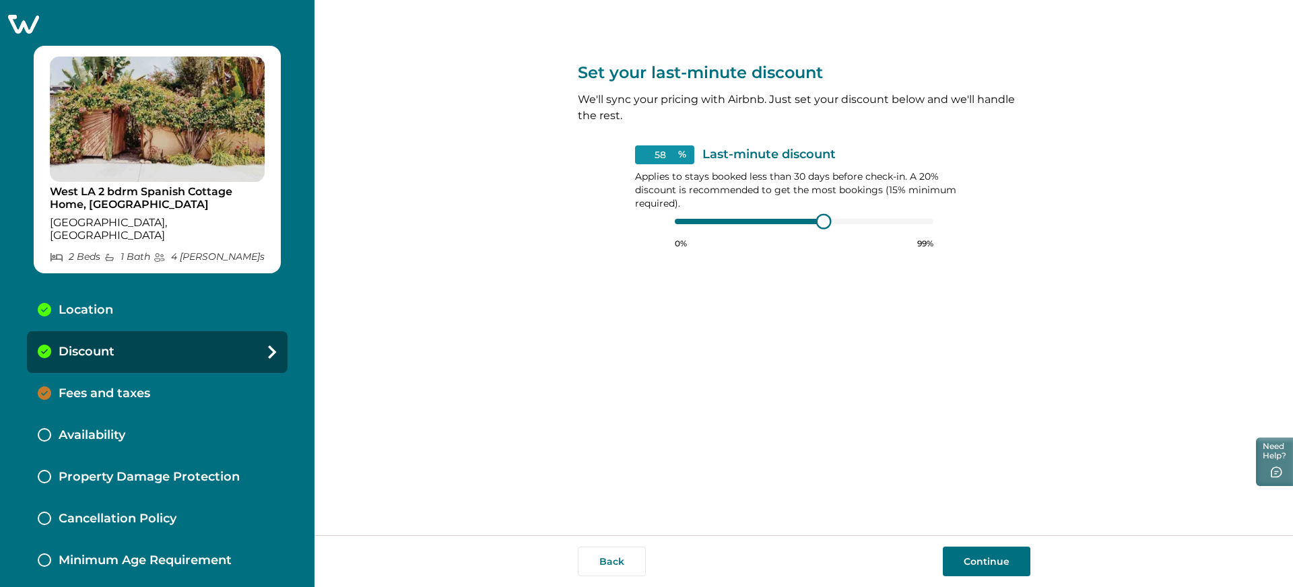
type input "60"
click at [829, 221] on div at bounding box center [823, 222] width 12 height 12
click at [971, 476] on button "Continue" at bounding box center [987, 562] width 88 height 30
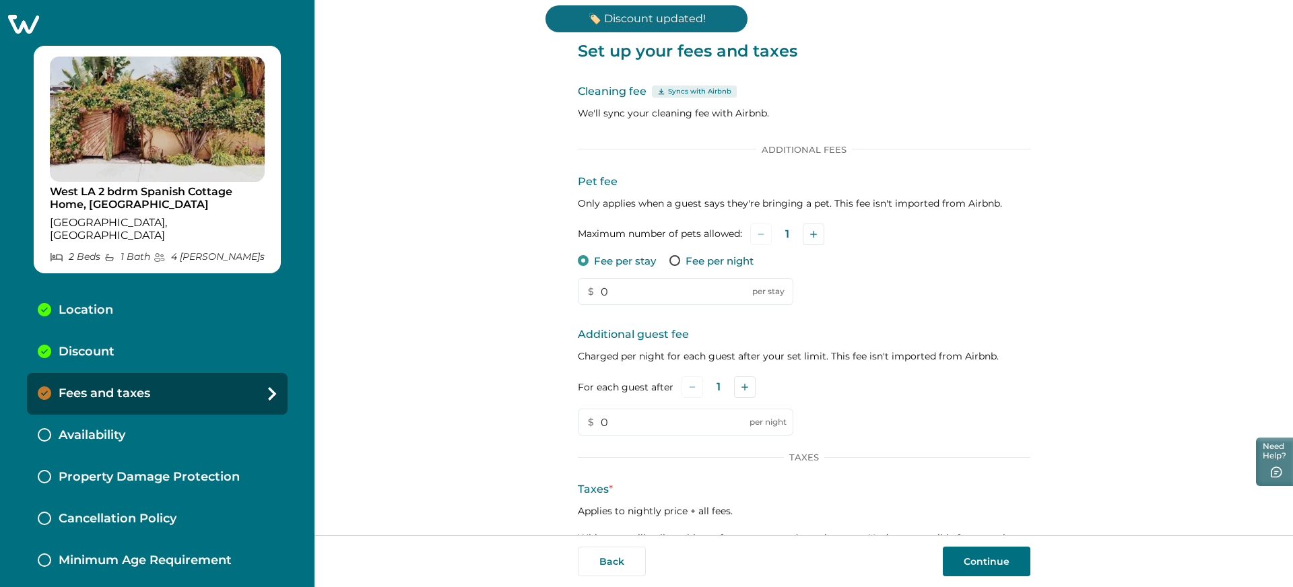
scroll to position [105, 0]
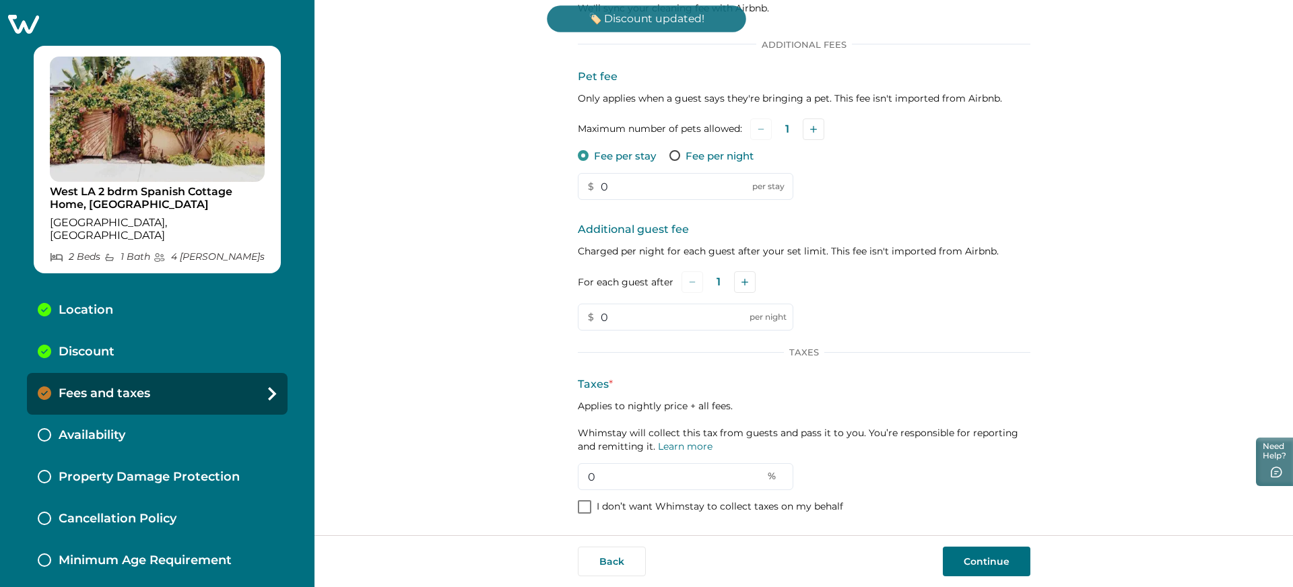
click at [584, 476] on span at bounding box center [584, 506] width 13 height 13
click at [958, 476] on button "Continue" at bounding box center [987, 562] width 88 height 30
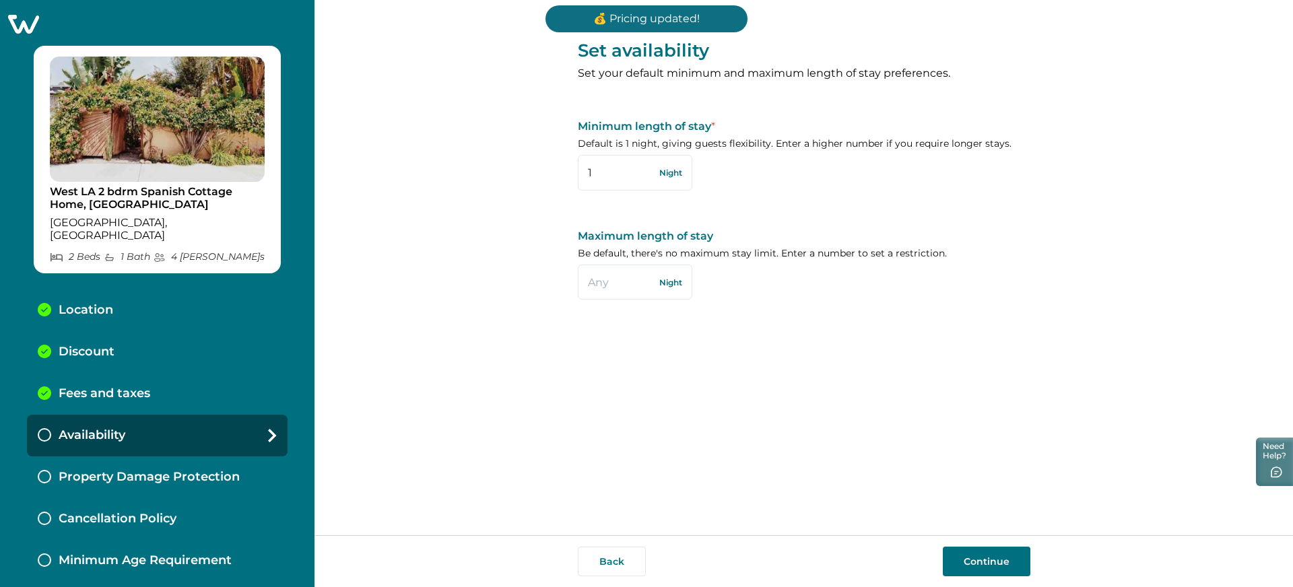
click at [958, 476] on button "Continue" at bounding box center [987, 562] width 88 height 30
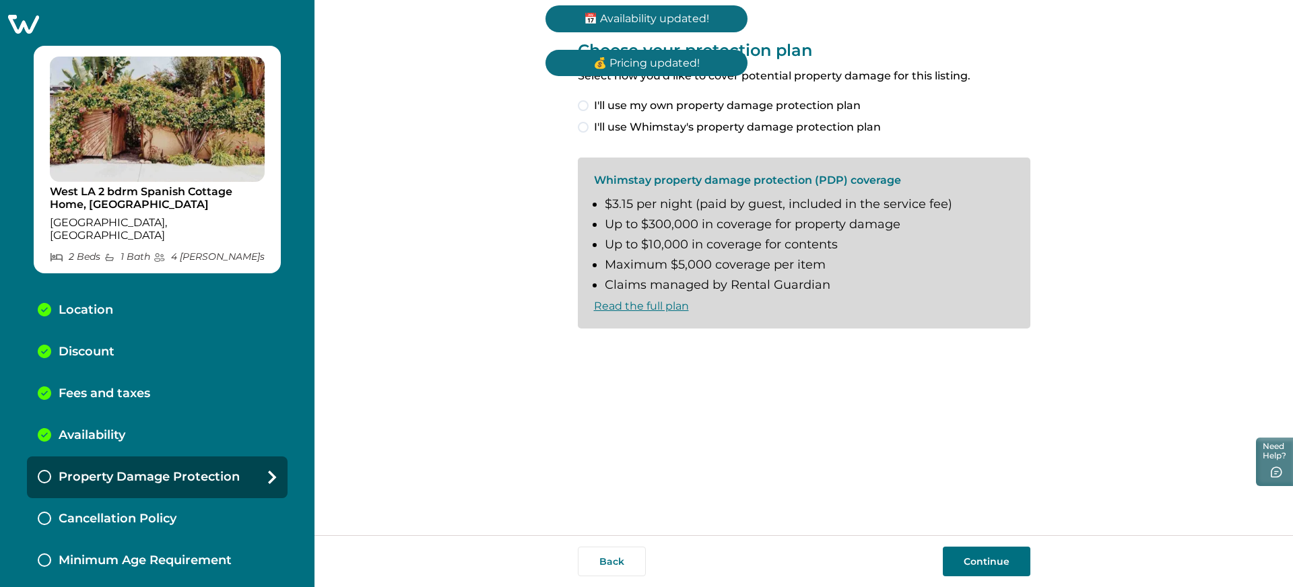
click at [653, 126] on span "I'll use Whimstay's property damage protection plan" at bounding box center [737, 127] width 287 height 16
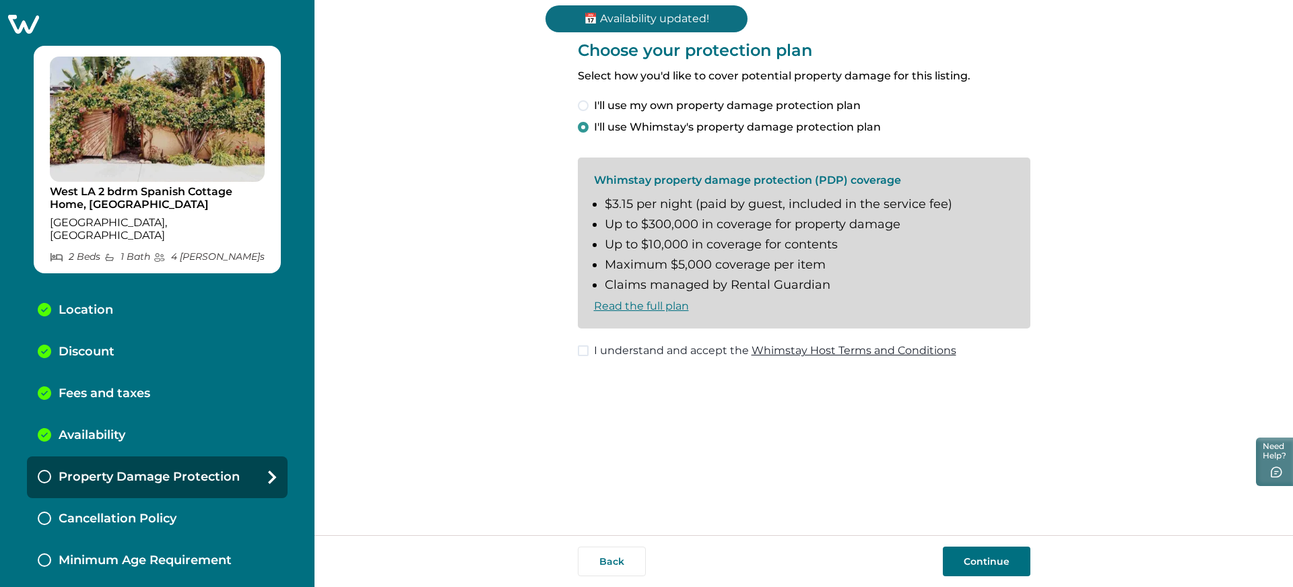
click at [1000, 476] on button "Continue" at bounding box center [987, 562] width 88 height 30
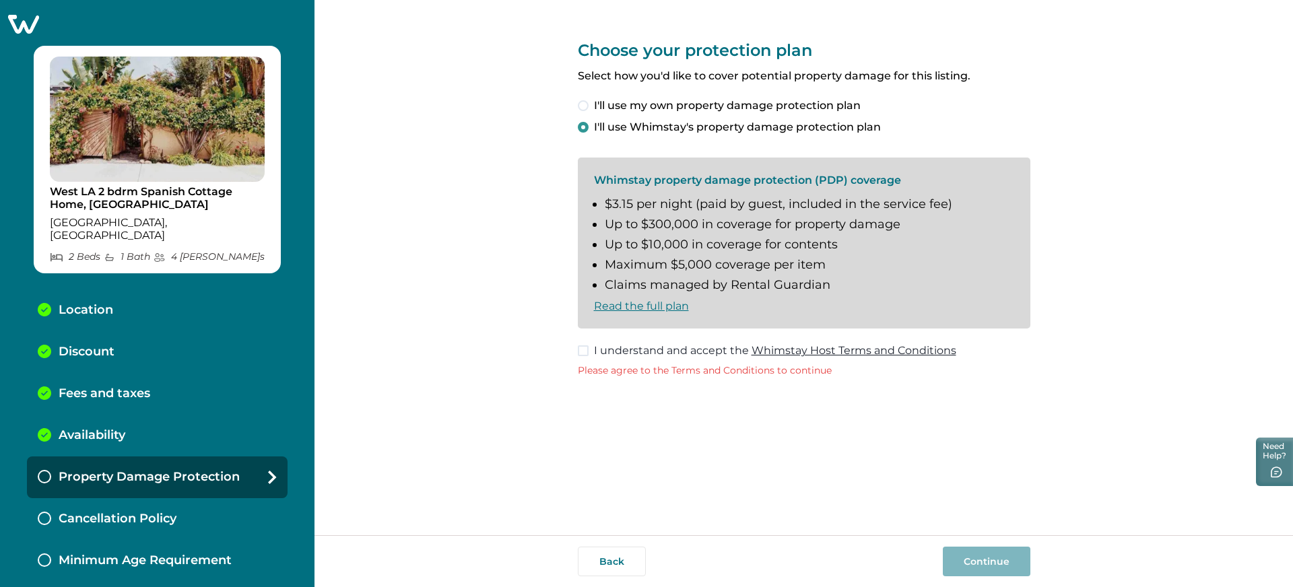
click at [593, 352] on label "I understand and accept the Whimstay Host Terms and Conditions" at bounding box center [767, 351] width 379 height 16
click at [1012, 476] on button "Continue" at bounding box center [987, 562] width 88 height 30
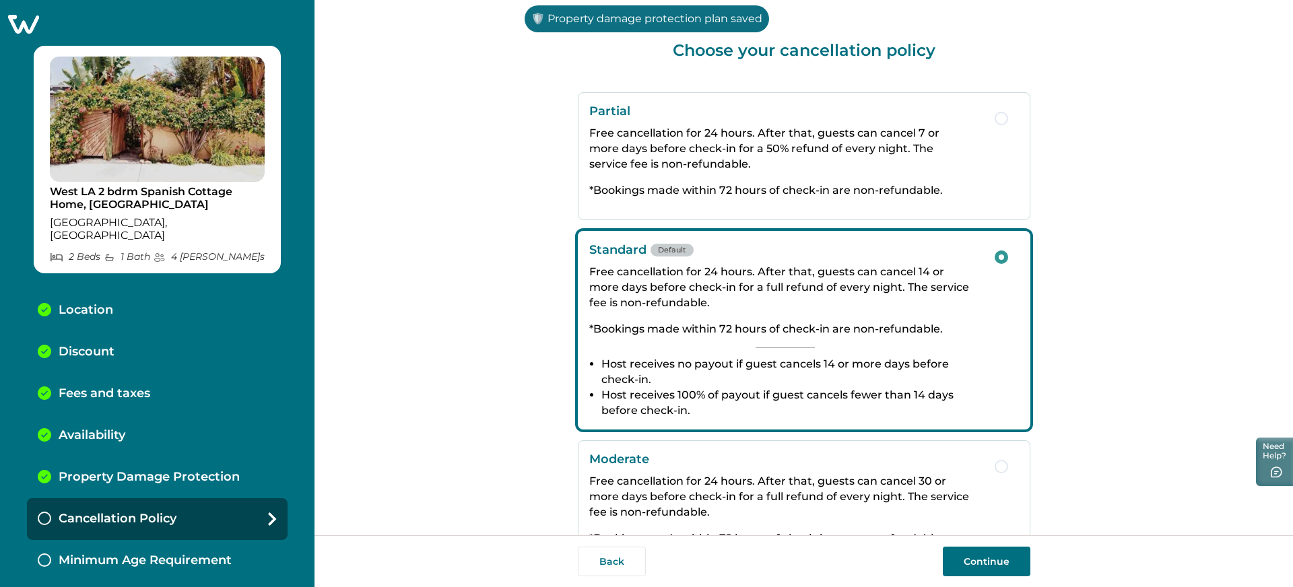
click at [979, 476] on button "Continue" at bounding box center [987, 562] width 88 height 30
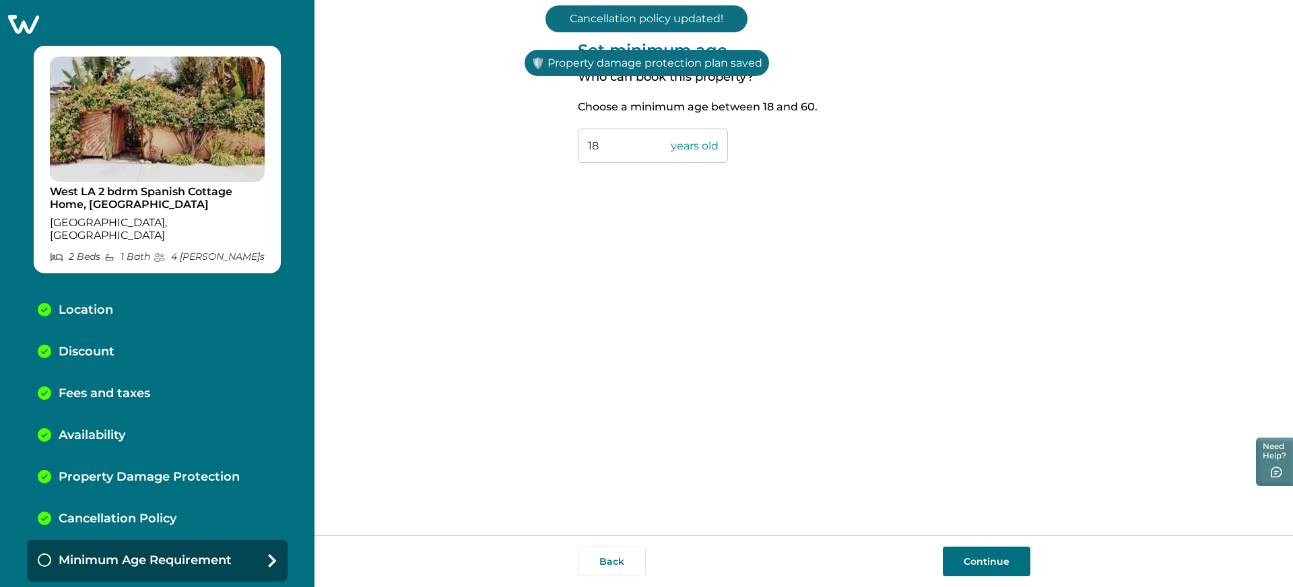
click at [985, 476] on button "Continue" at bounding box center [987, 562] width 88 height 30
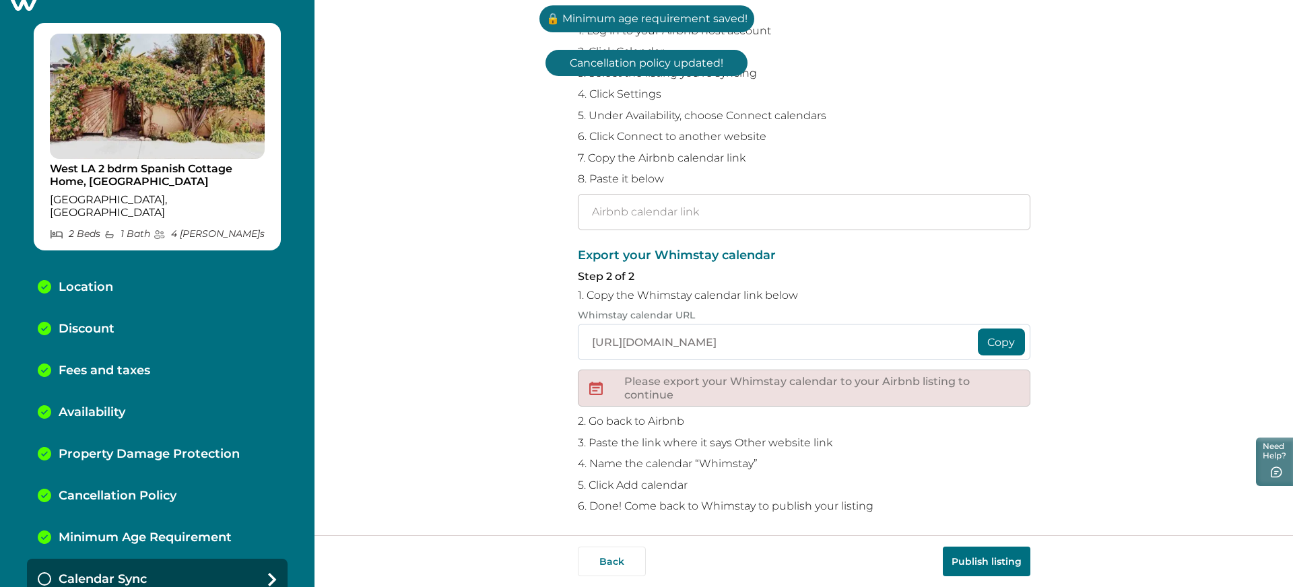
scroll to position [139, 0]
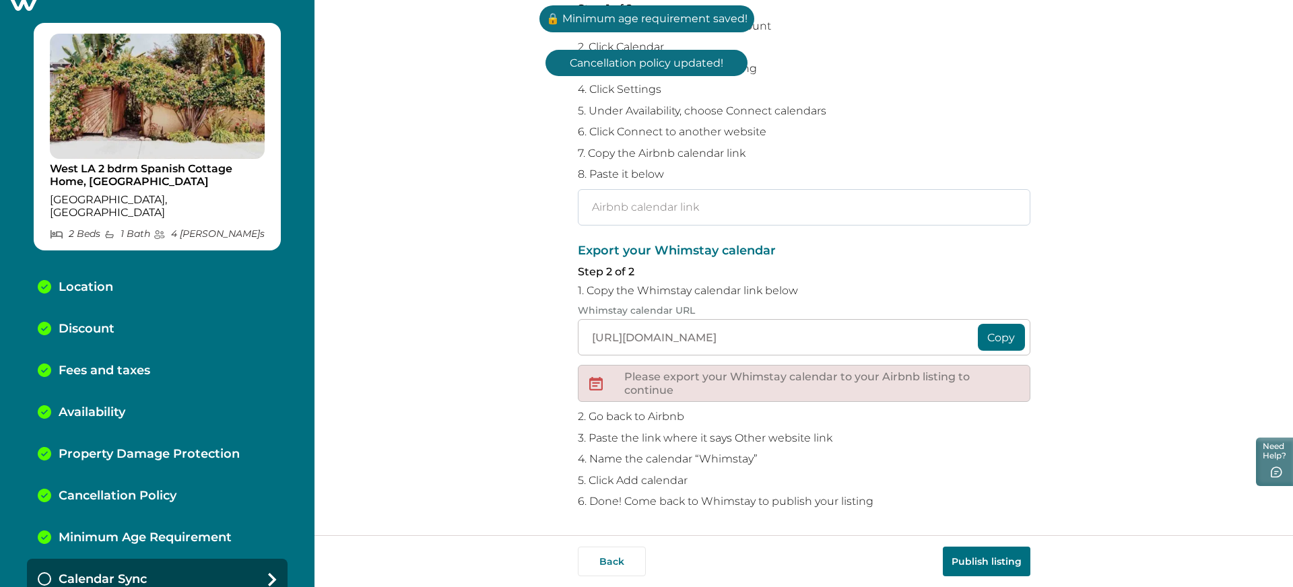
click at [630, 212] on input "text" at bounding box center [804, 207] width 453 height 36
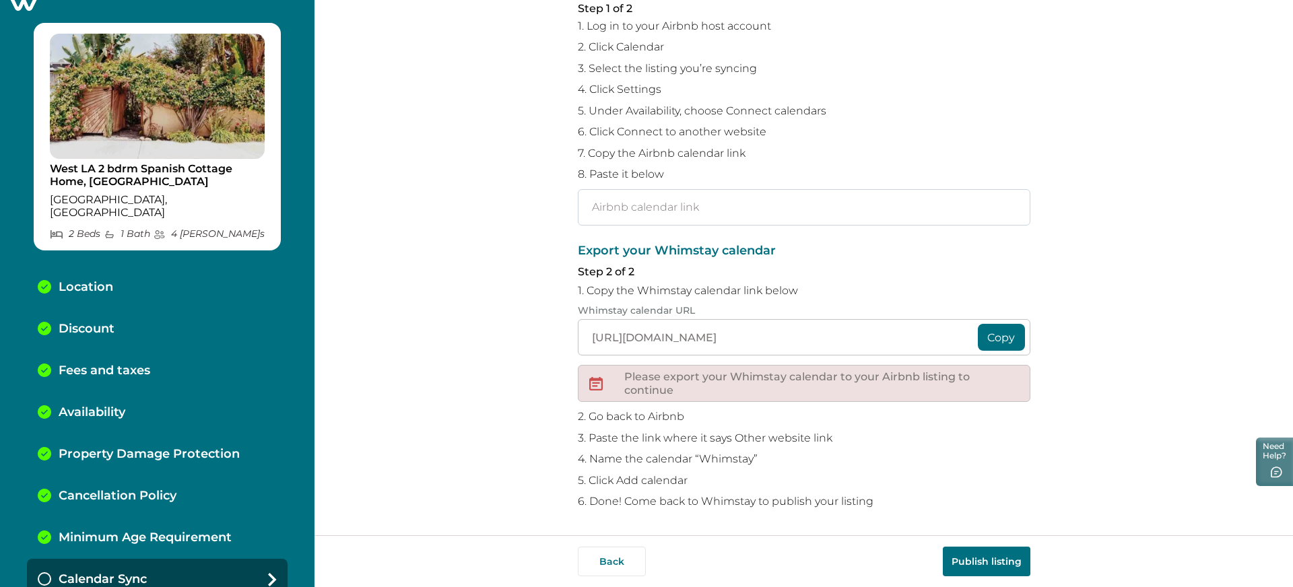
paste input "[URL][DOMAIN_NAME]"
type input "[URL][DOMAIN_NAME]"
click at [979, 476] on button "Publish listing" at bounding box center [987, 562] width 88 height 30
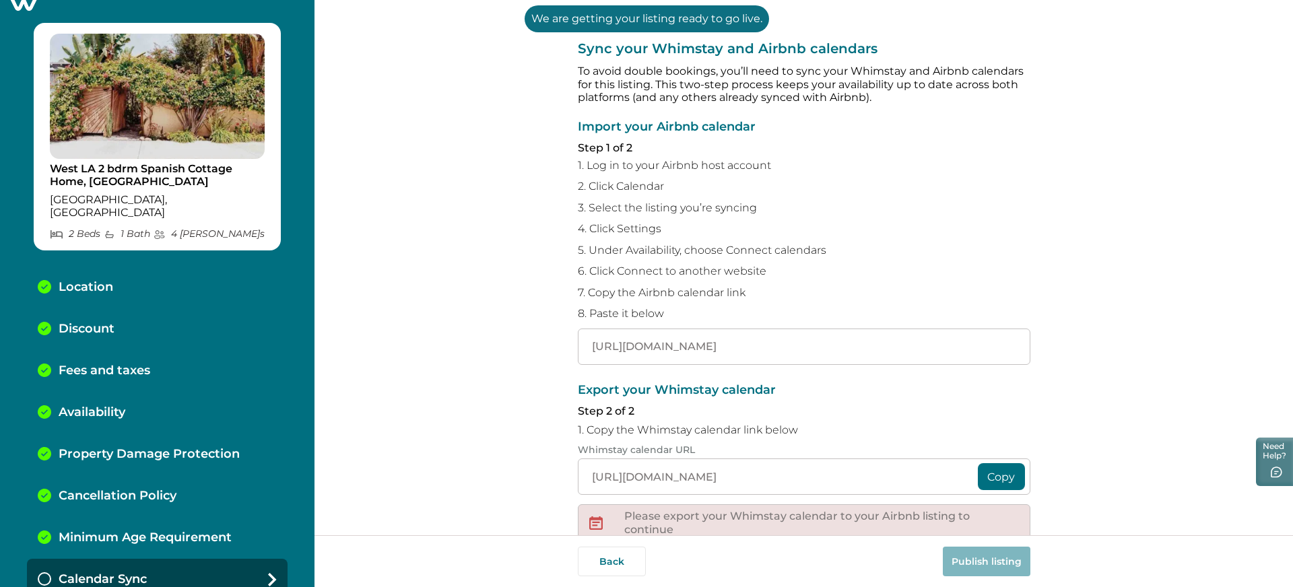
click at [77, 176] on p "West LA 2 bdrm Spanish Cottage Home, [GEOGRAPHIC_DATA]" at bounding box center [157, 175] width 215 height 26
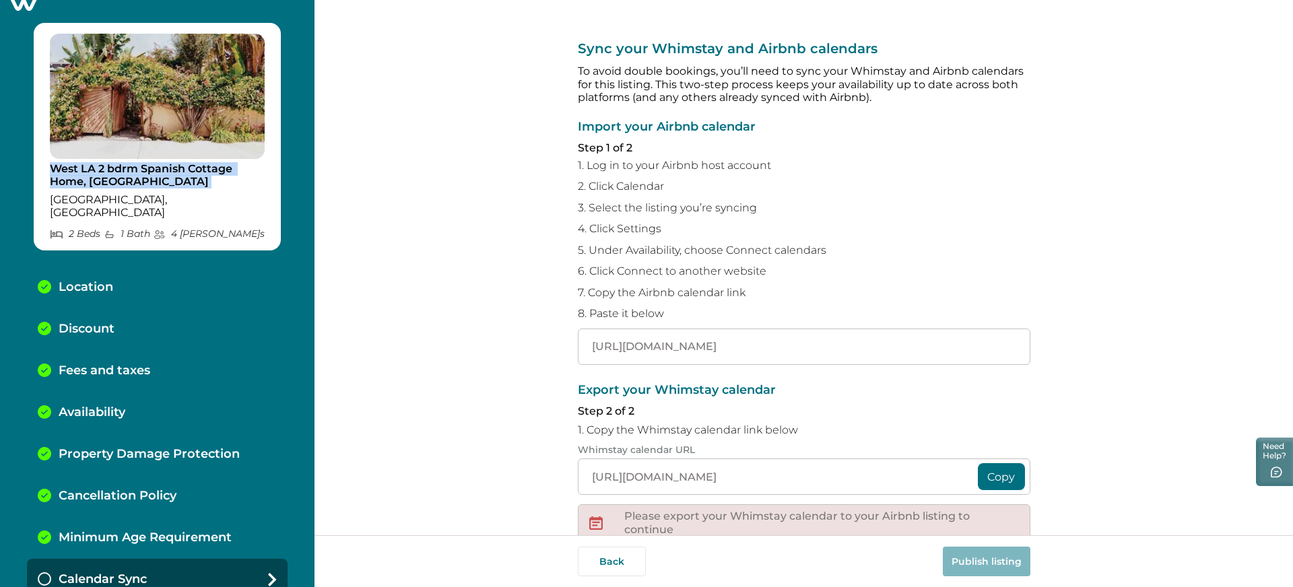
copy p "West LA 2 bdrm Spanish Cottage Home, [GEOGRAPHIC_DATA]"
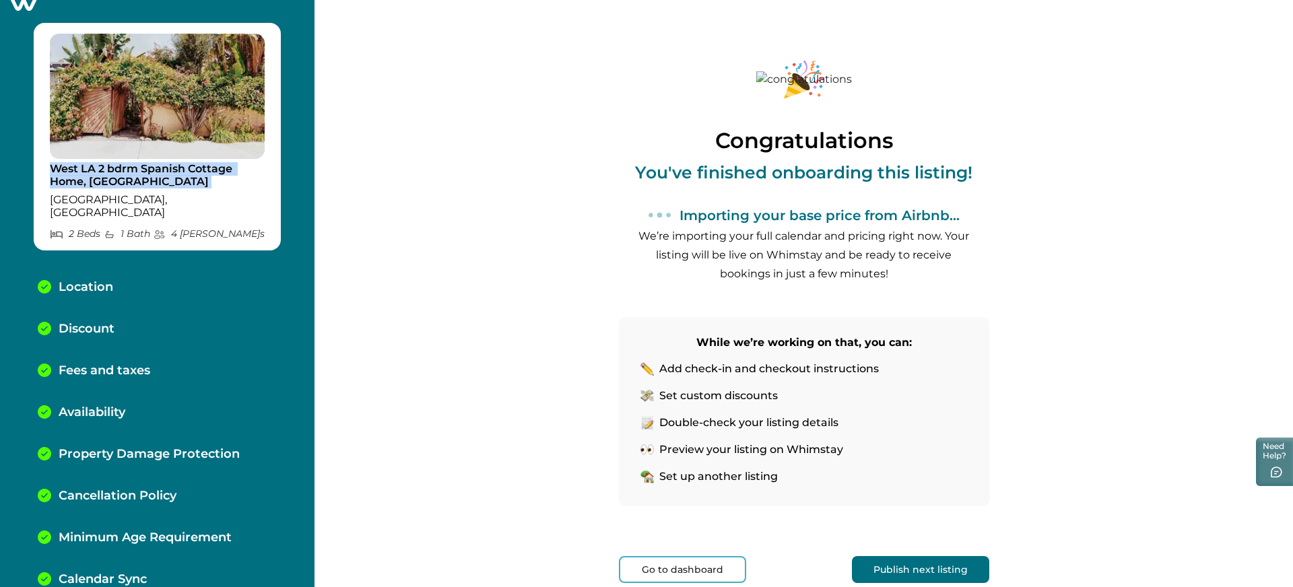
click at [717, 476] on button "Go to dashboard" at bounding box center [682, 569] width 127 height 27
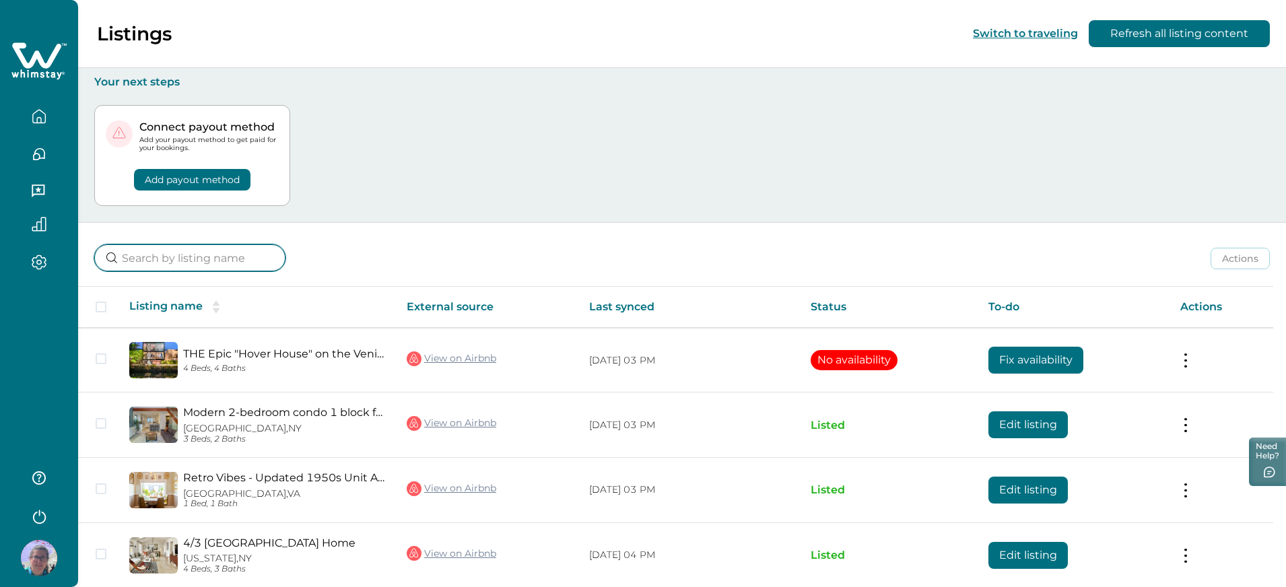
click at [193, 259] on input at bounding box center [189, 257] width 191 height 27
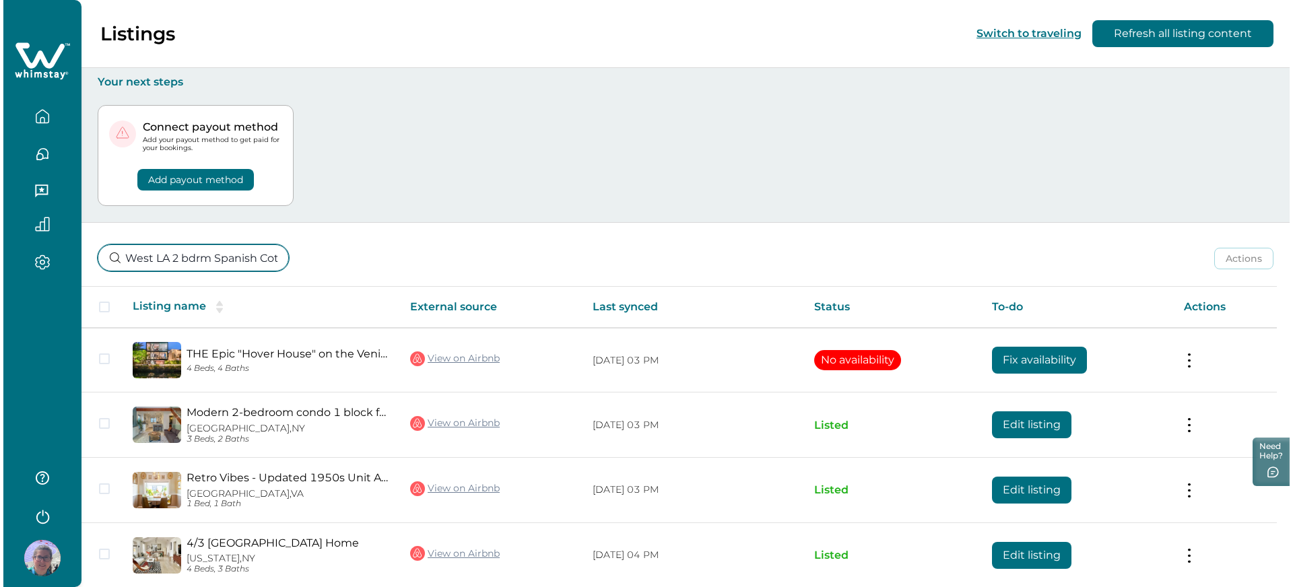
scroll to position [0, 143]
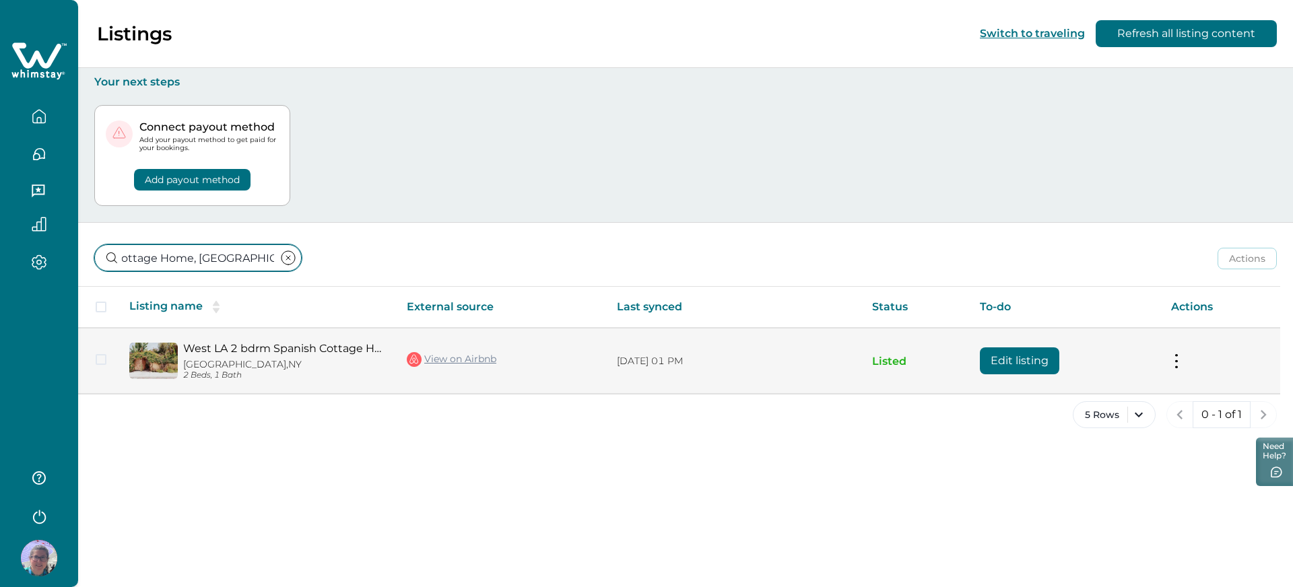
type input "West LA 2 bdrm Spanish Cottage Home, [GEOGRAPHIC_DATA]"
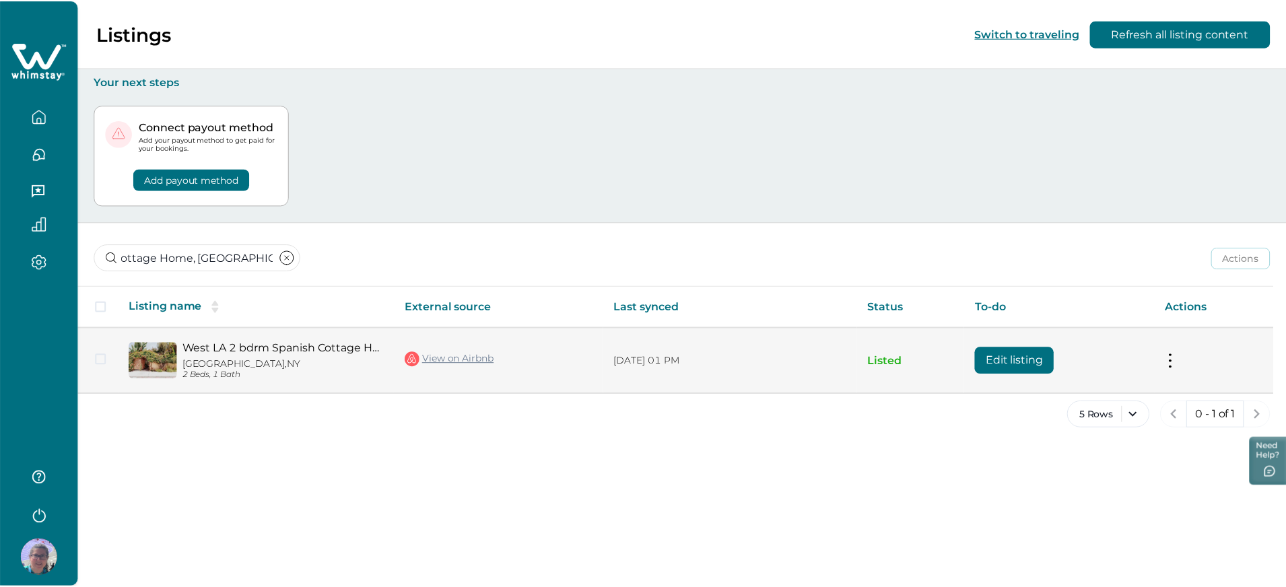
scroll to position [0, 0]
click at [1010, 358] on button "Edit listing" at bounding box center [1019, 361] width 79 height 27
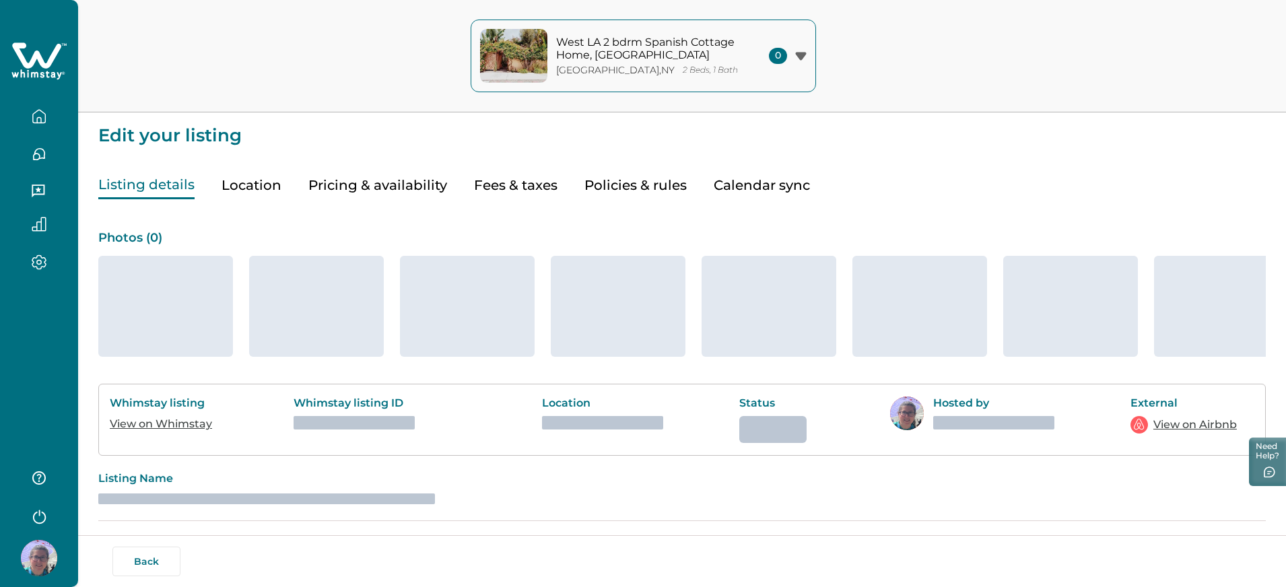
click at [414, 189] on button "Pricing & availability" at bounding box center [377, 186] width 139 height 28
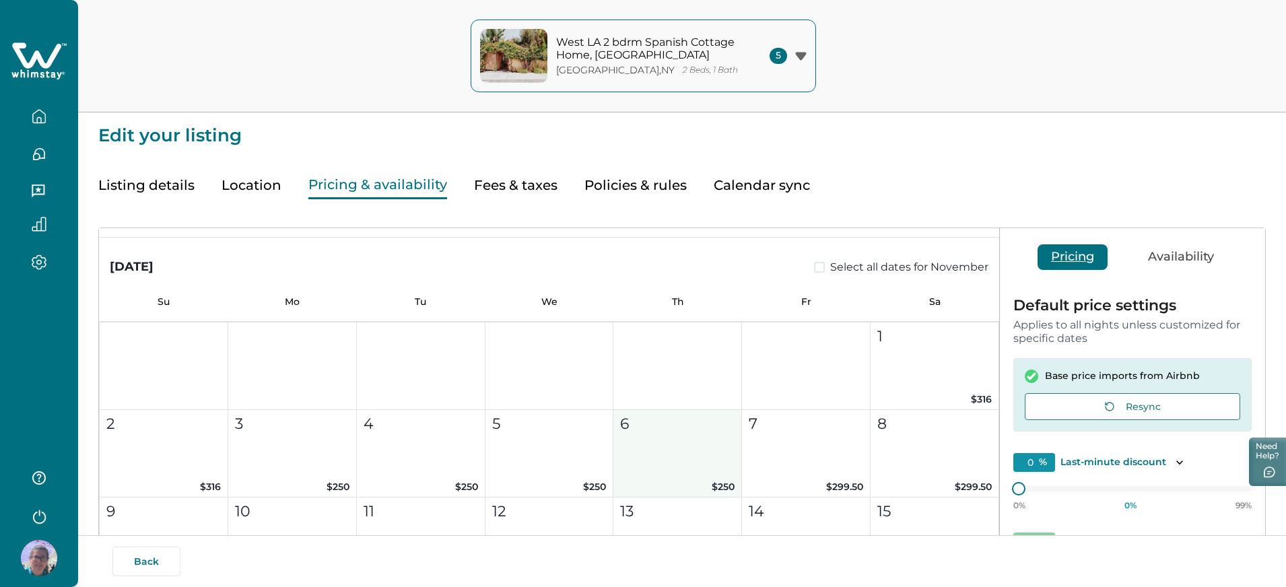
scroll to position [606, 0]
